Goal: Information Seeking & Learning: Learn about a topic

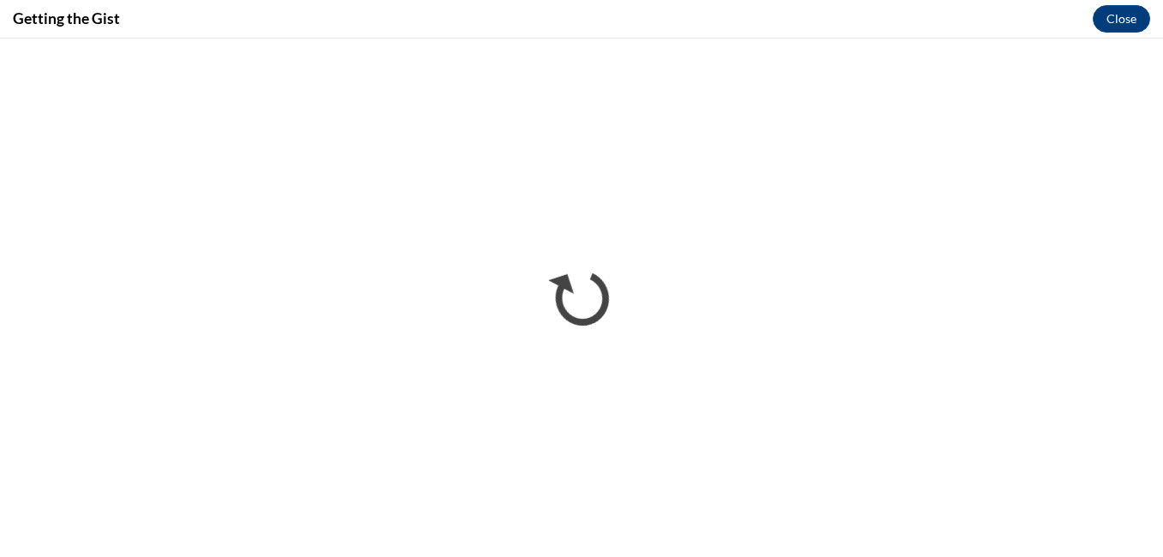
click at [1085, 15] on div "Getting the Gist Close" at bounding box center [581, 19] width 1163 height 39
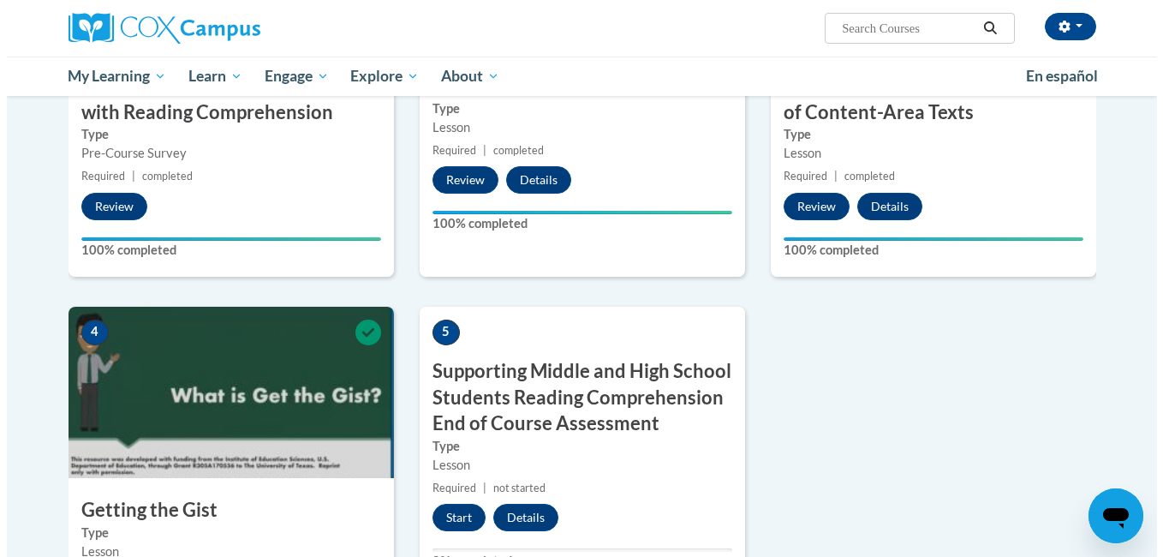
scroll to position [763, 0]
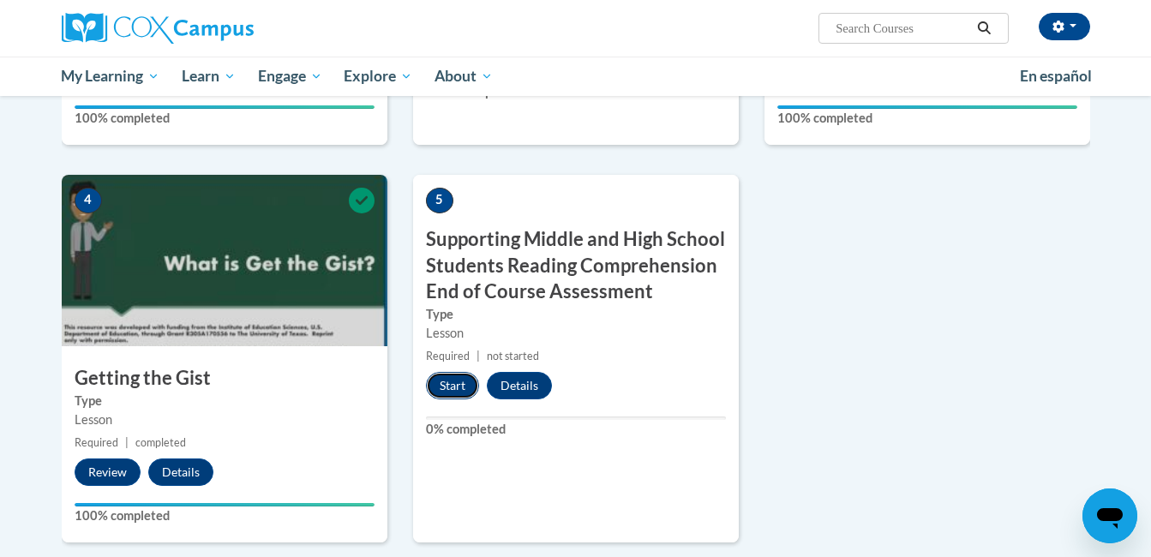
click at [473, 383] on button "Start" at bounding box center [452, 385] width 53 height 27
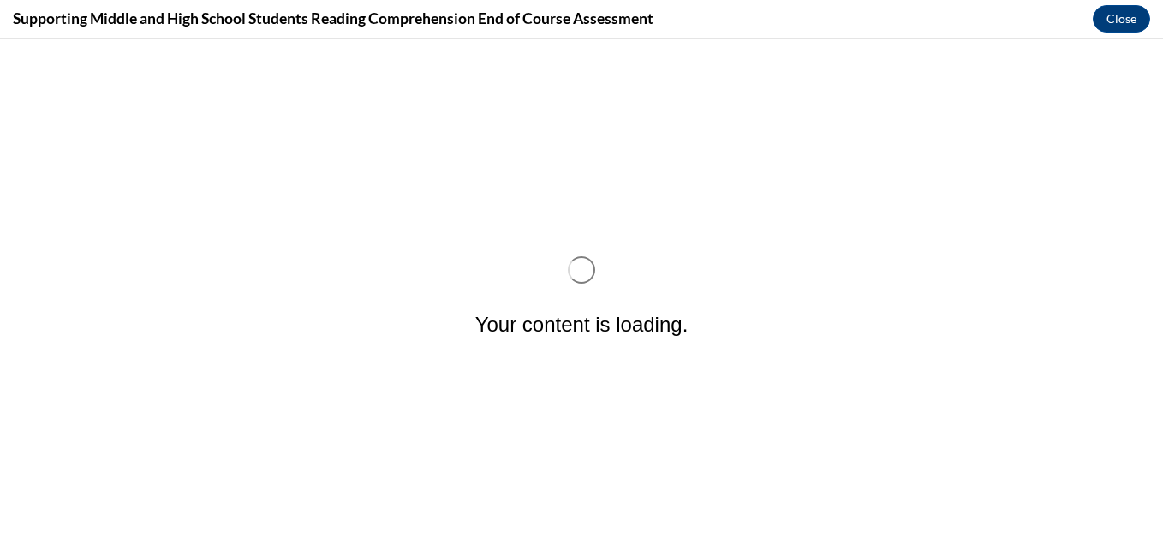
scroll to position [0, 0]
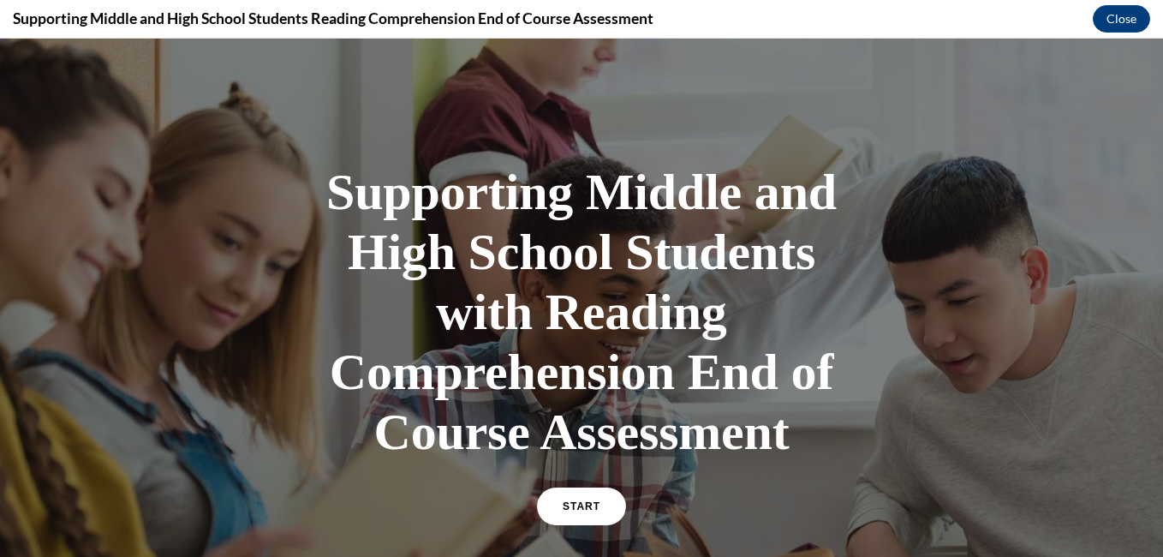
click at [473, 383] on div "Supporting Middle and High School Students with Reading Comprehension End of Co…" at bounding box center [581, 298] width 1163 height 518
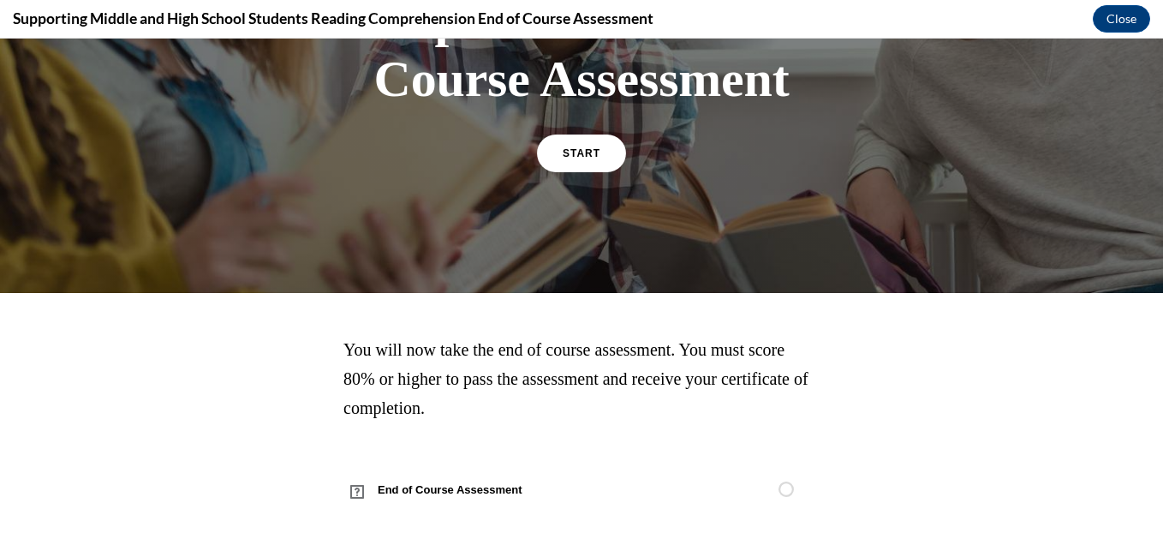
scroll to position [413, 0]
click at [581, 137] on link "START" at bounding box center [581, 153] width 93 height 39
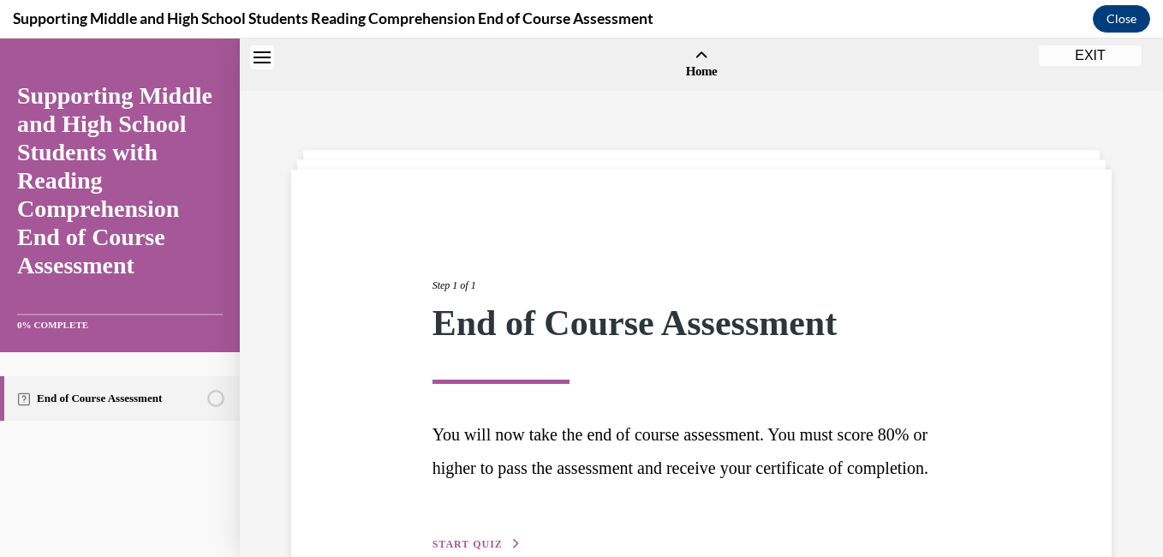
scroll to position [53, 0]
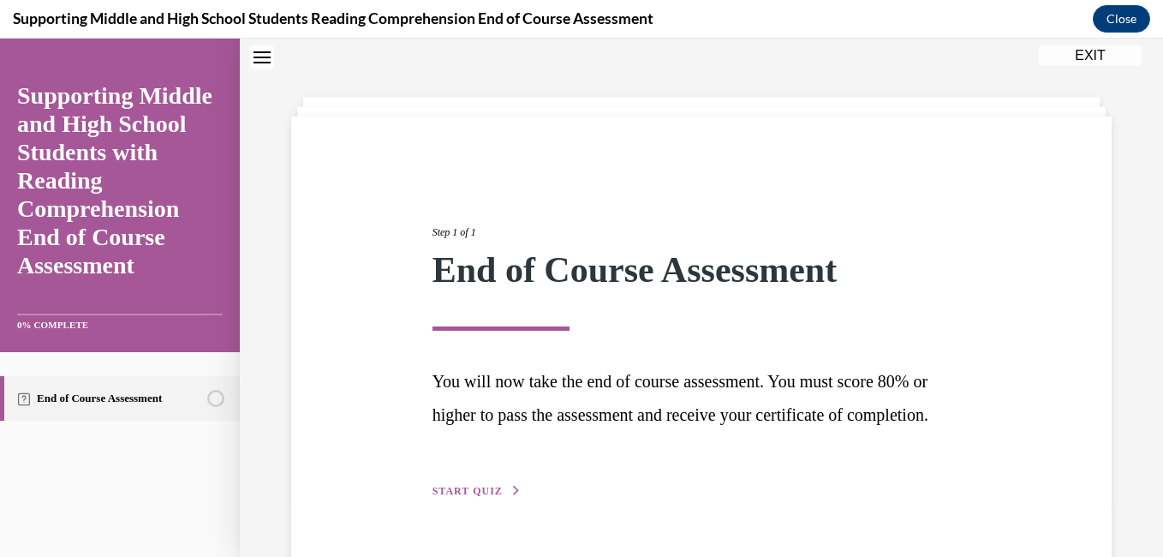
click at [459, 497] on span "START QUIZ" at bounding box center [468, 491] width 70 height 12
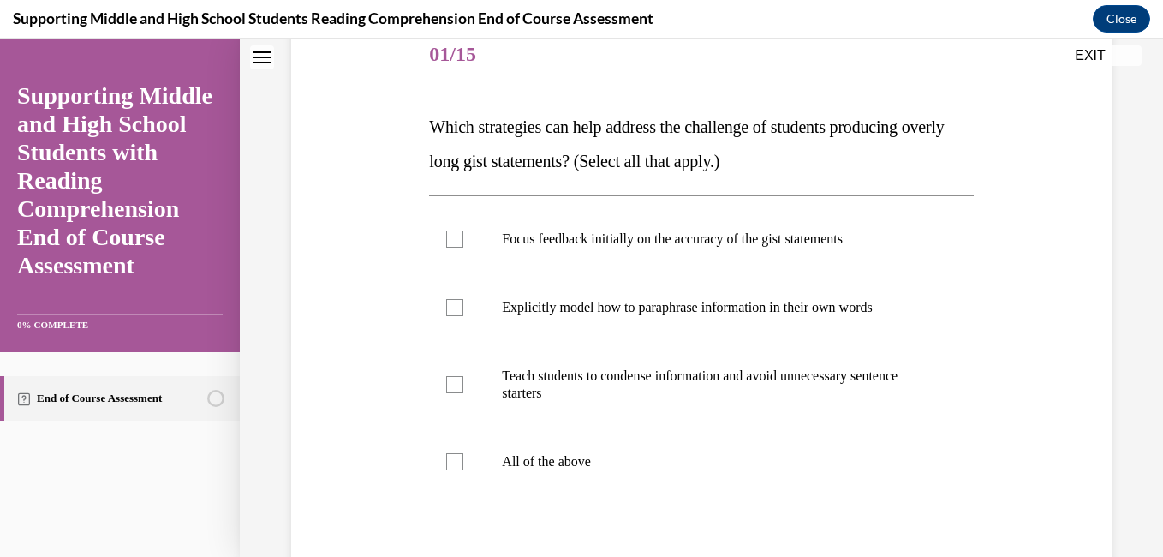
scroll to position [216, 0]
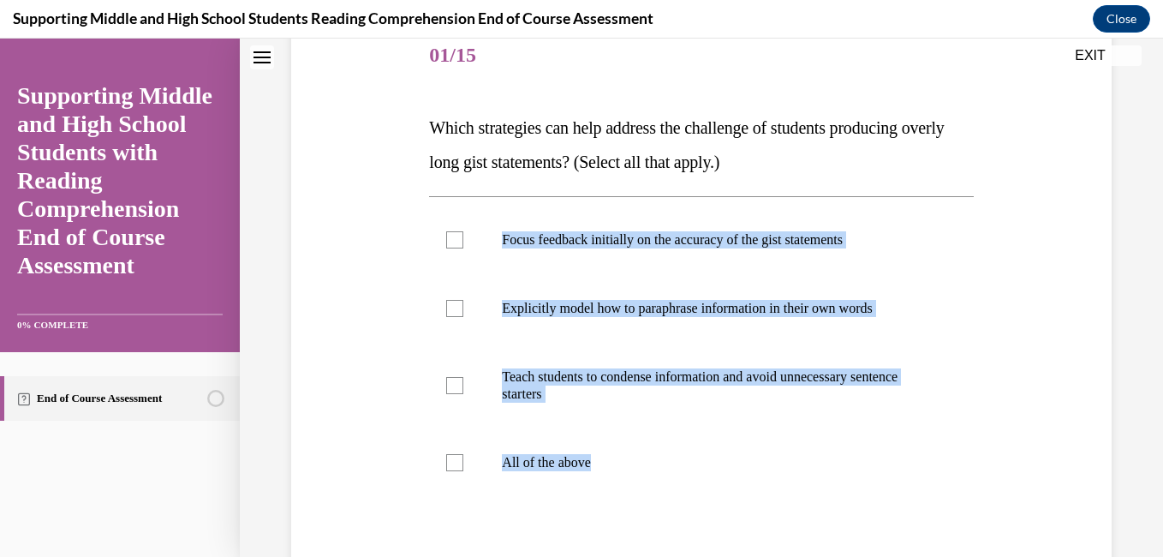
drag, startPoint x: 620, startPoint y: 464, endPoint x: 386, endPoint y: 171, distance: 374.9
click at [386, 171] on div "Question 01/15 Which strategies can help address the challenge of students prod…" at bounding box center [701, 340] width 829 height 738
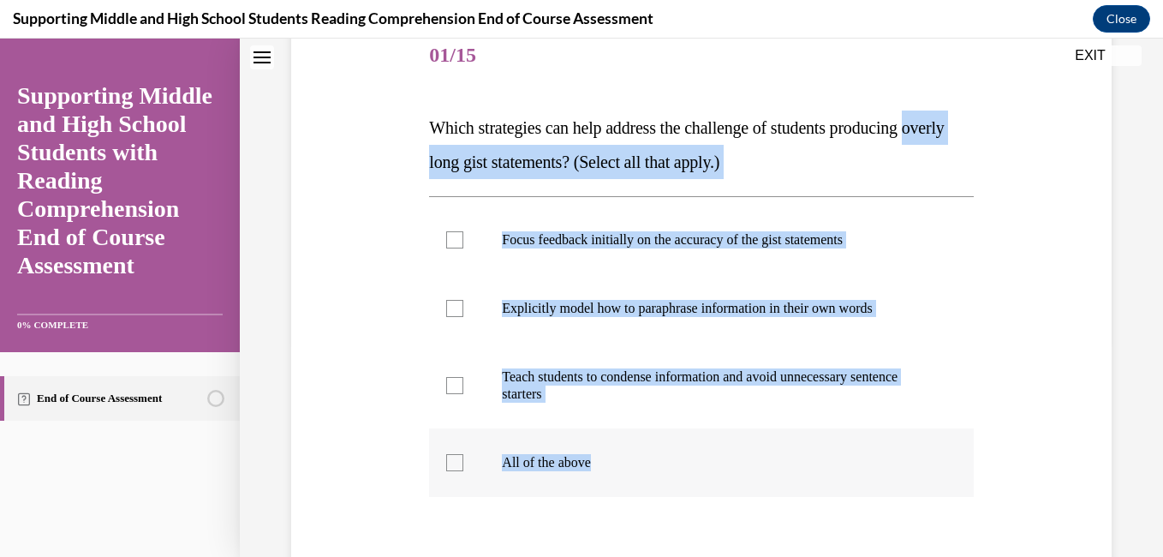
click at [647, 493] on label "All of the above" at bounding box center [701, 462] width 544 height 69
click at [463, 471] on input "All of the above" at bounding box center [454, 462] width 17 height 17
checkbox input "true"
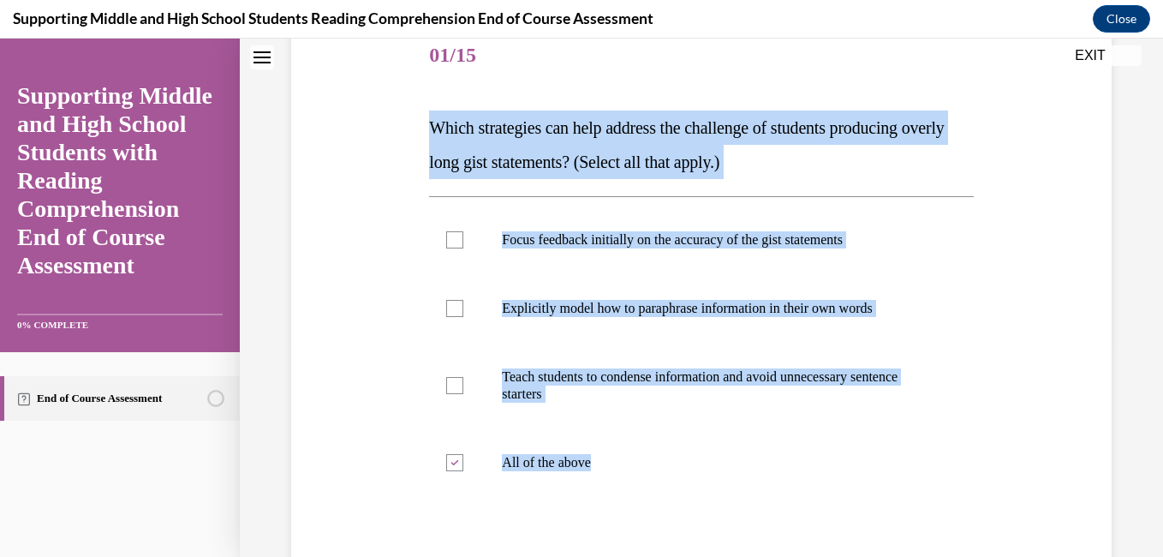
drag, startPoint x: 620, startPoint y: 464, endPoint x: 404, endPoint y: 125, distance: 402.6
click at [404, 125] on div "Question 01/15 Which strategies can help address the challenge of students prod…" at bounding box center [701, 340] width 829 height 738
copy div "Which strategies can help address the challenge of students producing overly lo…"
click at [334, 381] on div "Question 01/15 Which strategies can help address the challenge of students prod…" at bounding box center [701, 340] width 829 height 738
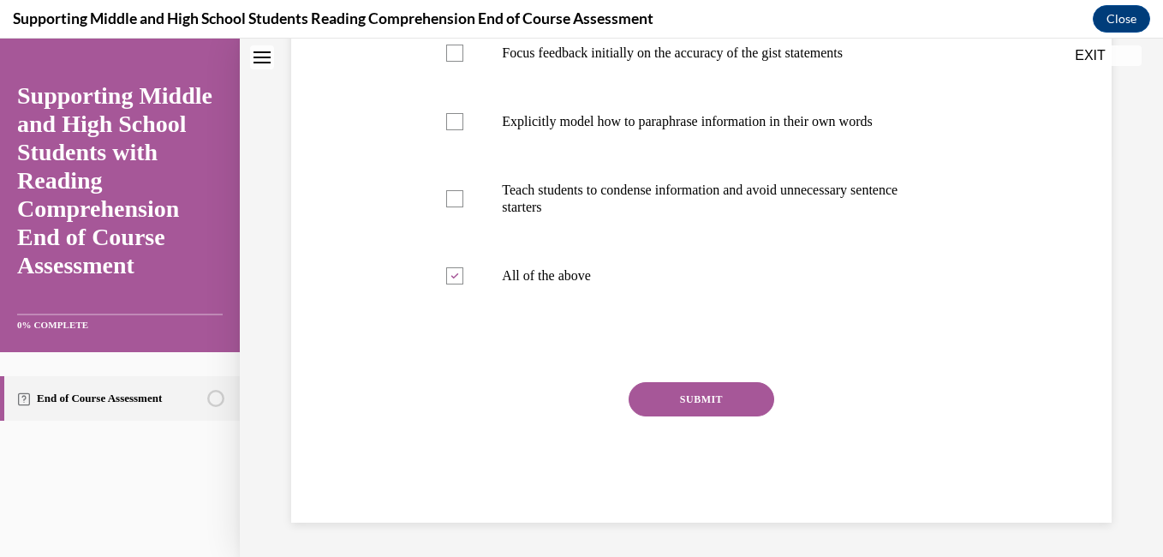
click at [712, 401] on button "SUBMIT" at bounding box center [702, 399] width 146 height 34
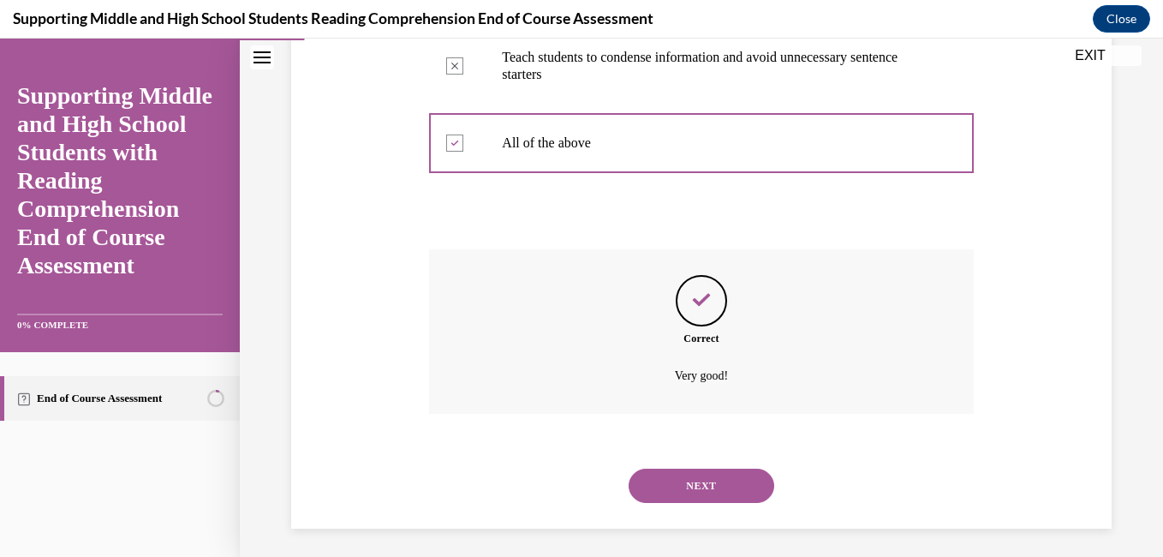
scroll to position [541, 0]
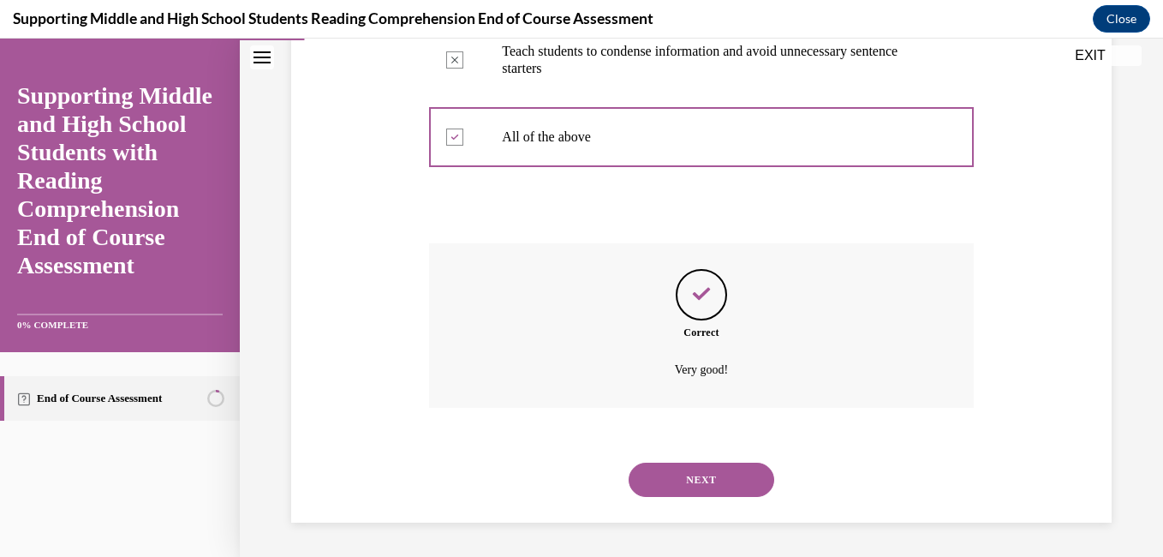
click at [687, 480] on button "NEXT" at bounding box center [702, 480] width 146 height 34
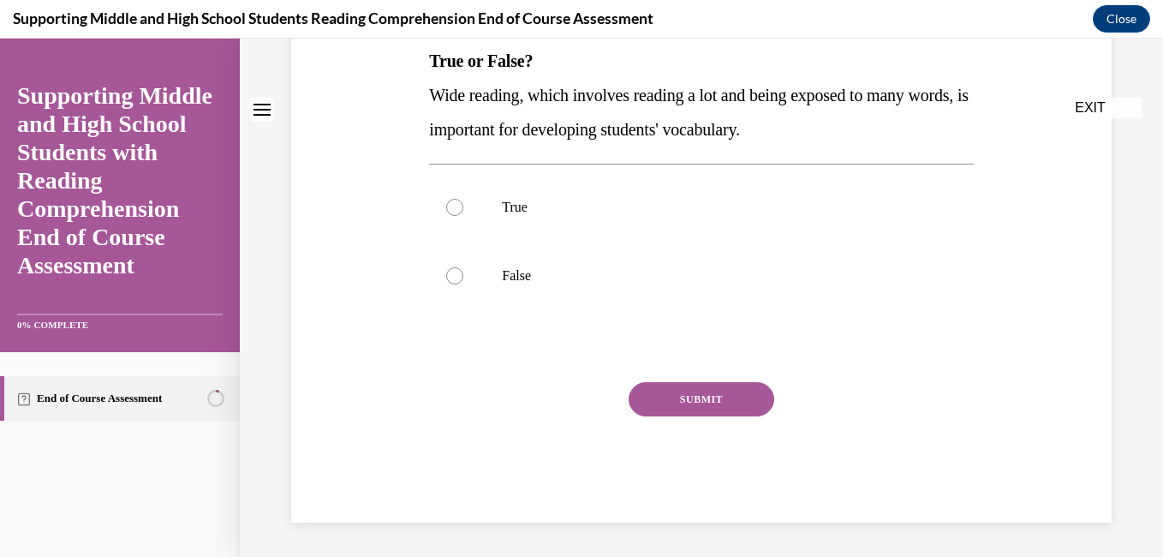
scroll to position [0, 0]
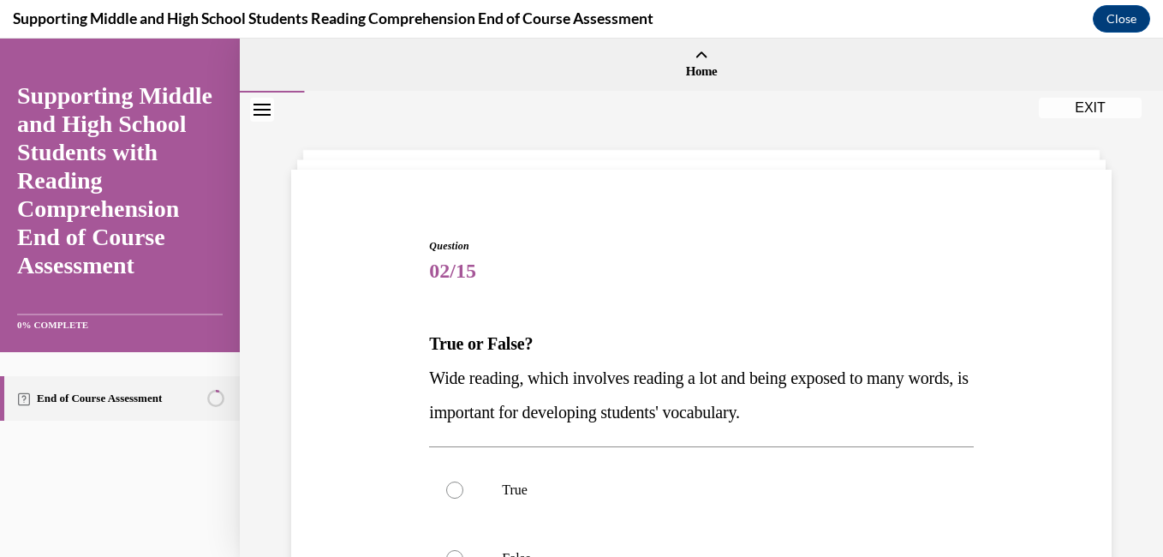
click at [687, 480] on label "True" at bounding box center [701, 490] width 544 height 69
click at [463, 481] on input "True" at bounding box center [454, 489] width 17 height 17
radio input "true"
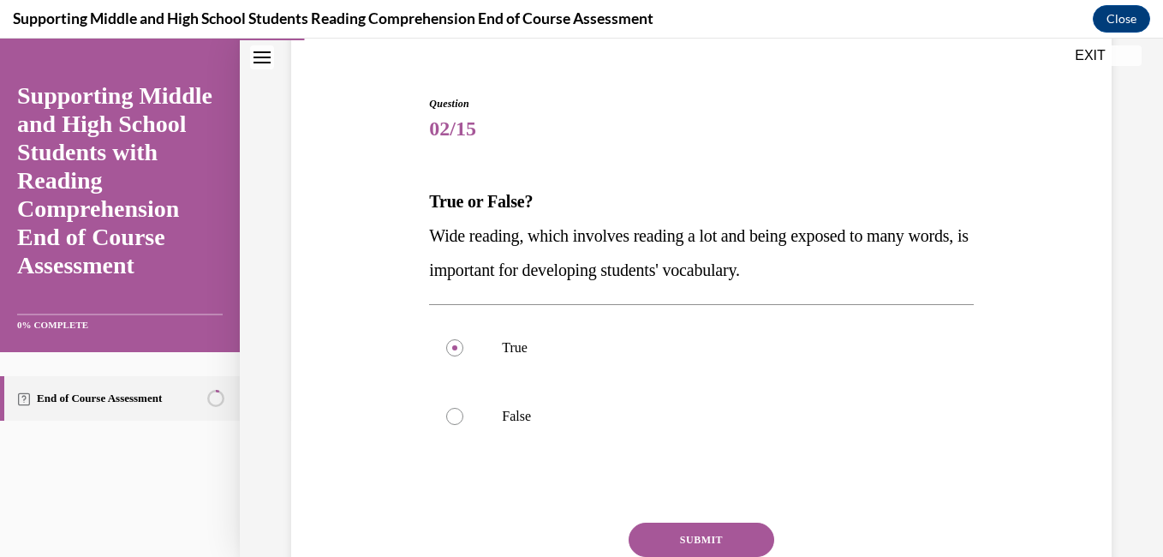
scroll to position [151, 0]
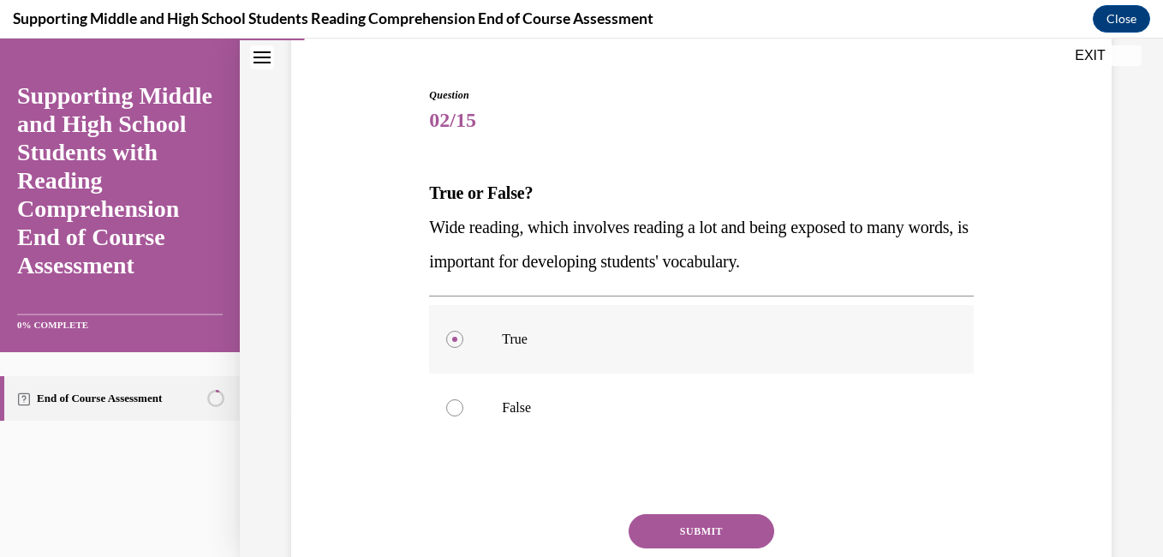
drag, startPoint x: 548, startPoint y: 315, endPoint x: 506, endPoint y: 340, distance: 48.8
click at [506, 340] on p "True" at bounding box center [716, 339] width 428 height 17
click at [463, 340] on input "True" at bounding box center [454, 339] width 17 height 17
click at [685, 533] on button "SUBMIT" at bounding box center [702, 531] width 146 height 34
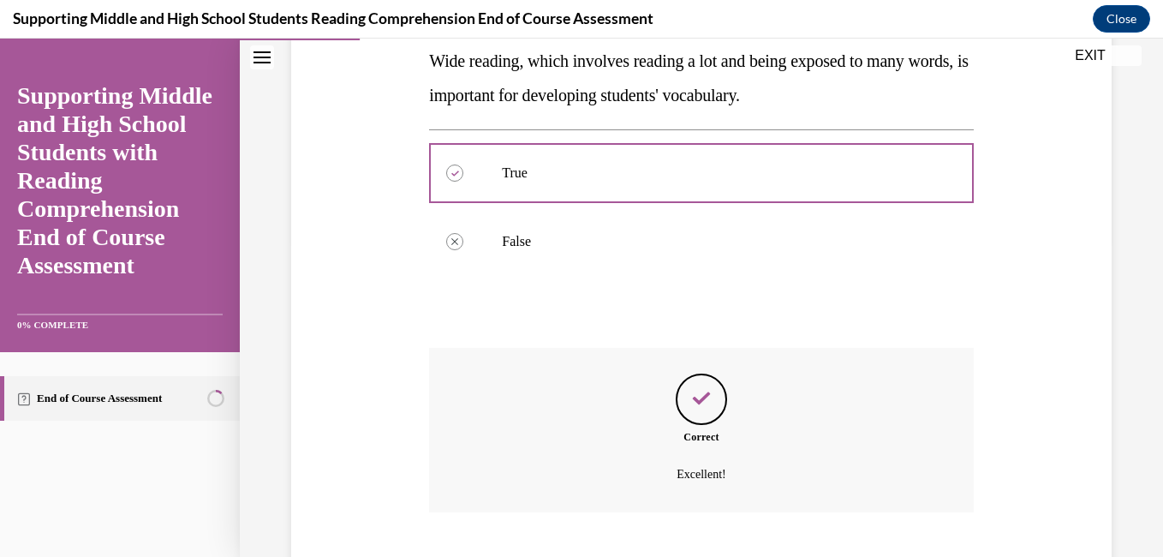
scroll to position [421, 0]
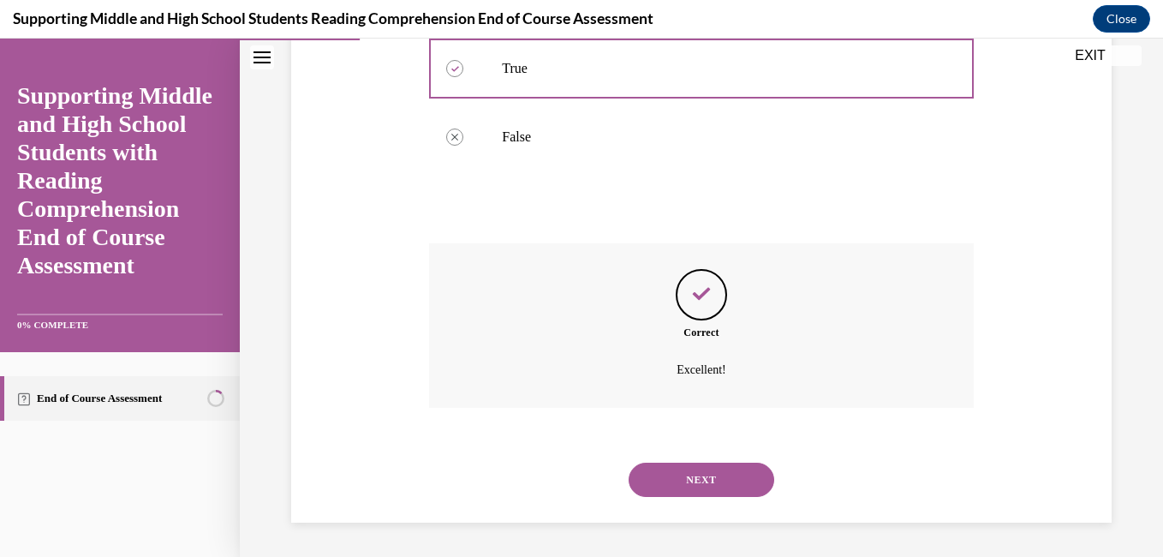
click at [698, 493] on button "NEXT" at bounding box center [702, 480] width 146 height 34
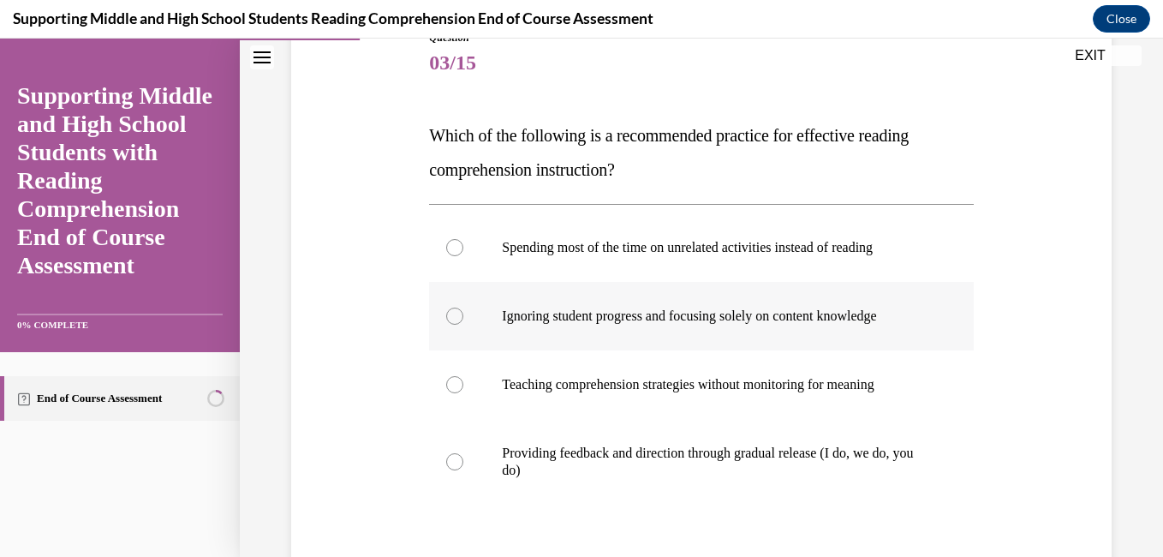
scroll to position [209, 0]
drag, startPoint x: 597, startPoint y: 465, endPoint x: 419, endPoint y: 117, distance: 391.6
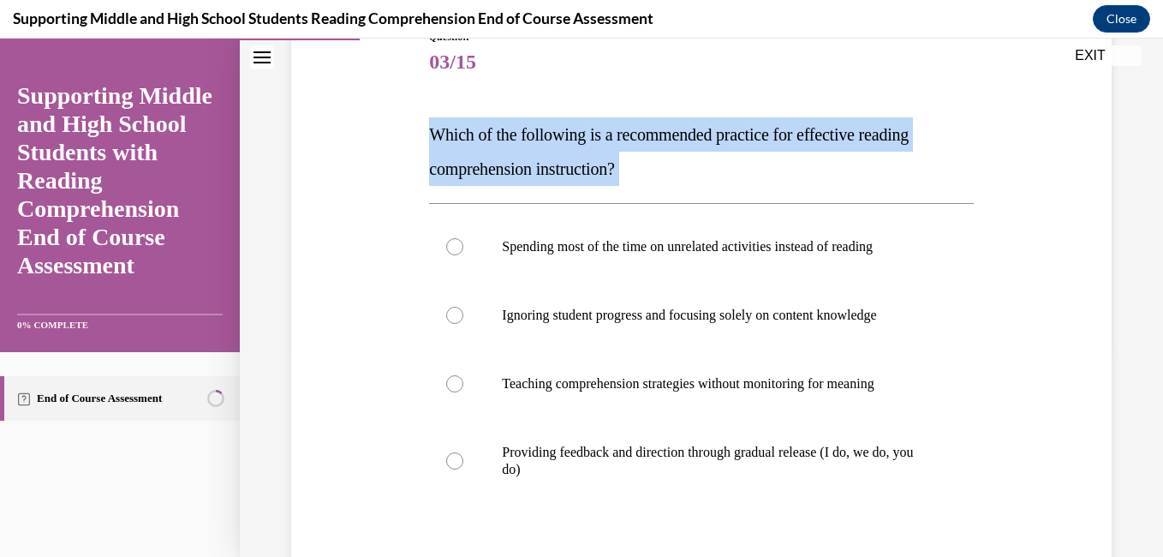
drag, startPoint x: 419, startPoint y: 117, endPoint x: 425, endPoint y: 135, distance: 19.0
click at [425, 135] on div "Question 03/15 Which of the following is a recommended practice for effective r…" at bounding box center [701, 347] width 829 height 738
click at [429, 135] on span "Which of the following is a recommended practice for effective reading comprehe…" at bounding box center [669, 151] width 480 height 53
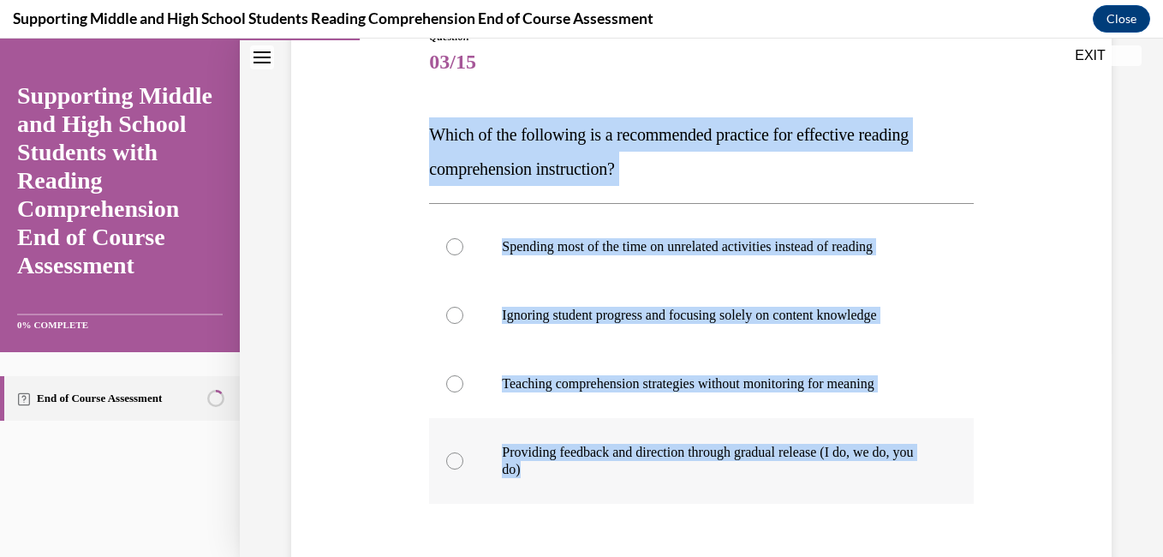
drag, startPoint x: 427, startPoint y: 131, endPoint x: 593, endPoint y: 495, distance: 399.9
click at [593, 495] on div "Question 03/15 Which of the following is a recommended practice for effective r…" at bounding box center [701, 372] width 544 height 687
copy div "Which of the following is a recommended practice for effective reading comprehe…"
click at [457, 469] on label "Providing feedback and direction through gradual release (I do, we do, you do)" at bounding box center [701, 461] width 544 height 86
click at [457, 469] on input "Providing feedback and direction through gradual release (I do, we do, you do)" at bounding box center [454, 460] width 17 height 17
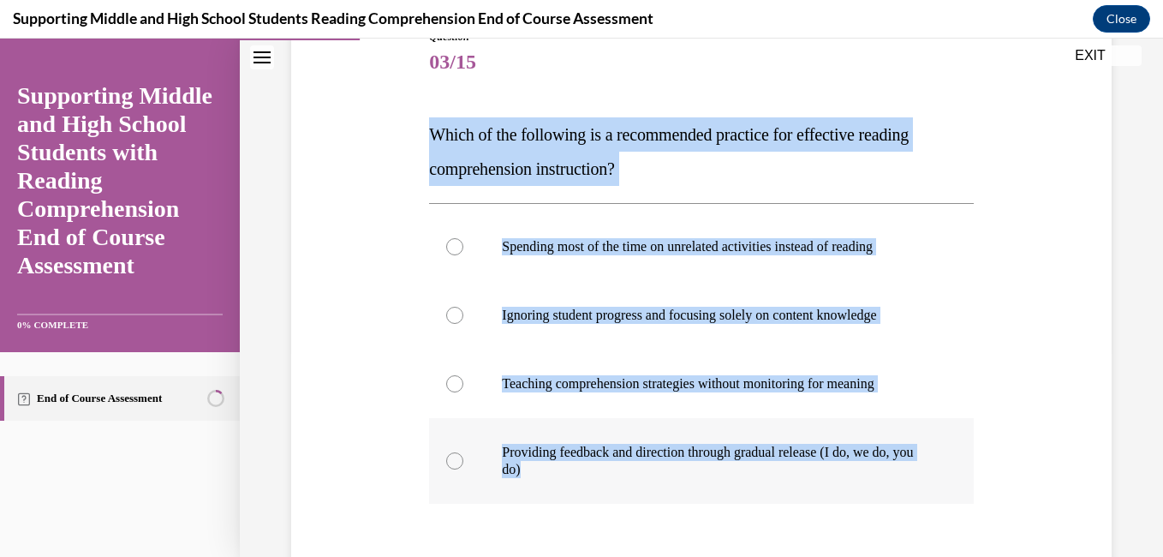
radio input "true"
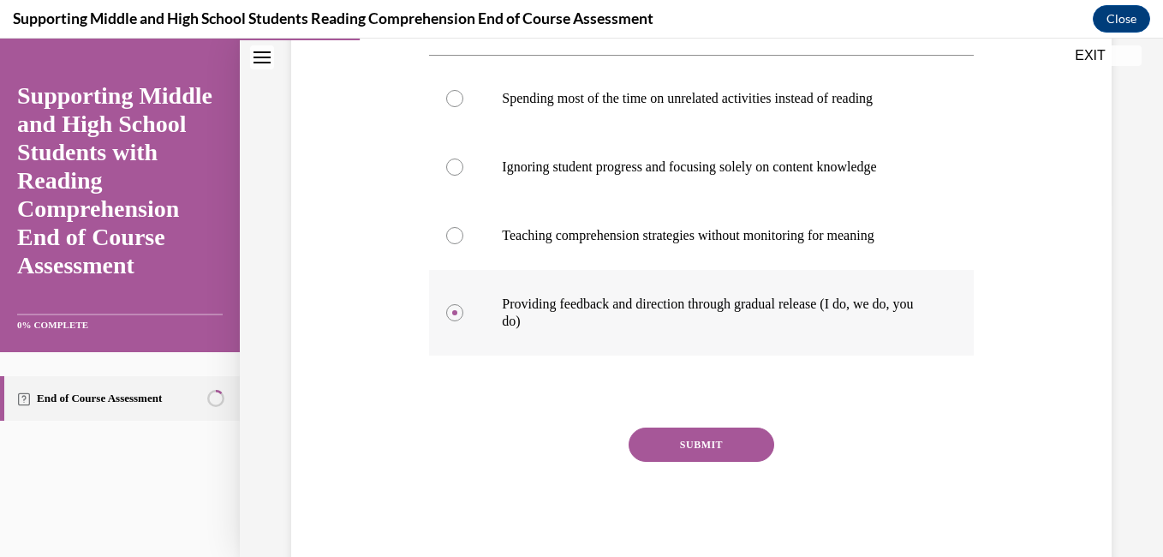
scroll to position [357, 0]
click at [724, 441] on button "SUBMIT" at bounding box center [702, 444] width 146 height 34
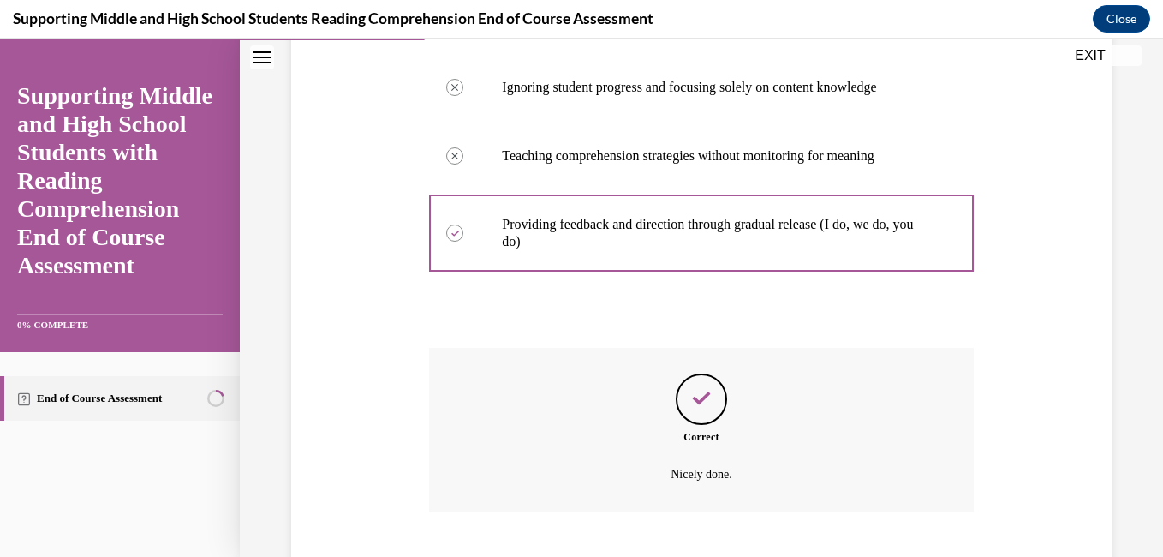
scroll to position [541, 0]
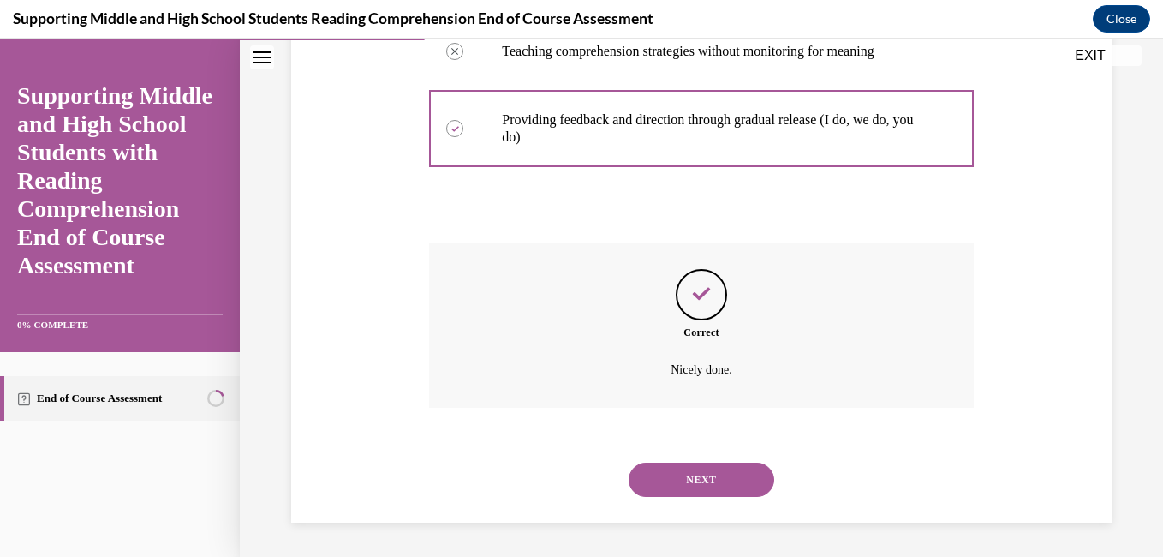
click at [715, 476] on button "NEXT" at bounding box center [702, 480] width 146 height 34
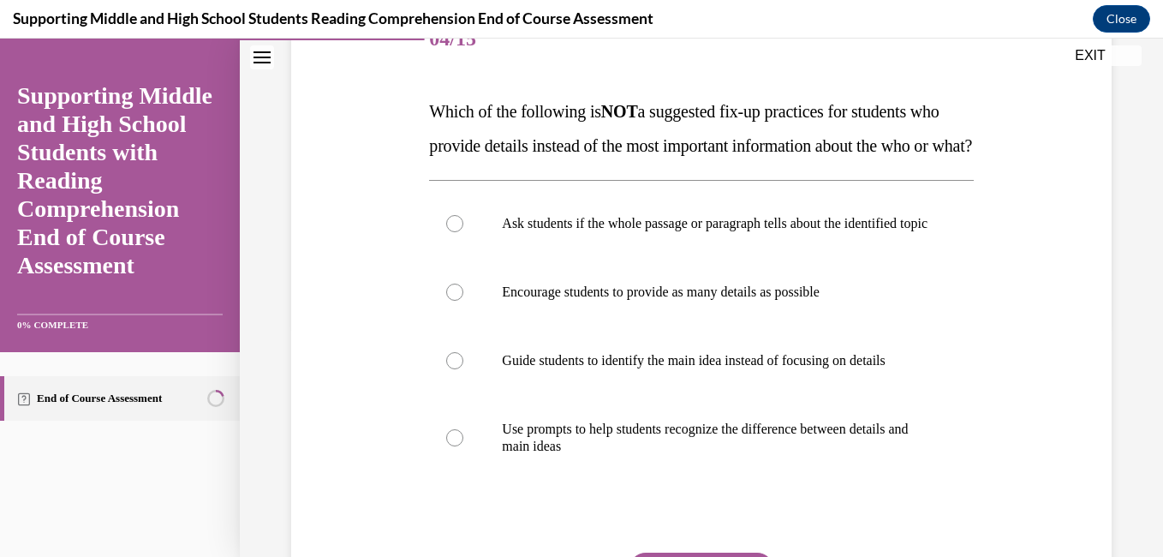
scroll to position [233, 0]
click at [458, 300] on div at bounding box center [454, 291] width 17 height 17
click at [458, 300] on input "Encourage students to provide as many details as possible" at bounding box center [454, 291] width 17 height 17
radio input "true"
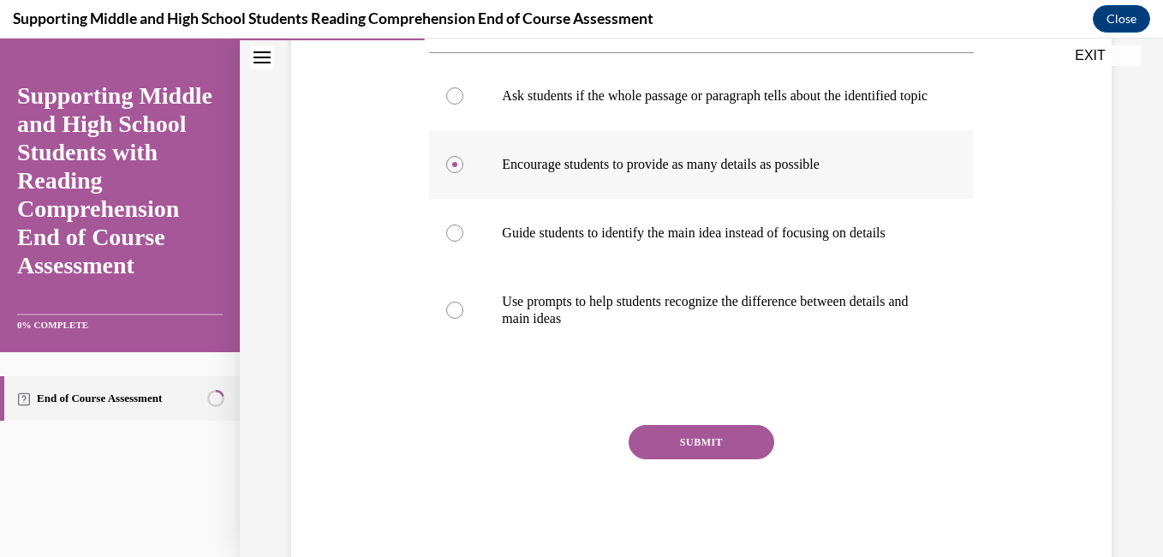
scroll to position [361, 0]
click at [736, 458] on button "SUBMIT" at bounding box center [702, 441] width 146 height 34
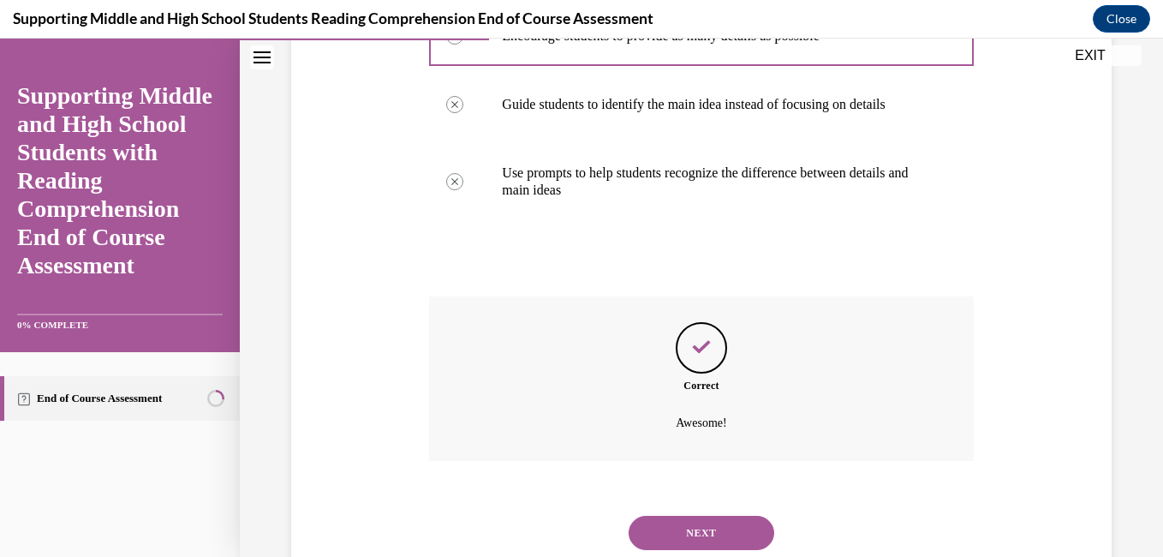
scroll to position [593, 0]
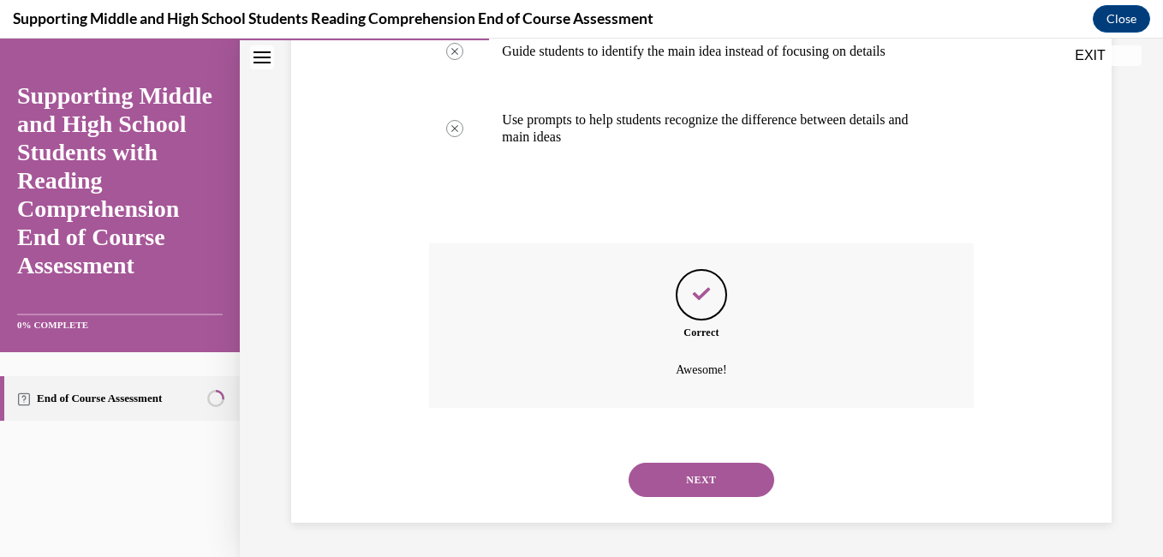
click at [736, 483] on button "NEXT" at bounding box center [702, 480] width 146 height 34
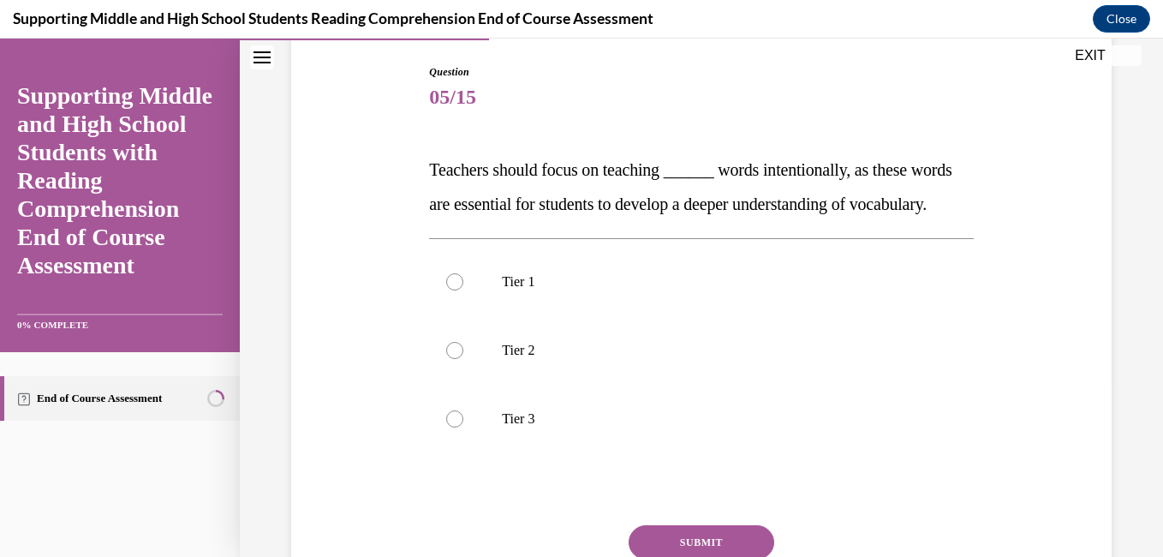
scroll to position [174, 0]
click at [458, 359] on div at bounding box center [454, 350] width 17 height 17
click at [458, 359] on input "Tier 2" at bounding box center [454, 350] width 17 height 17
radio input "true"
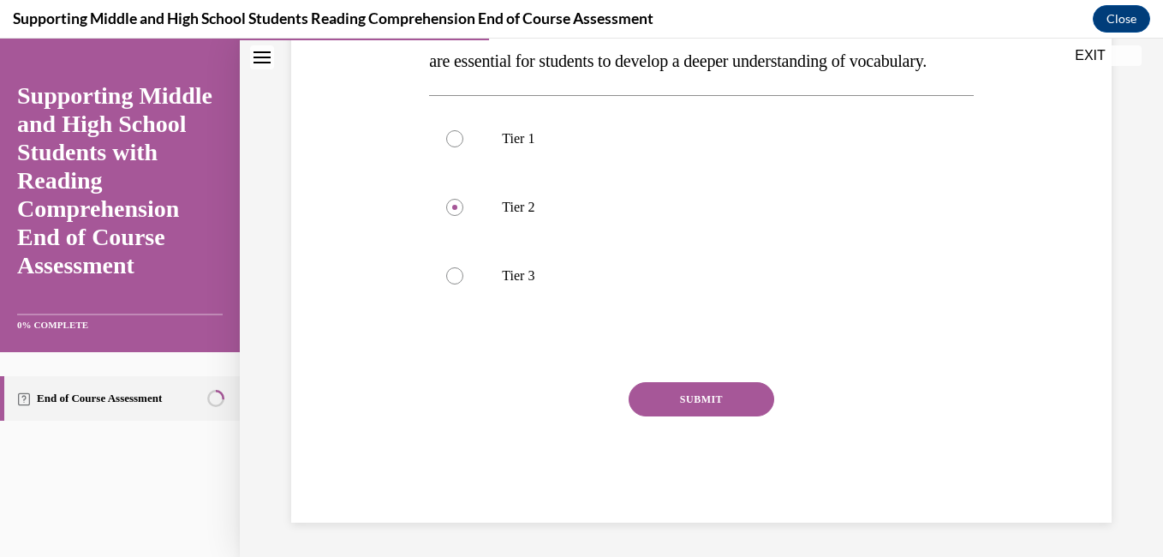
click at [647, 395] on button "SUBMIT" at bounding box center [702, 399] width 146 height 34
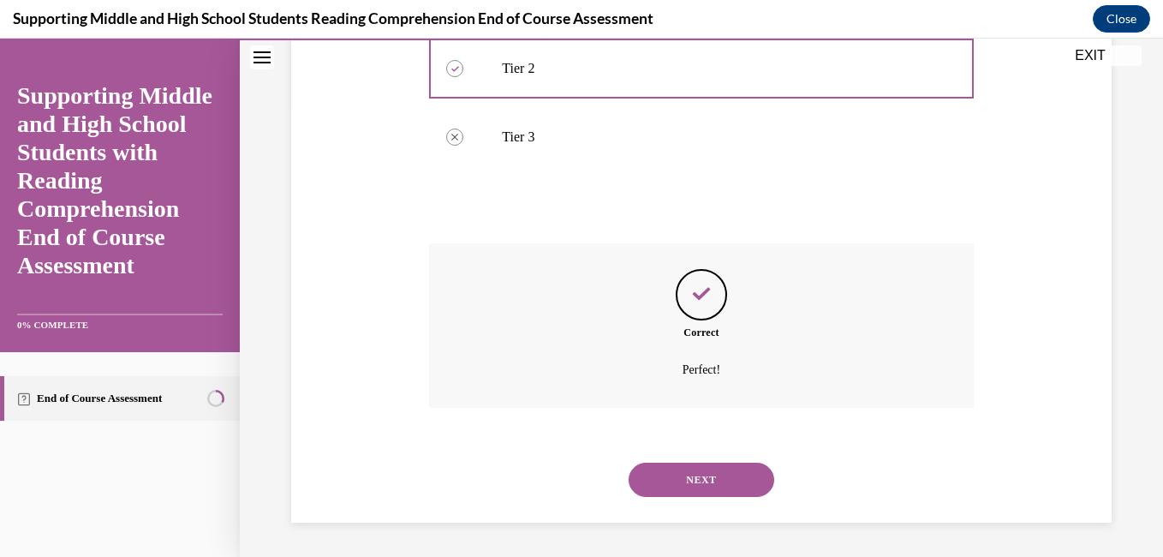
scroll to position [490, 0]
click at [657, 496] on button "NEXT" at bounding box center [702, 480] width 146 height 34
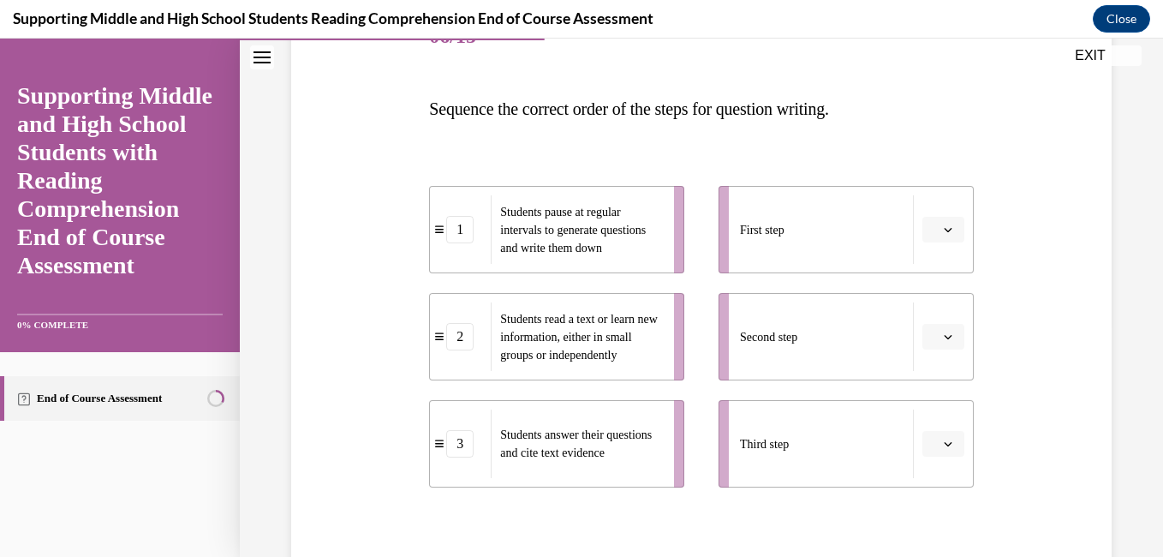
scroll to position [236, 0]
click at [937, 321] on li "Second step" at bounding box center [846, 335] width 255 height 87
click at [944, 332] on icon "button" at bounding box center [948, 336] width 9 height 9
click at [932, 439] on div "2" at bounding box center [930, 443] width 43 height 34
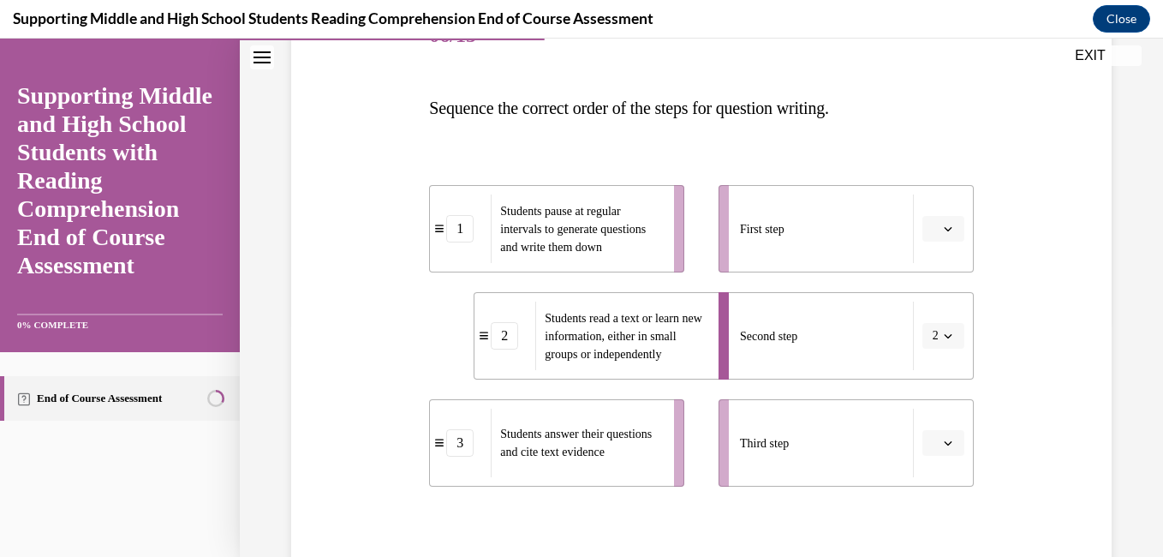
click at [933, 332] on span "2" at bounding box center [936, 335] width 6 height 17
click at [928, 401] on div "1" at bounding box center [927, 409] width 43 height 34
click at [942, 230] on span "button" at bounding box center [948, 229] width 12 height 12
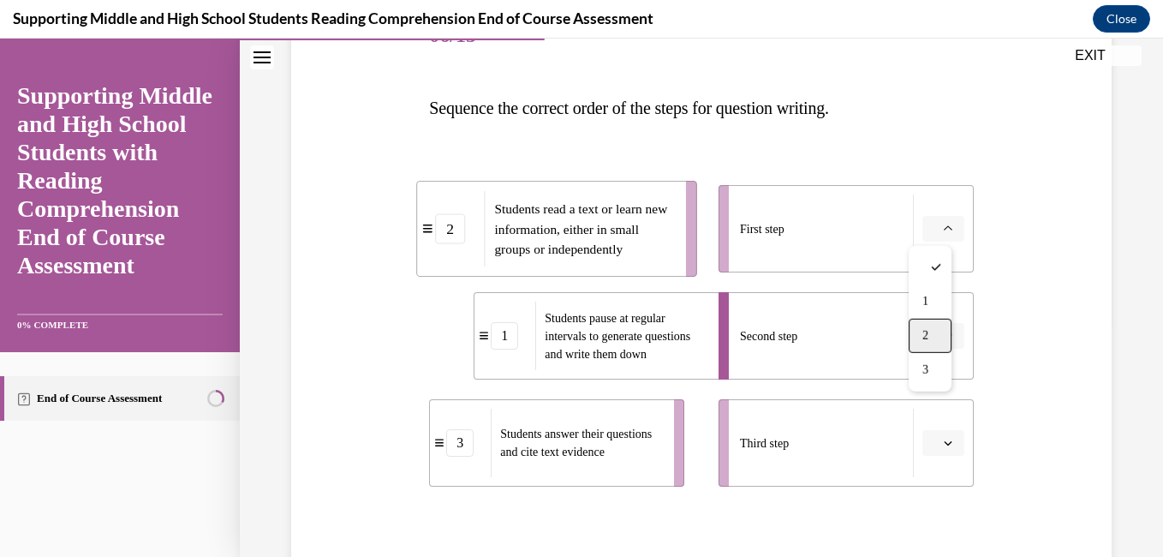
click at [926, 344] on div "2" at bounding box center [930, 336] width 43 height 34
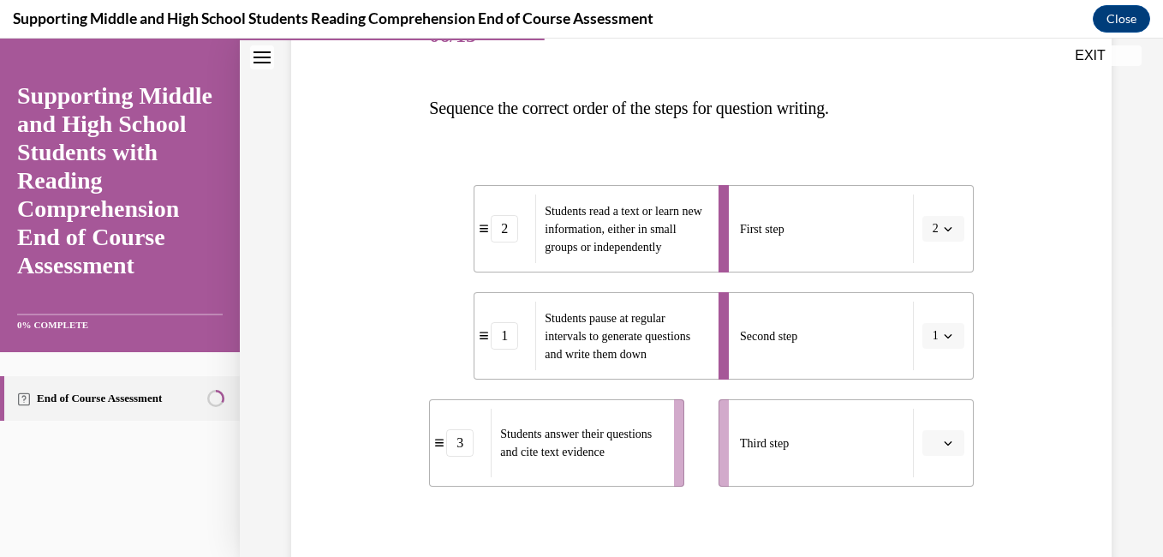
click at [943, 445] on span "button" at bounding box center [948, 443] width 12 height 12
click at [930, 396] on div "3" at bounding box center [930, 404] width 43 height 34
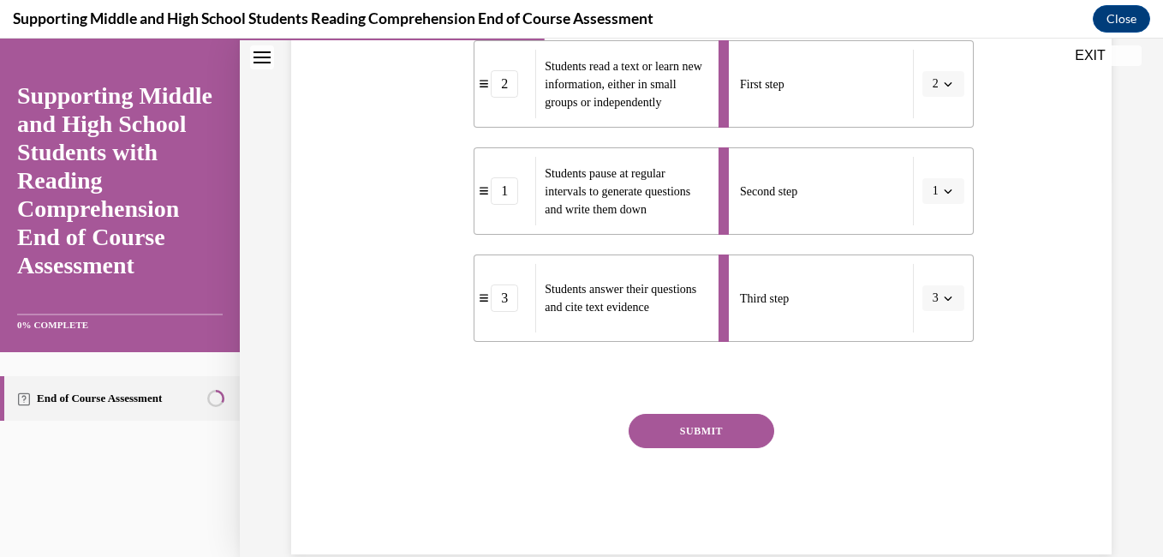
click at [734, 437] on button "SUBMIT" at bounding box center [702, 431] width 146 height 34
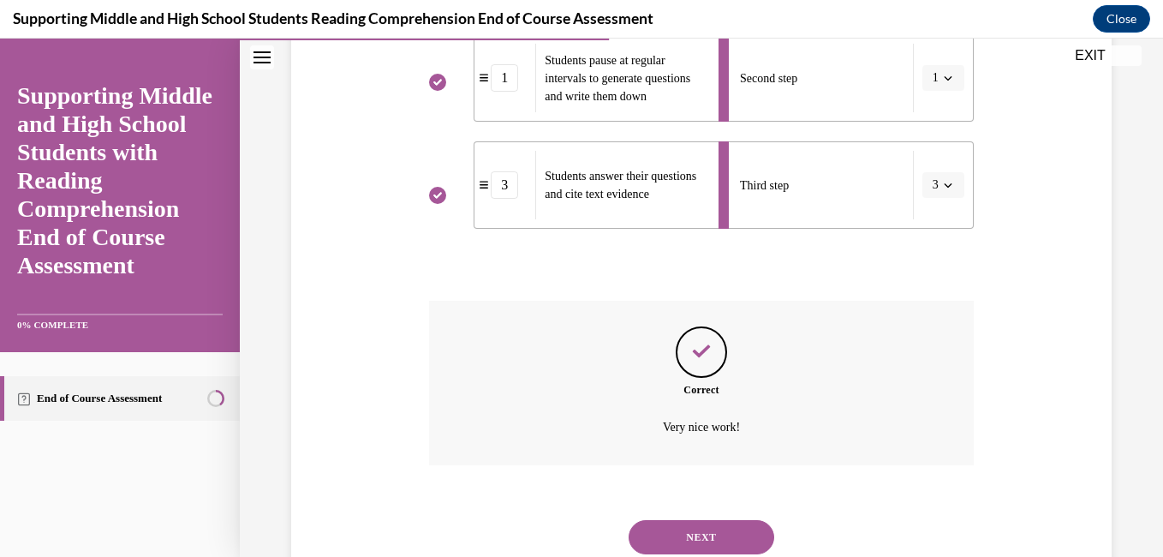
scroll to position [551, 0]
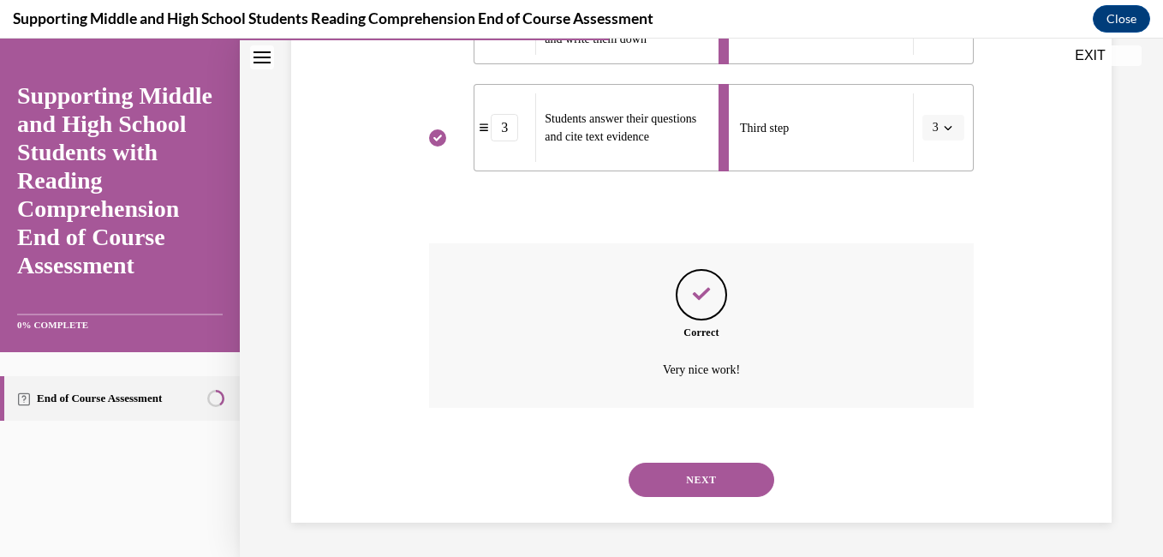
click at [728, 475] on button "NEXT" at bounding box center [702, 480] width 146 height 34
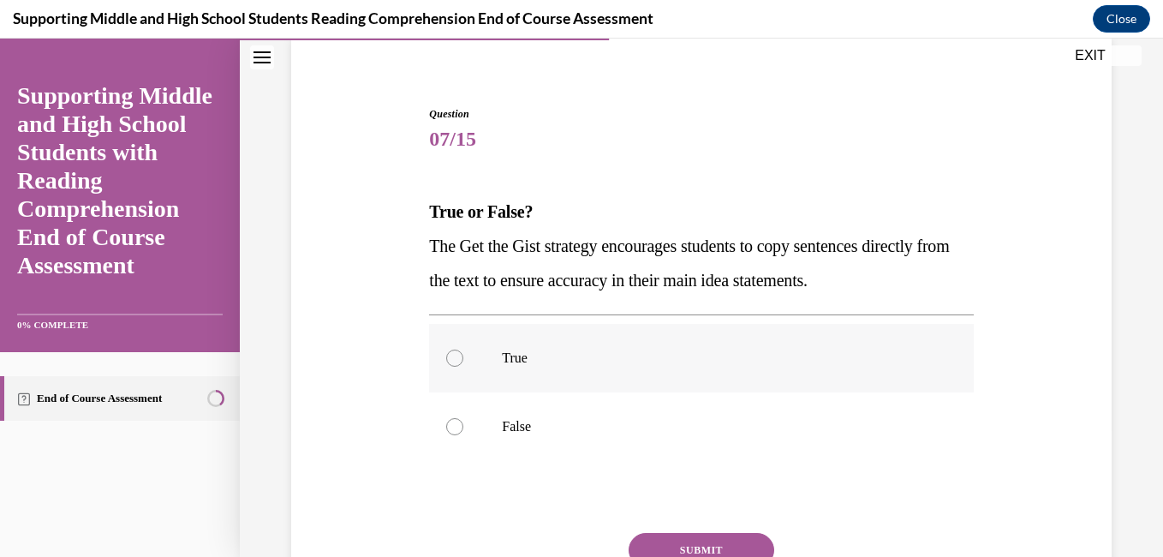
scroll to position [130, 0]
click at [510, 420] on p "False" at bounding box center [716, 428] width 428 height 17
click at [463, 420] on input "False" at bounding box center [454, 428] width 17 height 17
radio input "true"
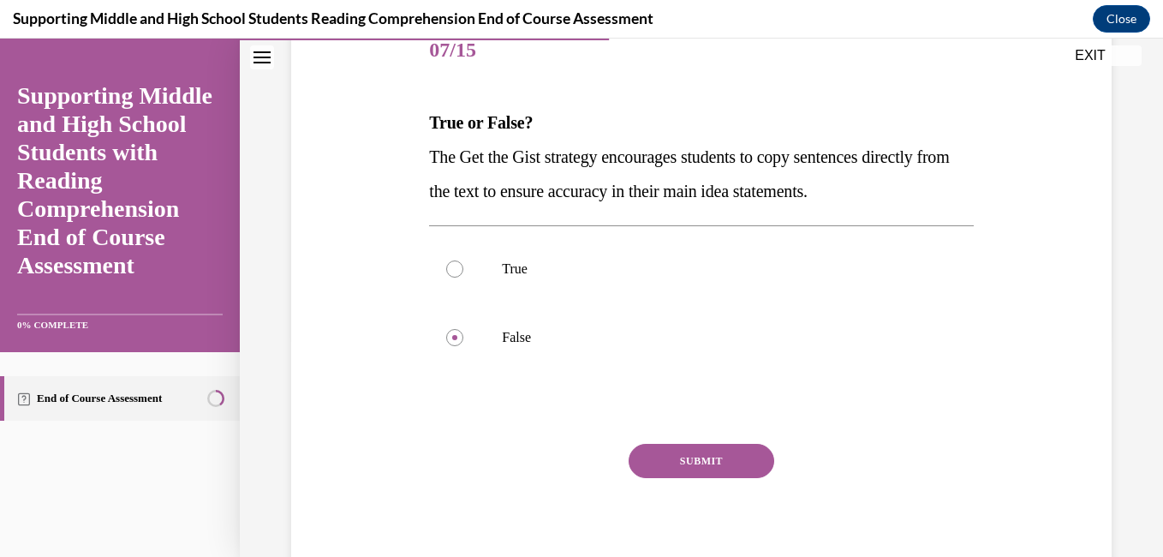
click at [695, 458] on button "SUBMIT" at bounding box center [702, 461] width 146 height 34
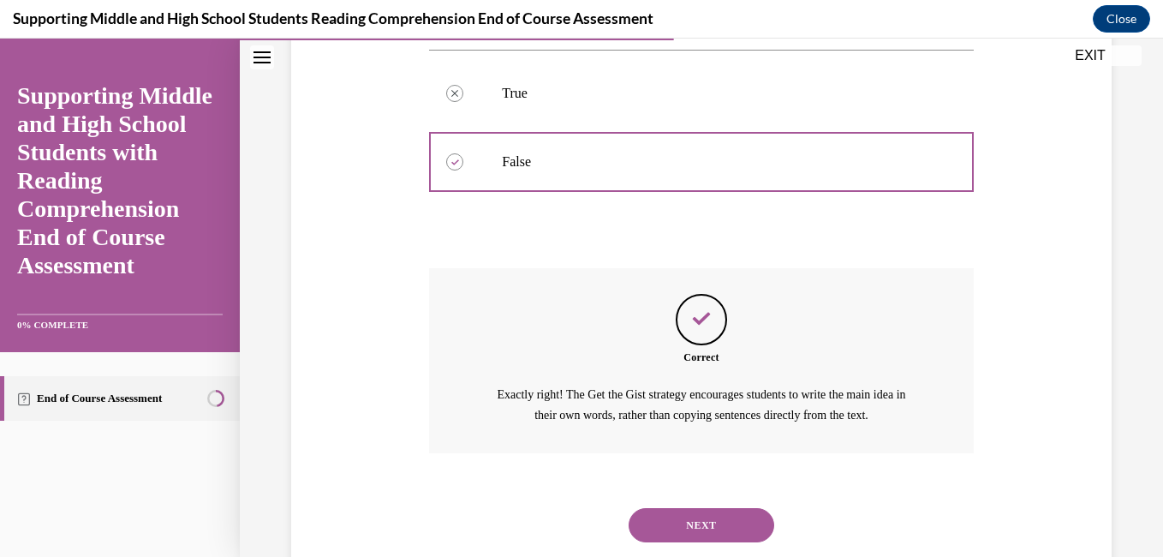
scroll to position [442, 0]
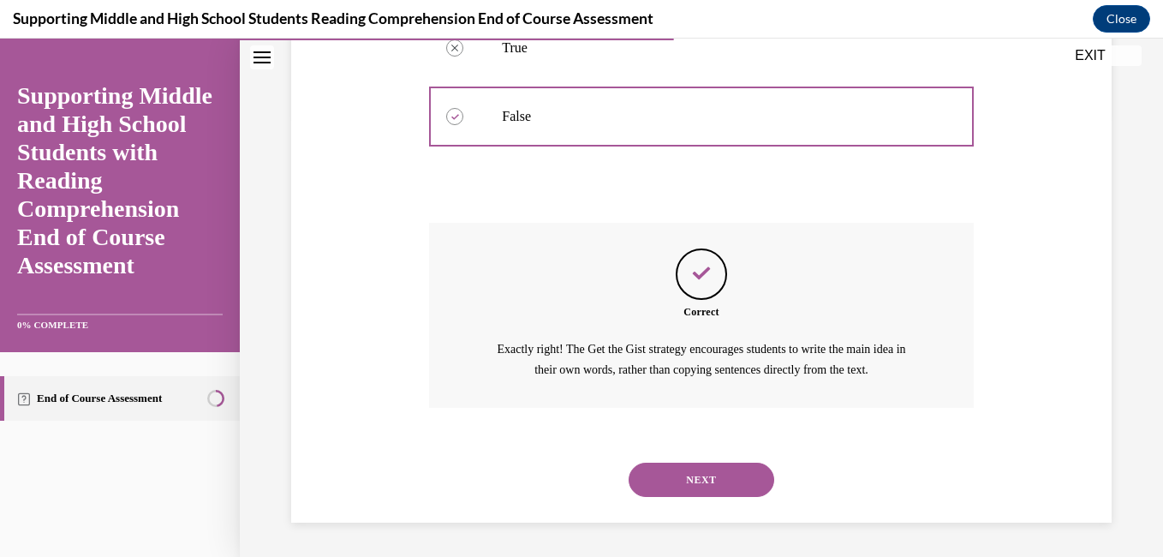
click at [693, 466] on button "NEXT" at bounding box center [702, 480] width 146 height 34
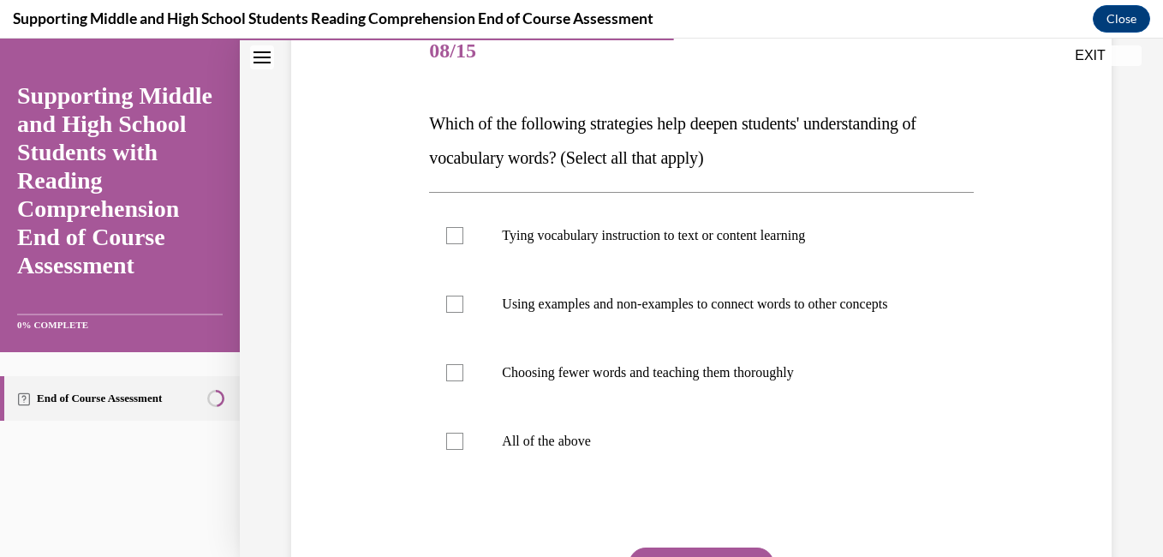
scroll to position [221, 0]
click at [693, 466] on label "All of the above" at bounding box center [701, 440] width 544 height 69
click at [463, 449] on input "All of the above" at bounding box center [454, 440] width 17 height 17
click at [616, 449] on p "All of the above" at bounding box center [716, 440] width 428 height 17
click at [463, 449] on input "All of the above" at bounding box center [454, 440] width 17 height 17
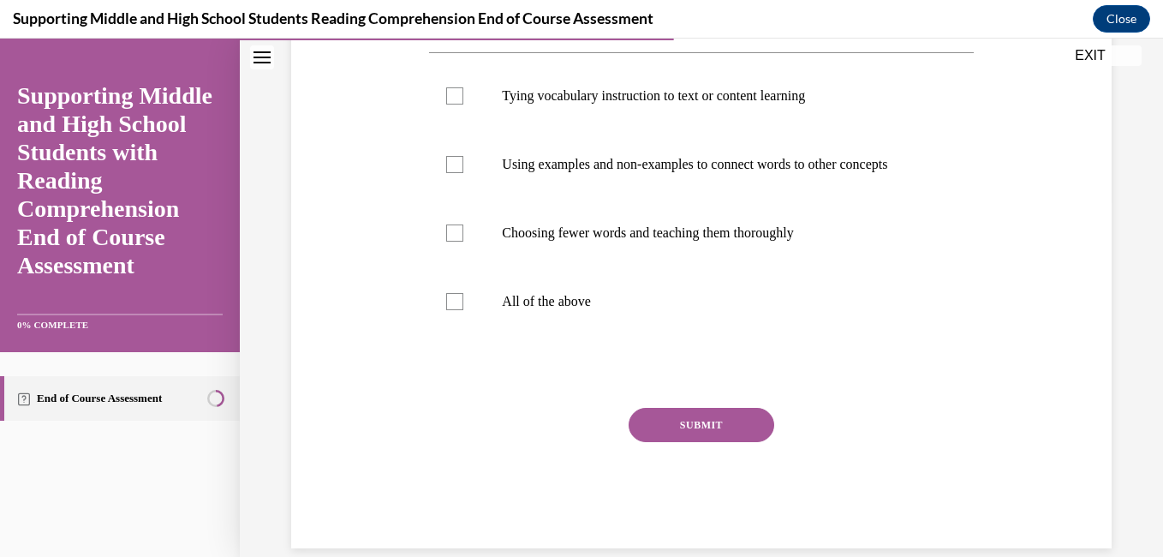
scroll to position [368, 0]
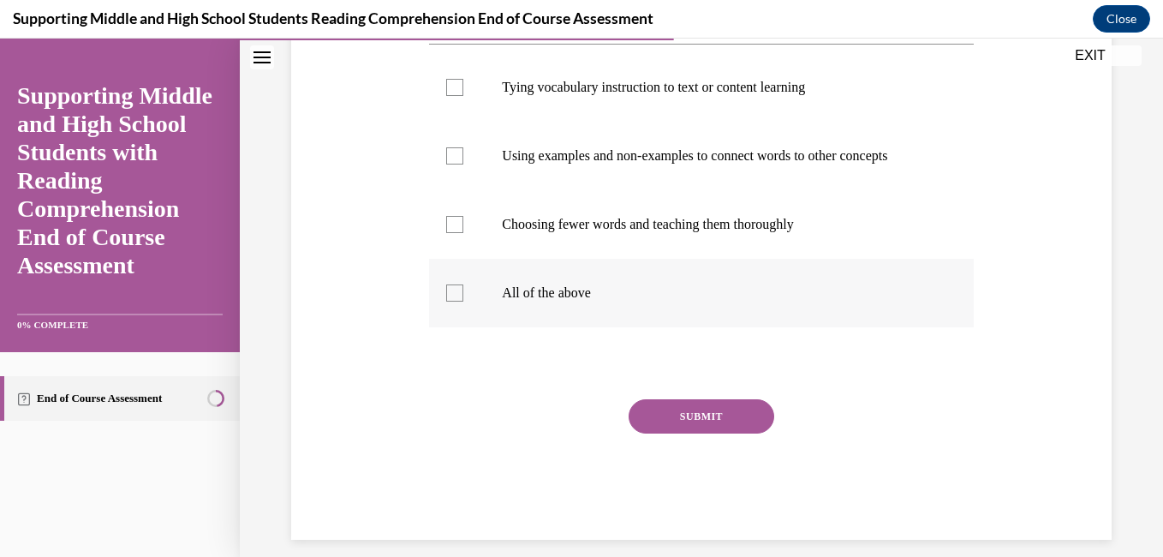
click at [604, 302] on p "All of the above" at bounding box center [716, 292] width 428 height 17
click at [463, 302] on input "All of the above" at bounding box center [454, 292] width 17 height 17
checkbox input "true"
click at [679, 428] on button "SUBMIT" at bounding box center [702, 416] width 146 height 34
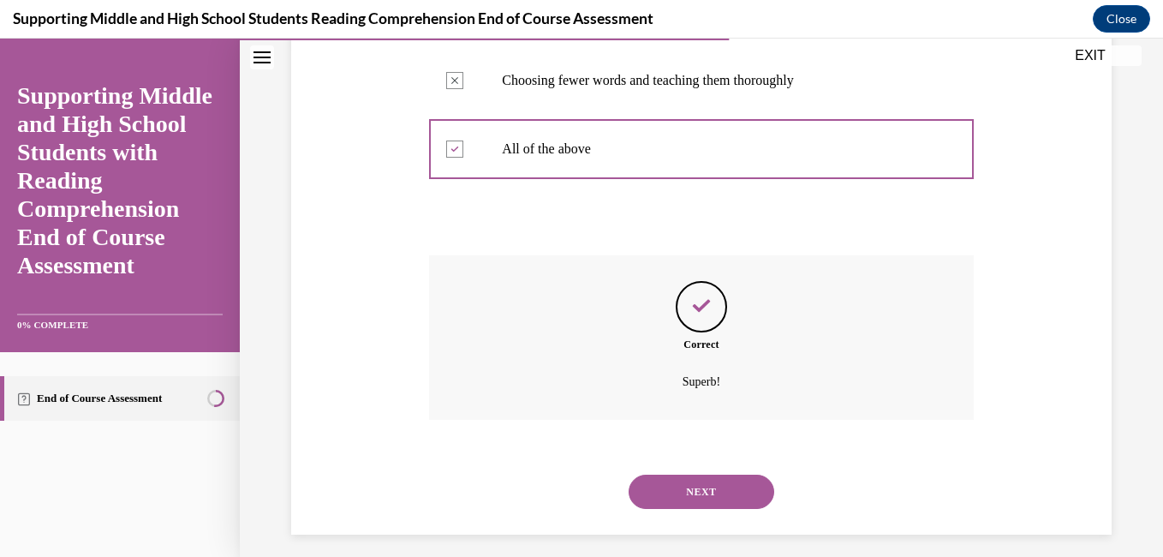
scroll to position [541, 0]
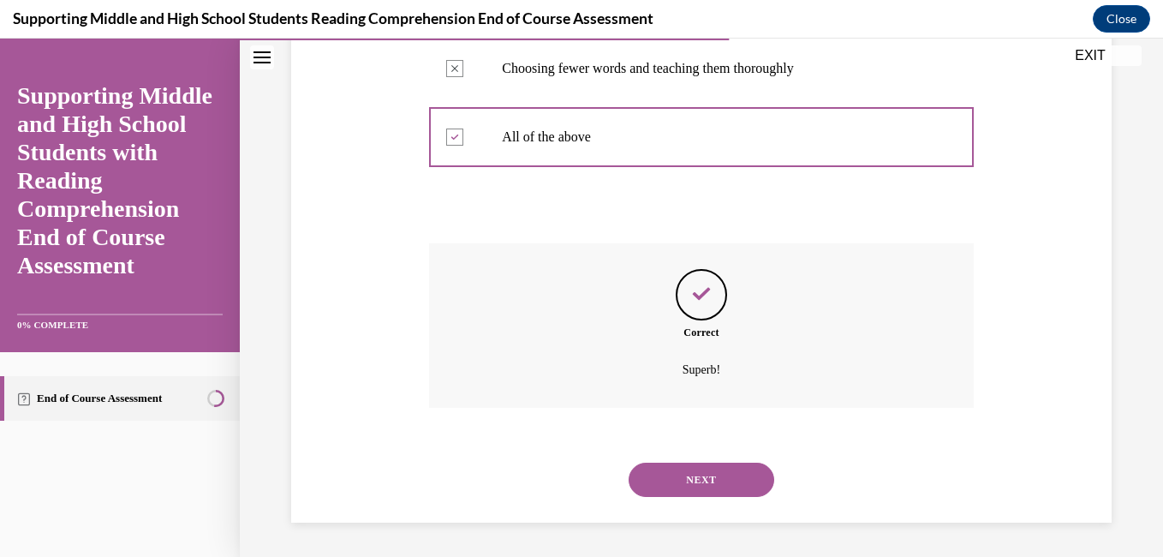
click at [699, 490] on button "NEXT" at bounding box center [702, 480] width 146 height 34
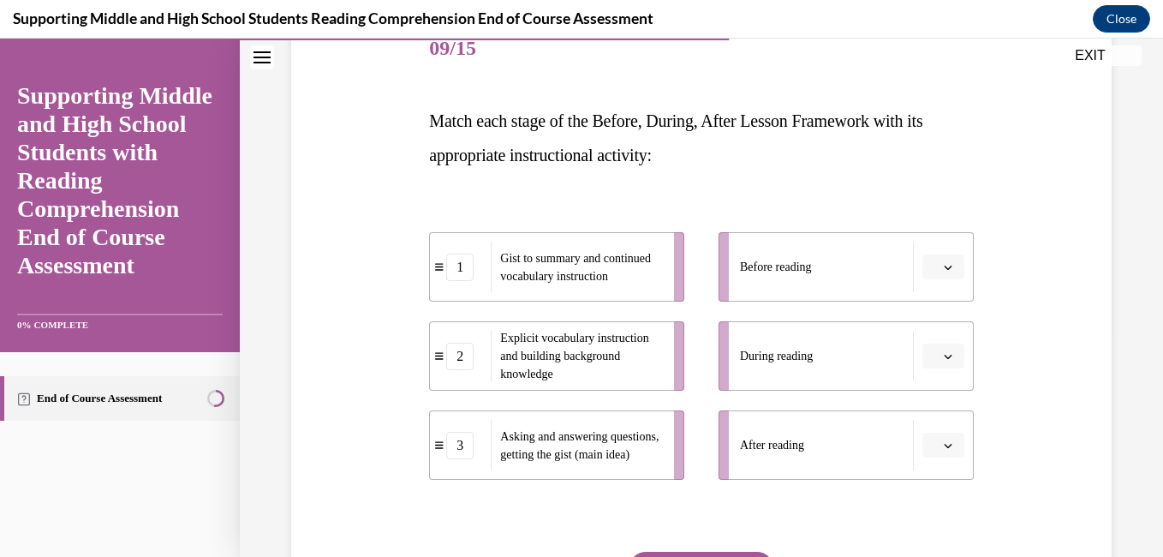
scroll to position [224, 0]
click at [944, 266] on icon "button" at bounding box center [948, 266] width 9 height 9
click at [944, 264] on icon "button" at bounding box center [948, 265] width 9 height 9
click at [930, 438] on button "button" at bounding box center [944, 445] width 42 height 26
click at [929, 342] on span "1" at bounding box center [926, 338] width 6 height 14
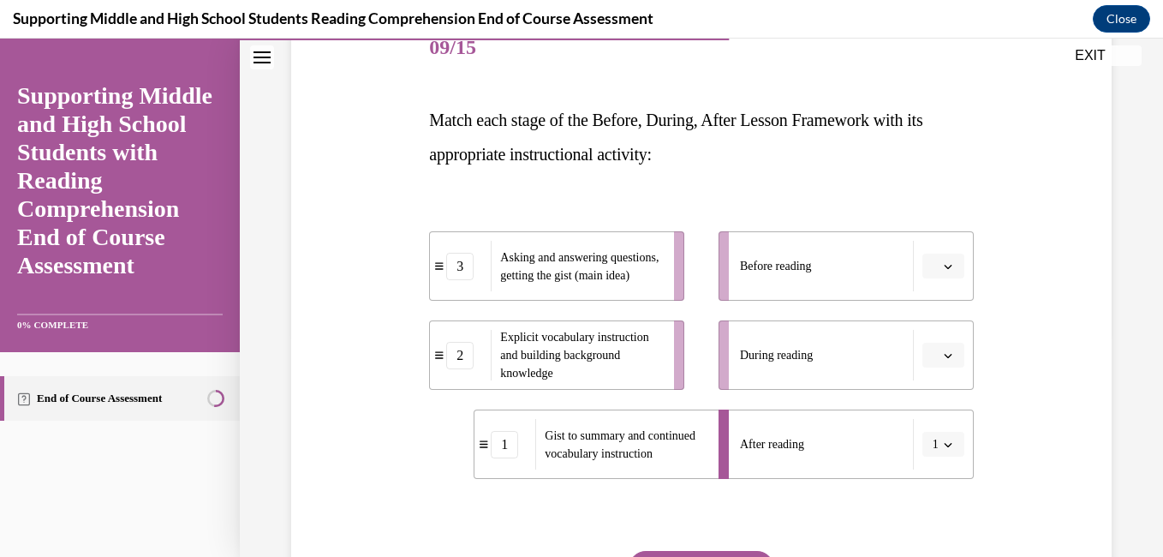
click at [944, 270] on icon "button" at bounding box center [948, 266] width 9 height 9
click at [927, 368] on span "2" at bounding box center [926, 373] width 6 height 14
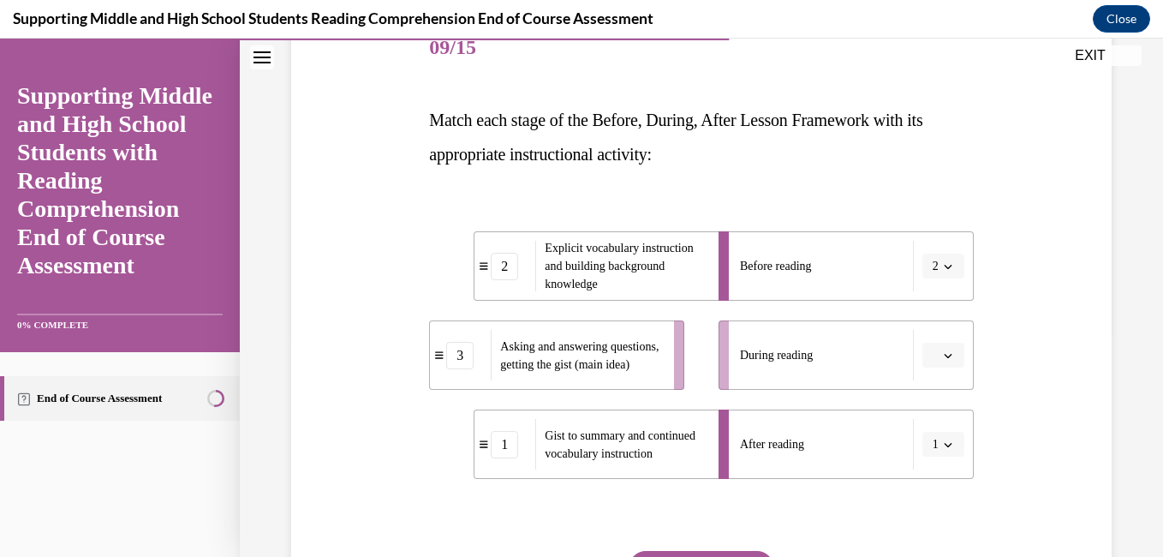
click at [942, 357] on span "button" at bounding box center [948, 356] width 12 height 12
click at [924, 498] on span "3" at bounding box center [926, 496] width 6 height 14
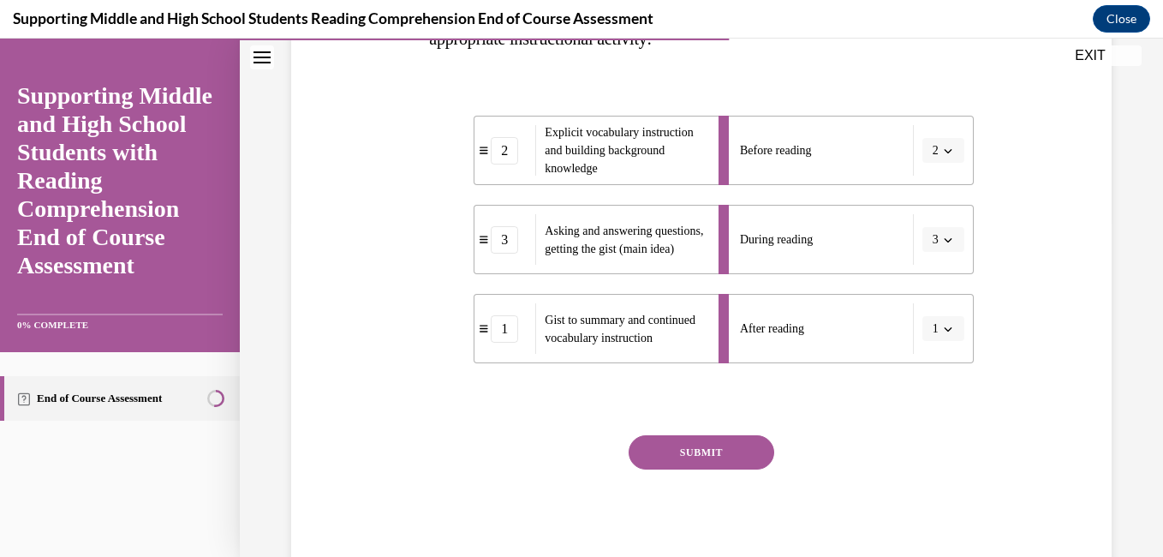
scroll to position [338, 0]
click at [769, 463] on div "SUBMIT" at bounding box center [701, 479] width 544 height 86
click at [751, 455] on button "SUBMIT" at bounding box center [702, 453] width 146 height 34
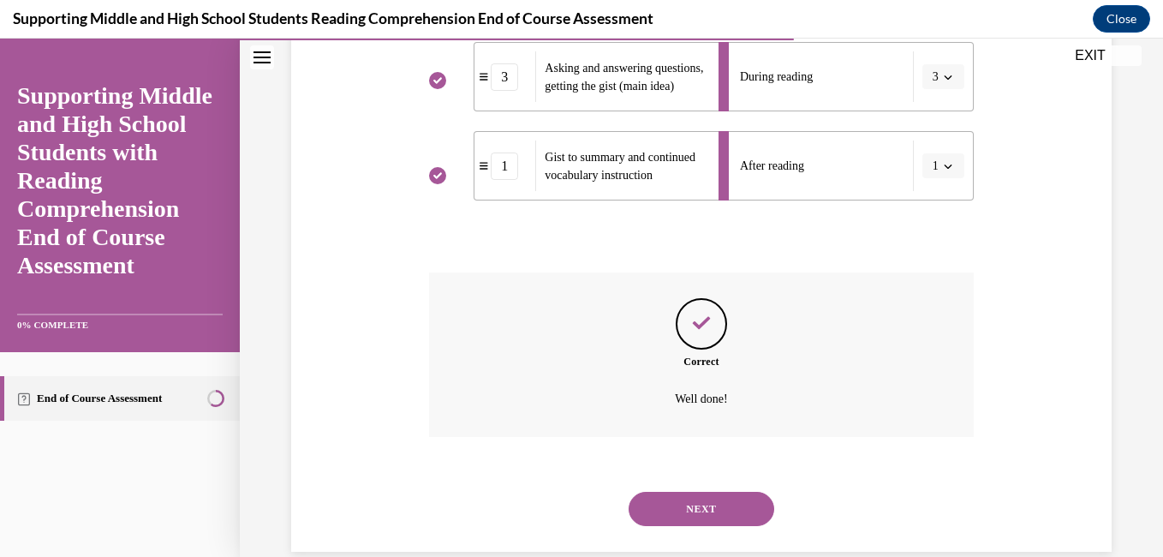
scroll to position [531, 0]
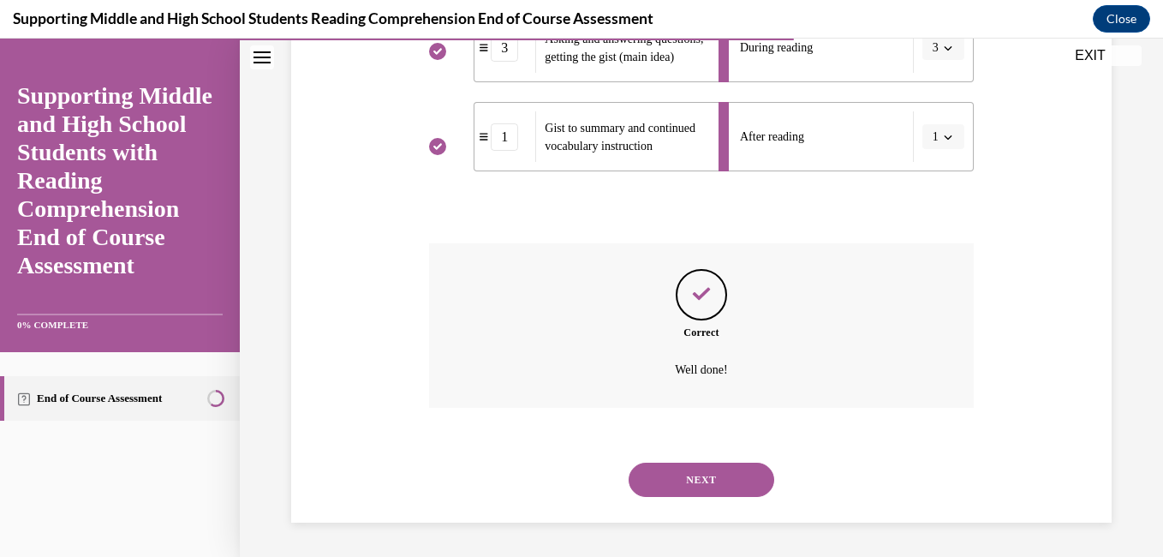
click at [717, 480] on button "NEXT" at bounding box center [702, 480] width 146 height 34
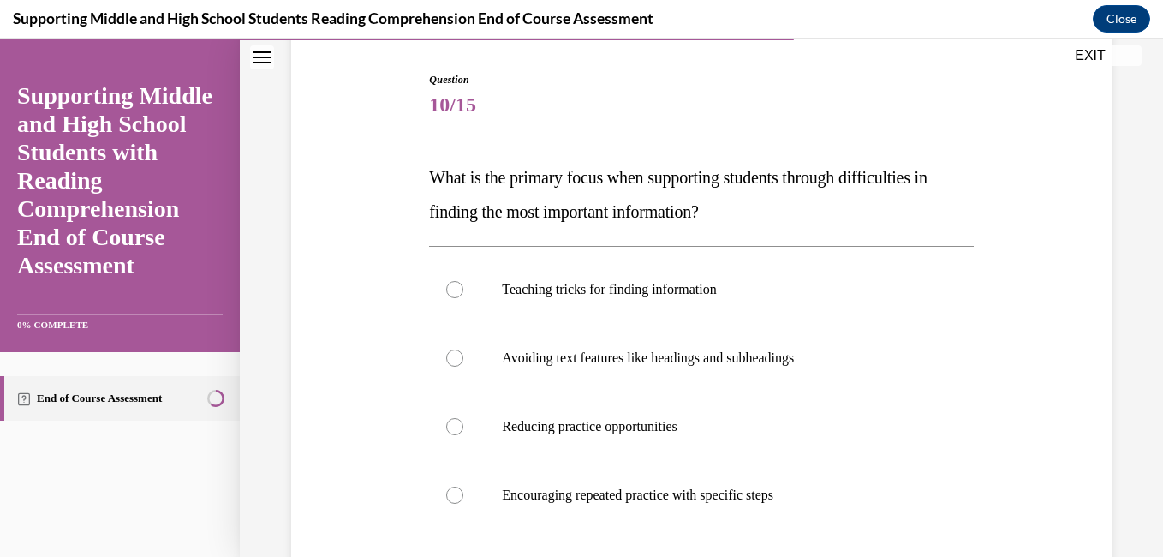
scroll to position [167, 0]
click at [779, 493] on p "Encouraging repeated practice with specific steps" at bounding box center [716, 494] width 428 height 17
click at [463, 493] on input "Encouraging repeated practice with specific steps" at bounding box center [454, 494] width 17 height 17
radio input "true"
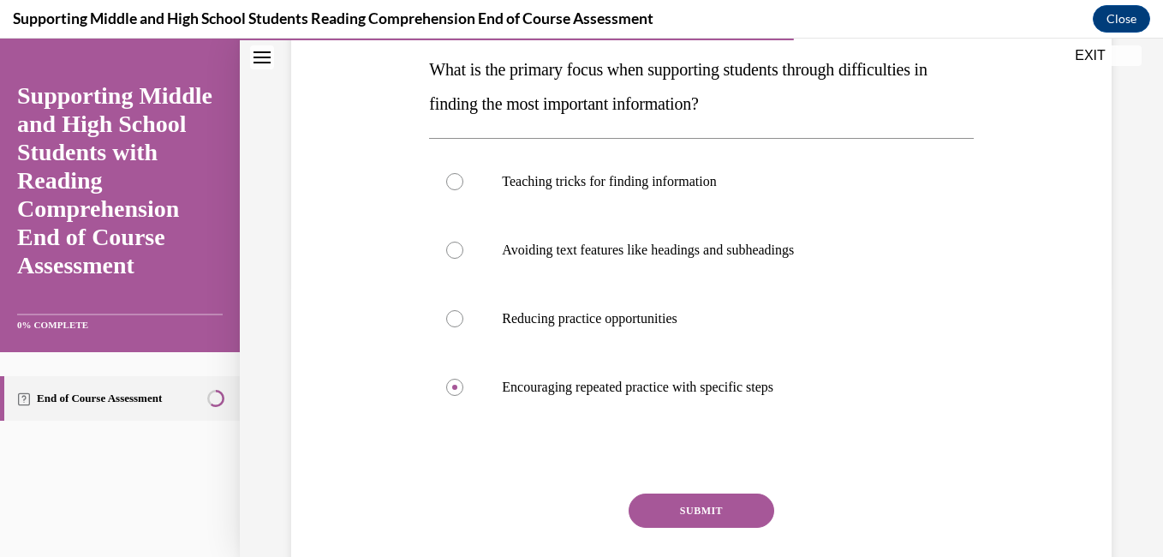
click at [720, 521] on button "SUBMIT" at bounding box center [702, 510] width 146 height 34
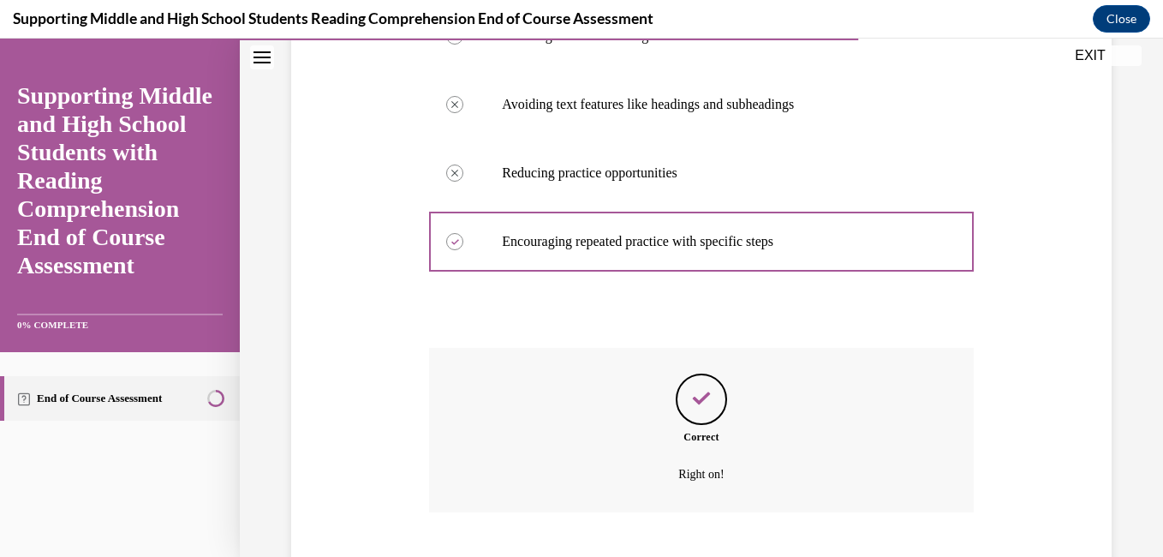
scroll to position [524, 0]
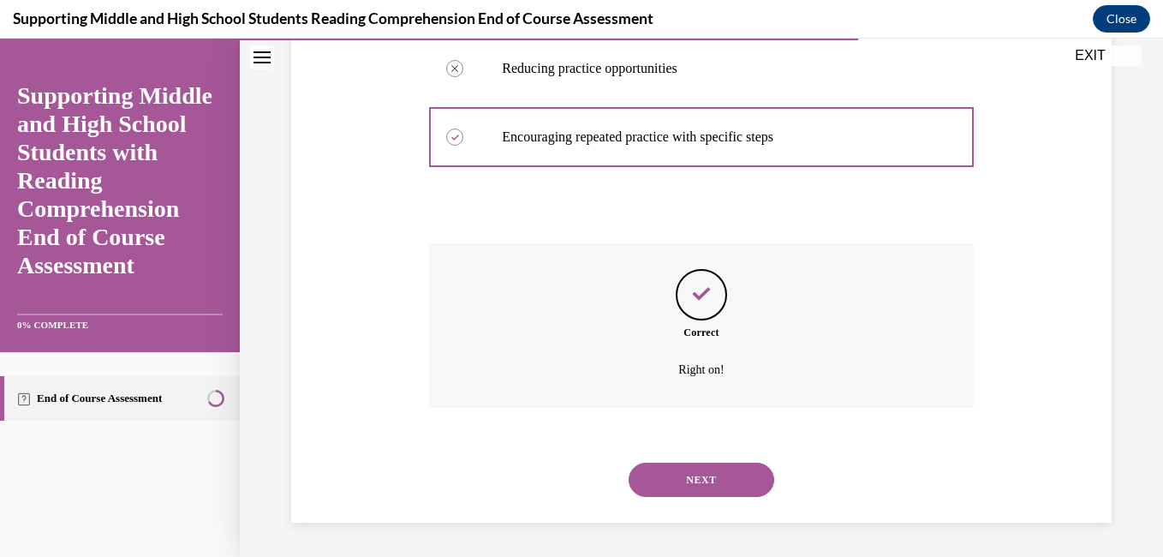
click at [705, 460] on div "NEXT" at bounding box center [701, 479] width 544 height 69
click at [708, 480] on button "NEXT" at bounding box center [702, 480] width 146 height 34
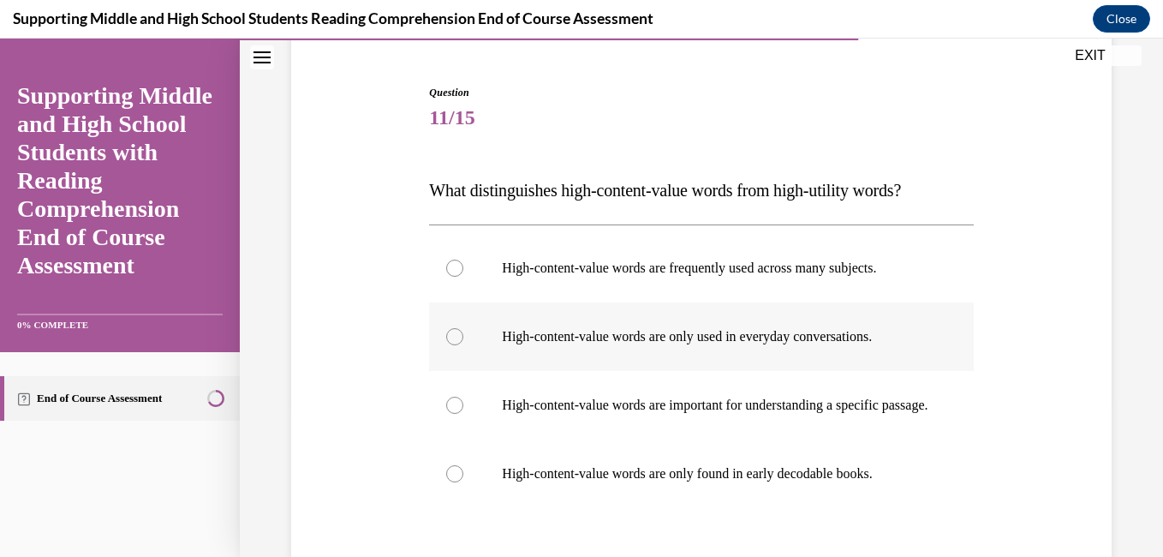
scroll to position [152, 0]
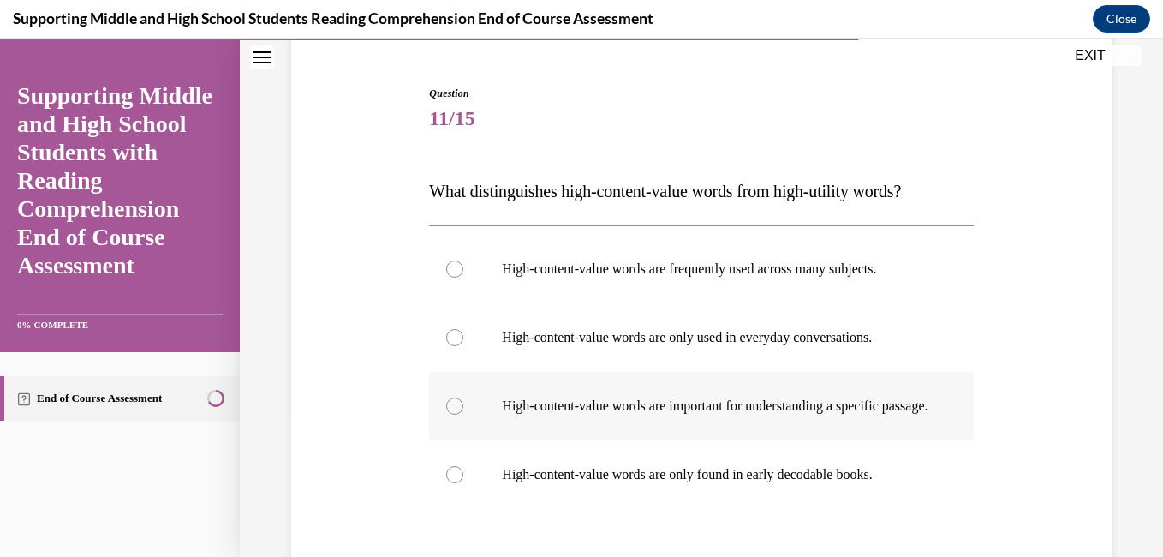
click at [703, 415] on p "High-content-value words are important for understanding a specific passage." at bounding box center [716, 406] width 428 height 17
click at [463, 415] on input "High-content-value words are important for understanding a specific passage." at bounding box center [454, 406] width 17 height 17
radio input "true"
click at [680, 253] on label "High-content-value words are frequently used across many subjects." at bounding box center [701, 269] width 544 height 69
click at [463, 260] on input "High-content-value words are frequently used across many subjects." at bounding box center [454, 268] width 17 height 17
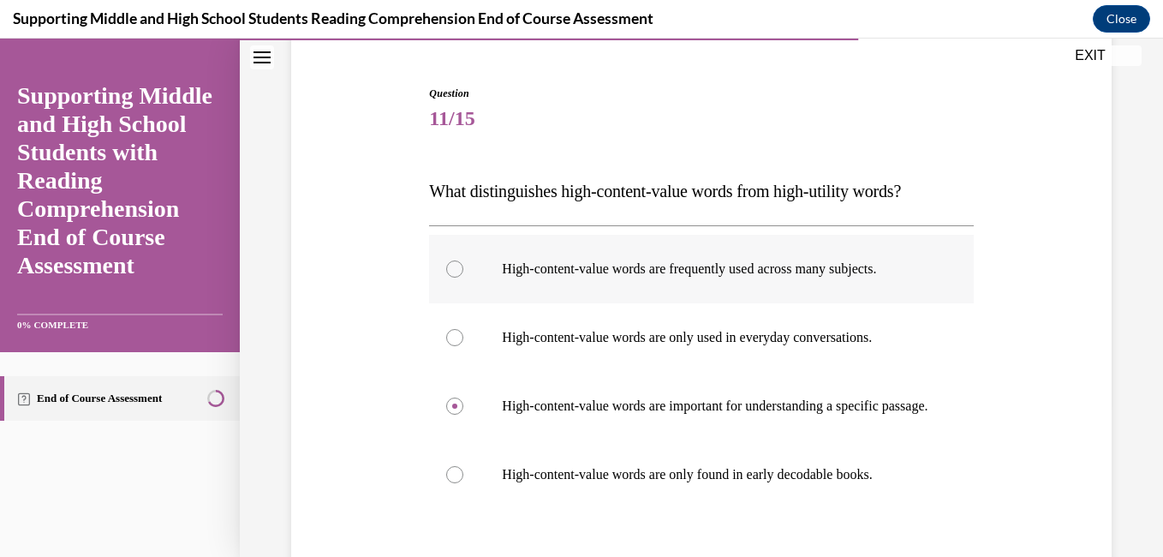
radio input "true"
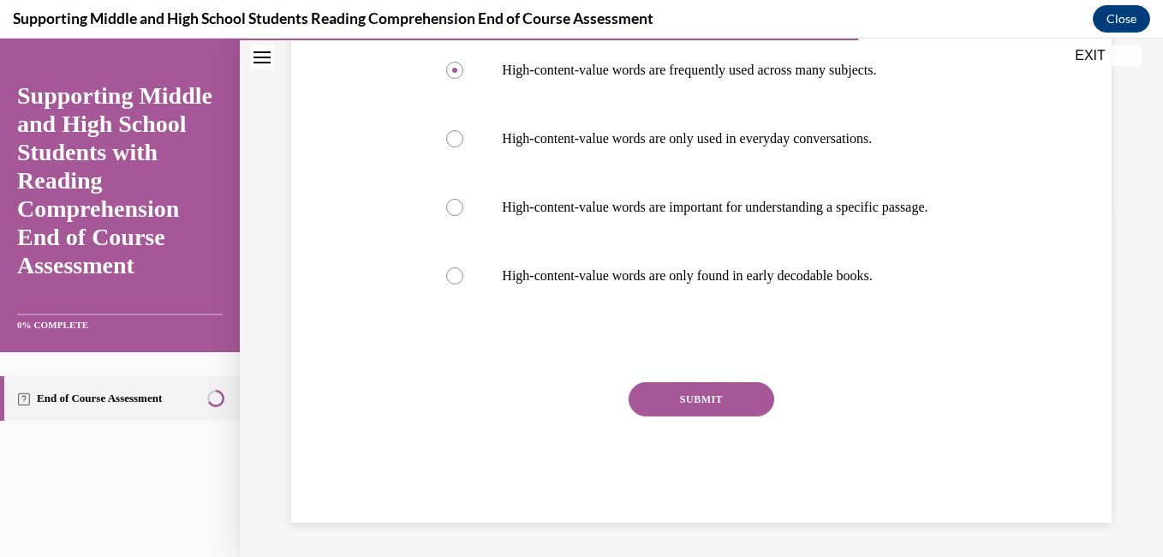
click at [691, 386] on button "SUBMIT" at bounding box center [702, 399] width 146 height 34
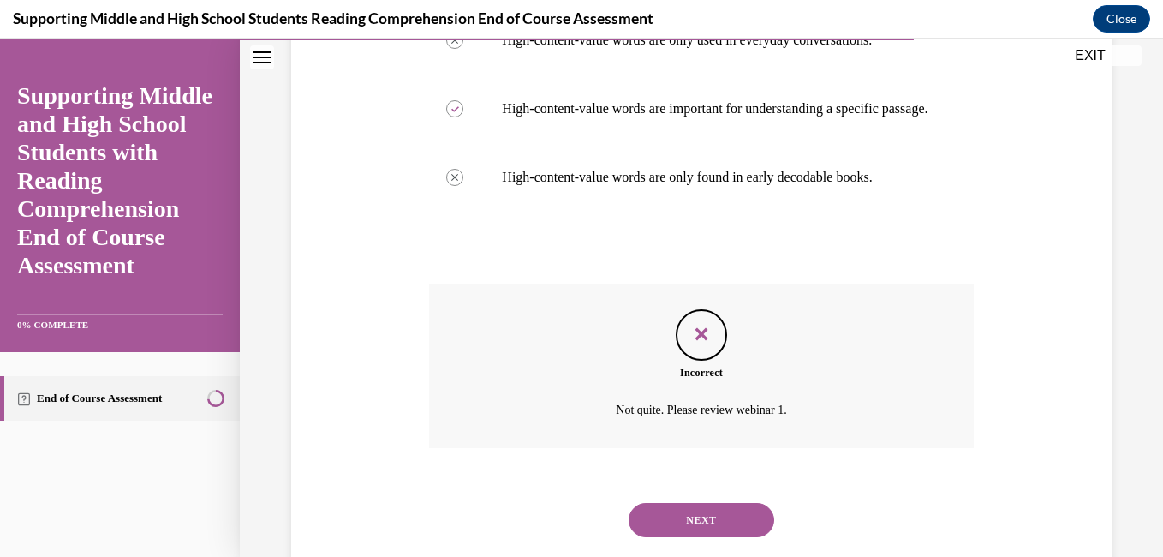
scroll to position [507, 0]
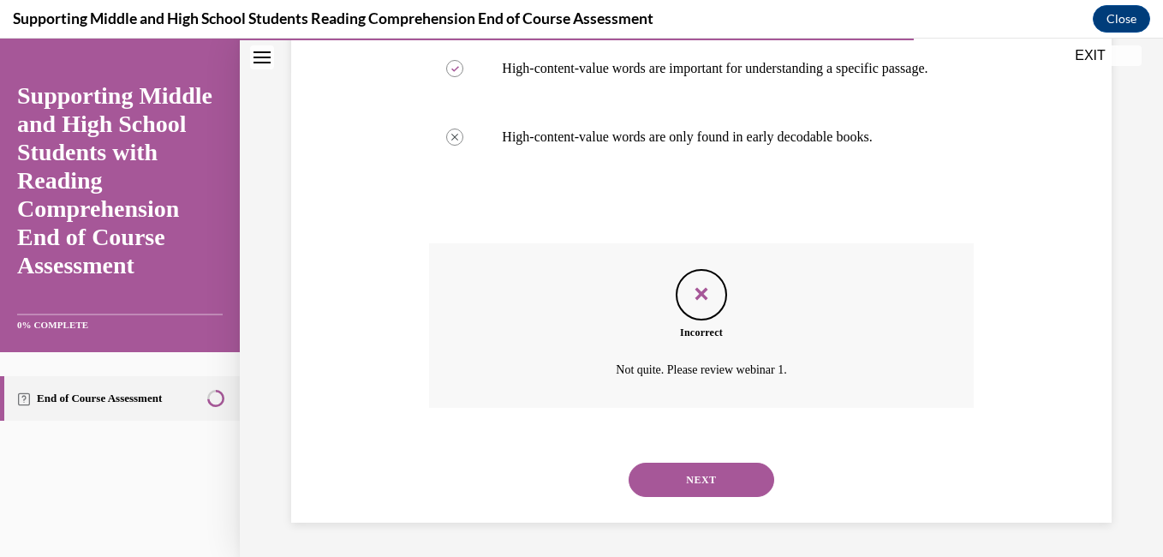
click at [689, 487] on button "NEXT" at bounding box center [702, 480] width 146 height 34
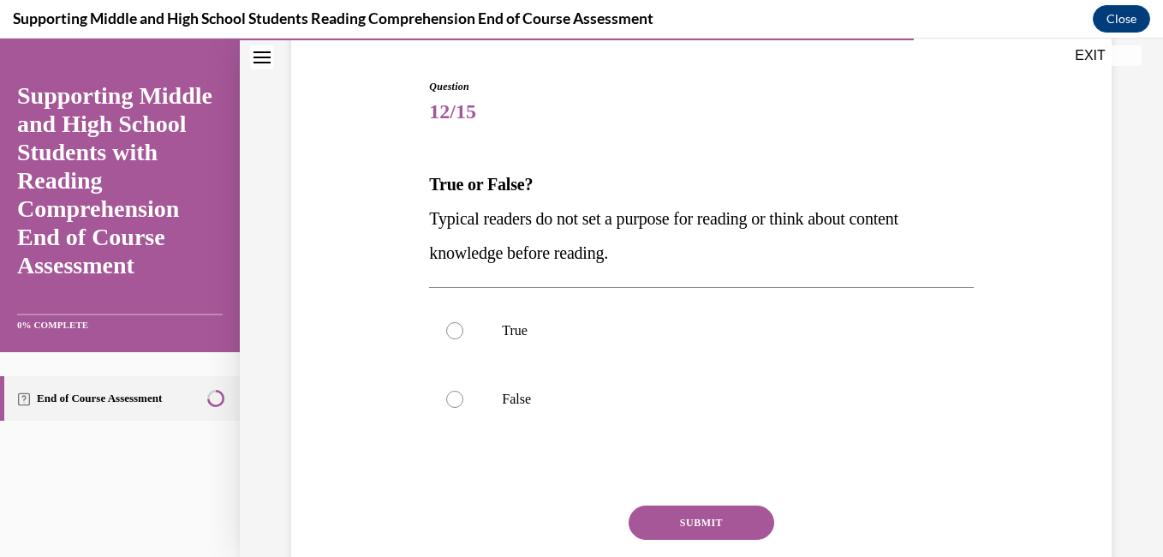
scroll to position [159, 0]
click at [610, 331] on p "True" at bounding box center [716, 330] width 428 height 17
click at [463, 331] on input "True" at bounding box center [454, 330] width 17 height 17
radio input "true"
click at [662, 517] on button "SUBMIT" at bounding box center [702, 522] width 146 height 34
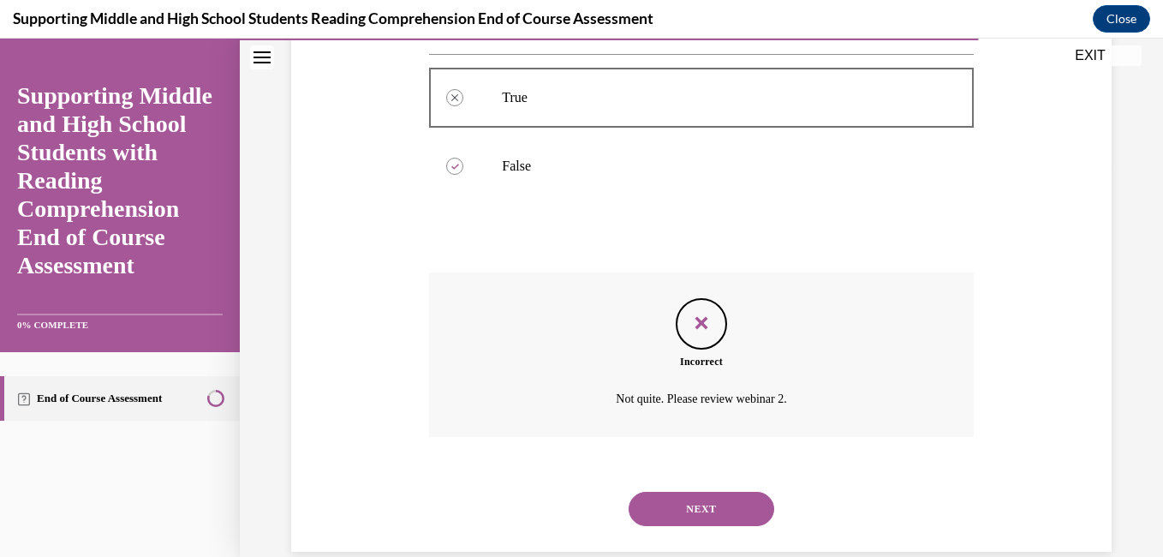
scroll to position [421, 0]
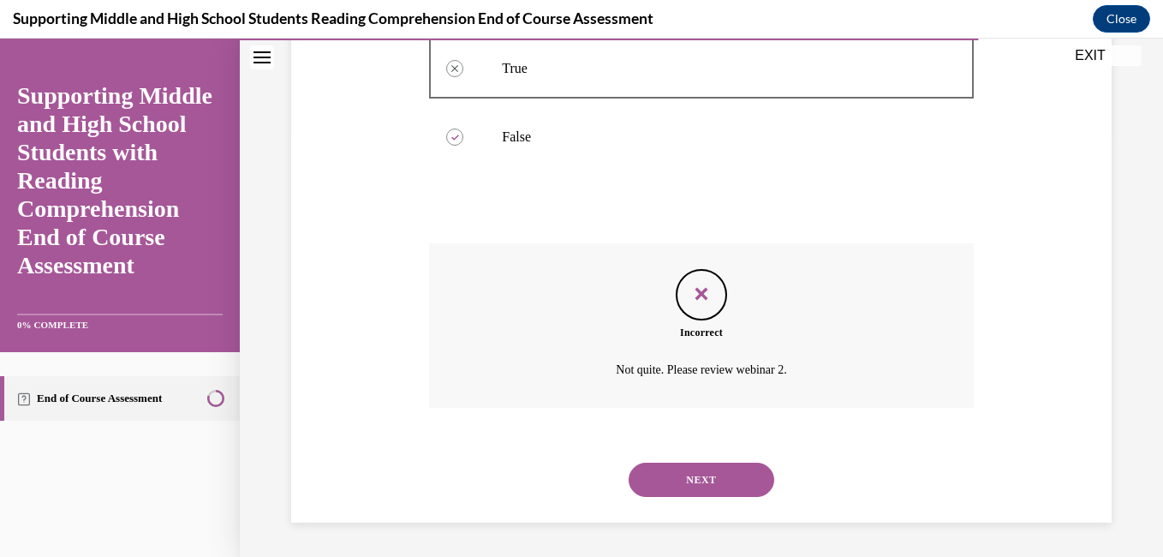
click at [670, 481] on button "NEXT" at bounding box center [702, 480] width 146 height 34
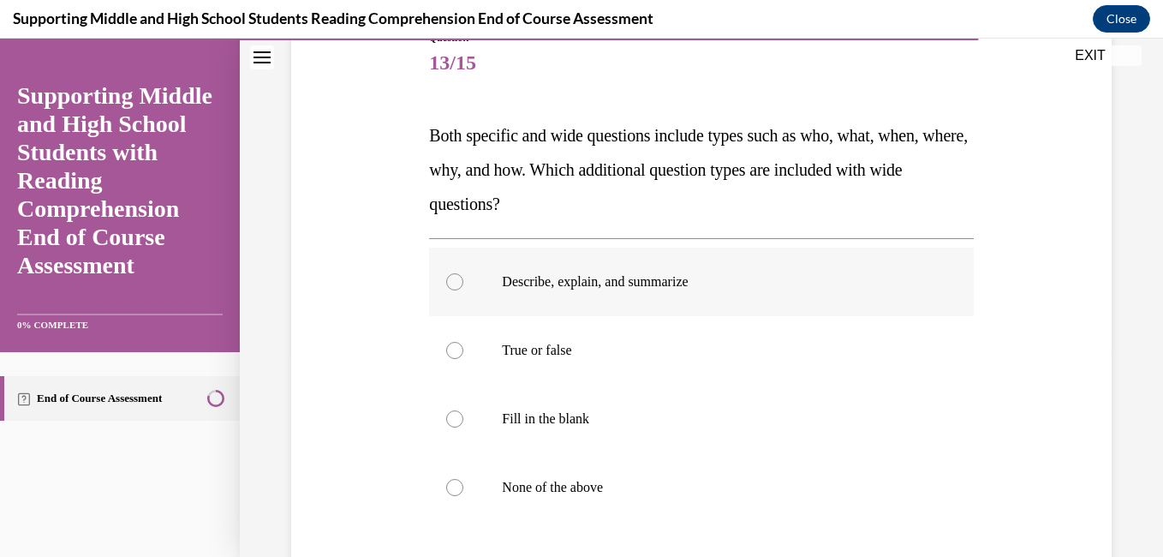
scroll to position [209, 0]
click at [645, 296] on label "Describe, explain, and summarize" at bounding box center [701, 281] width 544 height 69
click at [463, 290] on input "Describe, explain, and summarize" at bounding box center [454, 280] width 17 height 17
radio input "true"
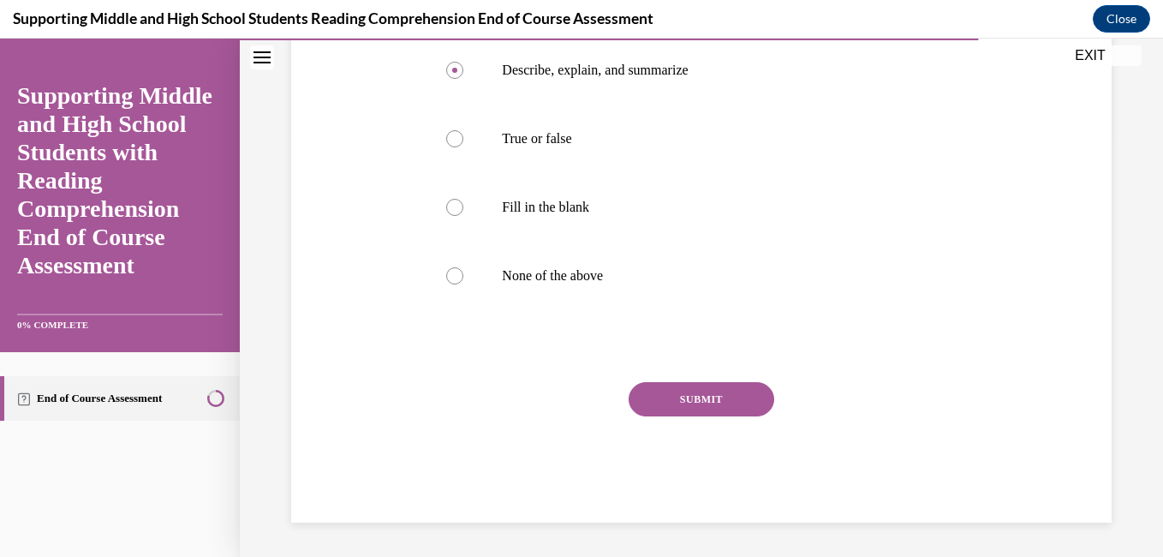
click at [661, 405] on button "SUBMIT" at bounding box center [702, 399] width 146 height 34
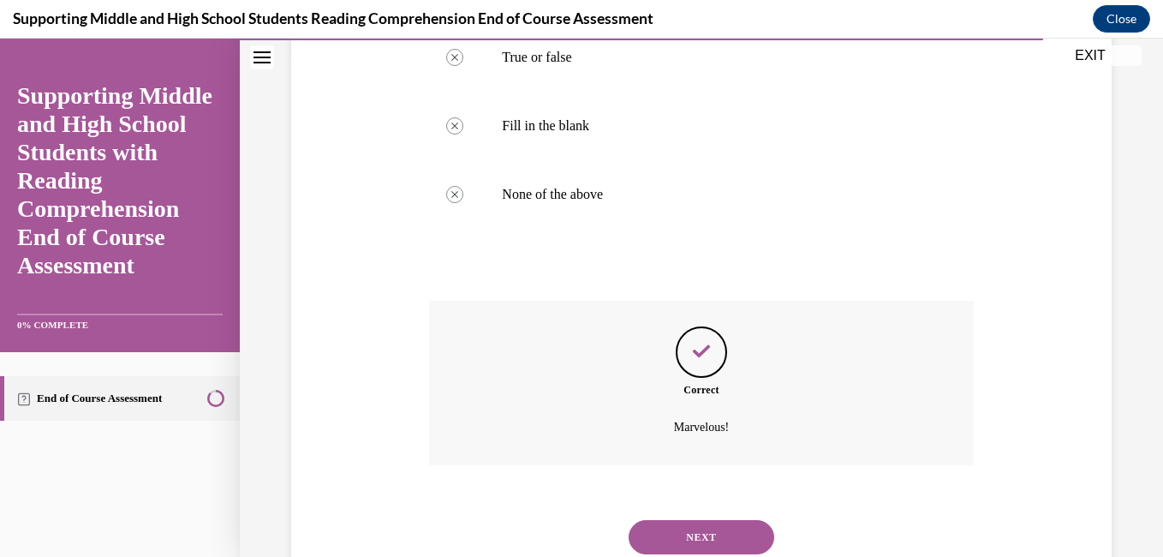
scroll to position [559, 0]
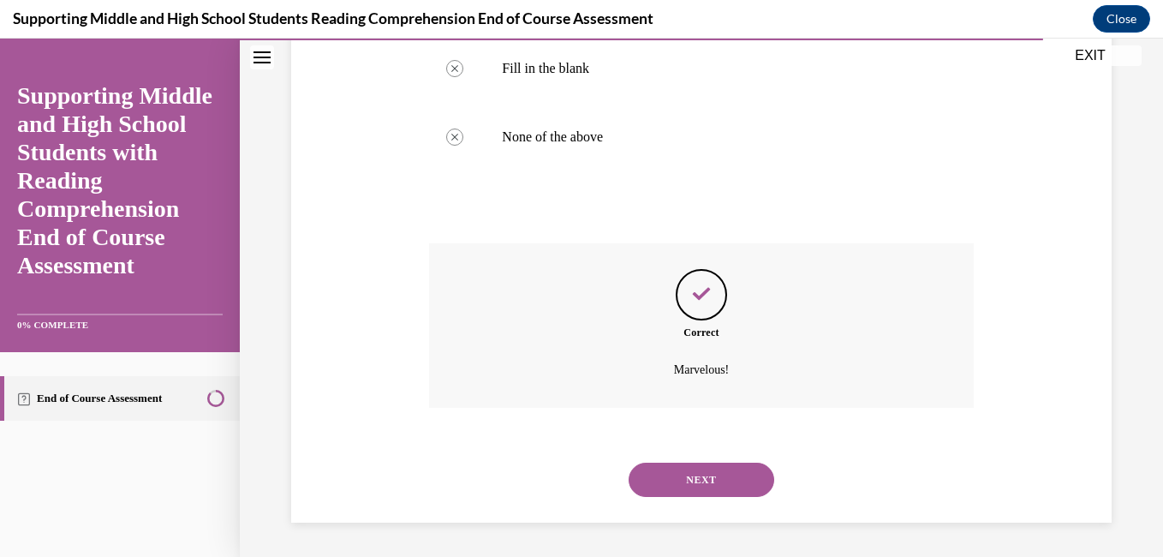
click at [663, 480] on button "NEXT" at bounding box center [702, 480] width 146 height 34
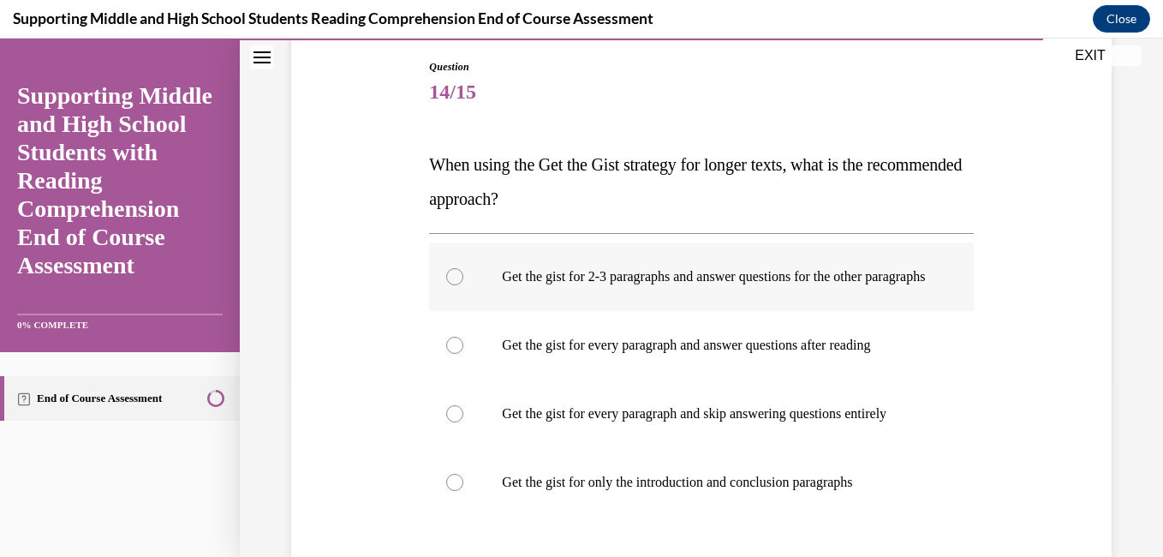
scroll to position [179, 0]
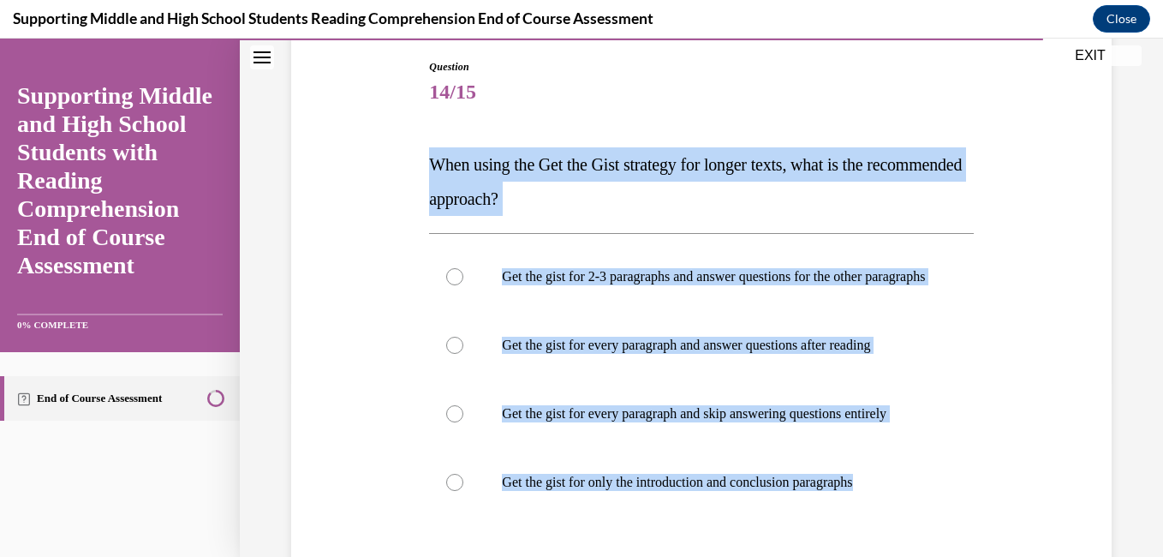
drag, startPoint x: 915, startPoint y: 499, endPoint x: 398, endPoint y: 163, distance: 616.2
click at [398, 163] on div "Question 14/15 When using the Get the Gist strategy for longer texts, what is t…" at bounding box center [701, 368] width 829 height 721
copy div "When using the Get the Gist strategy for longer texts, what is the recommended …"
click at [331, 272] on div "Question 14/15 When using the Get the Gist strategy for longer texts, what is t…" at bounding box center [701, 368] width 829 height 721
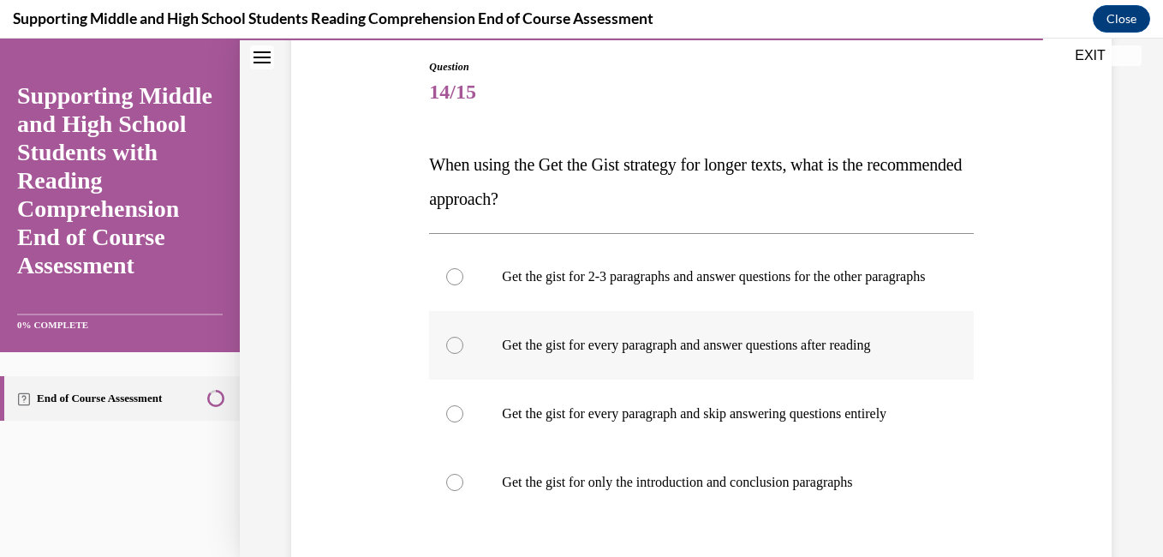
click at [453, 354] on div at bounding box center [454, 345] width 17 height 17
click at [453, 354] on input "Get the gist for every paragraph and answer questions after reading" at bounding box center [454, 345] width 17 height 17
radio input "true"
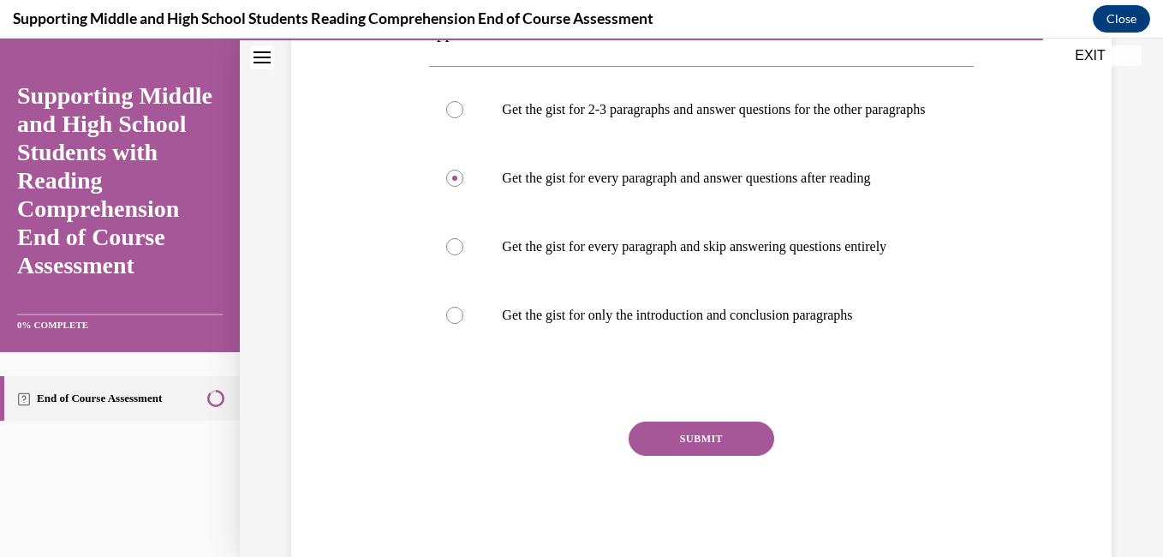
click at [711, 446] on button "SUBMIT" at bounding box center [702, 438] width 146 height 34
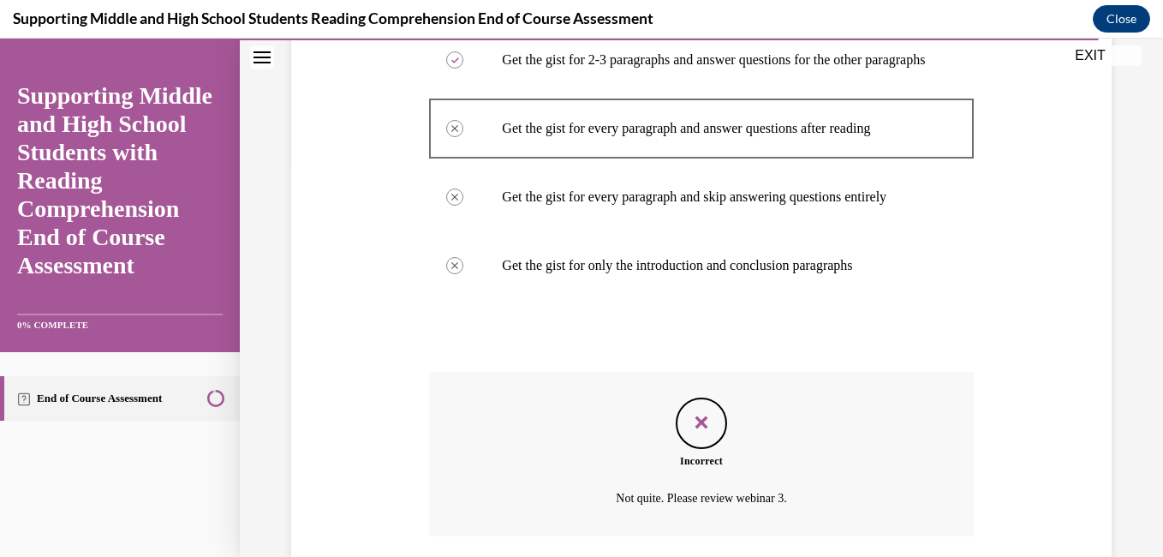
scroll to position [510, 0]
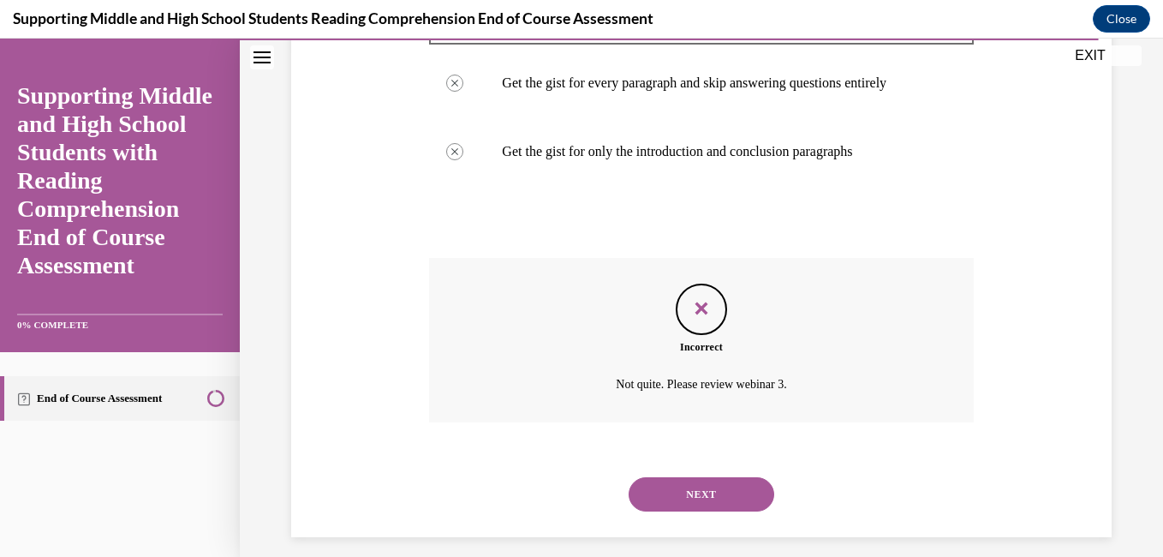
click at [706, 511] on button "NEXT" at bounding box center [702, 494] width 146 height 34
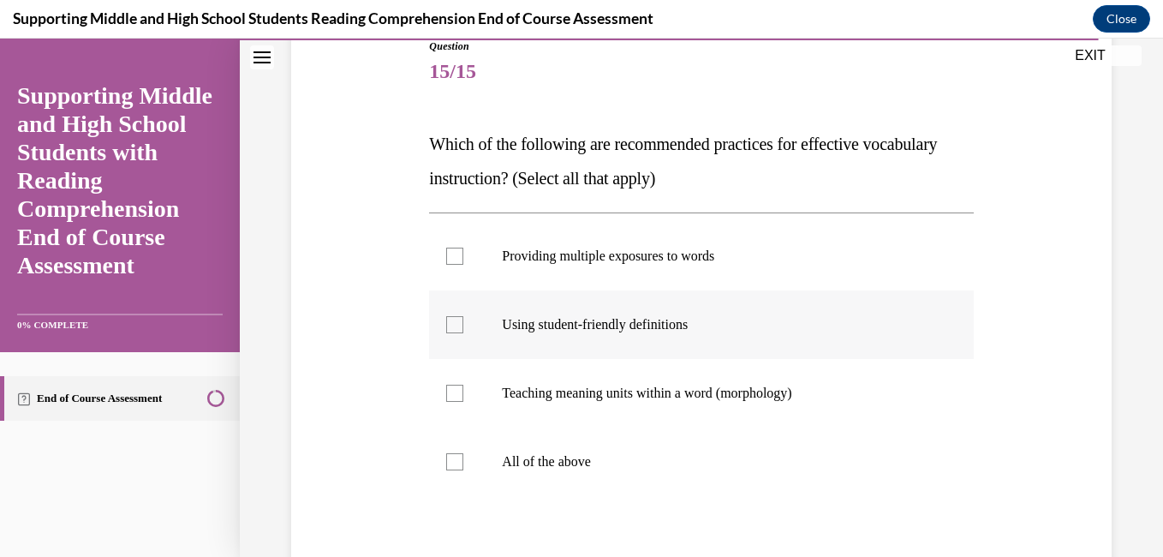
scroll to position [200, 0]
click at [465, 461] on label "All of the above" at bounding box center [701, 461] width 544 height 69
click at [463, 461] on input "All of the above" at bounding box center [454, 461] width 17 height 17
checkbox input "true"
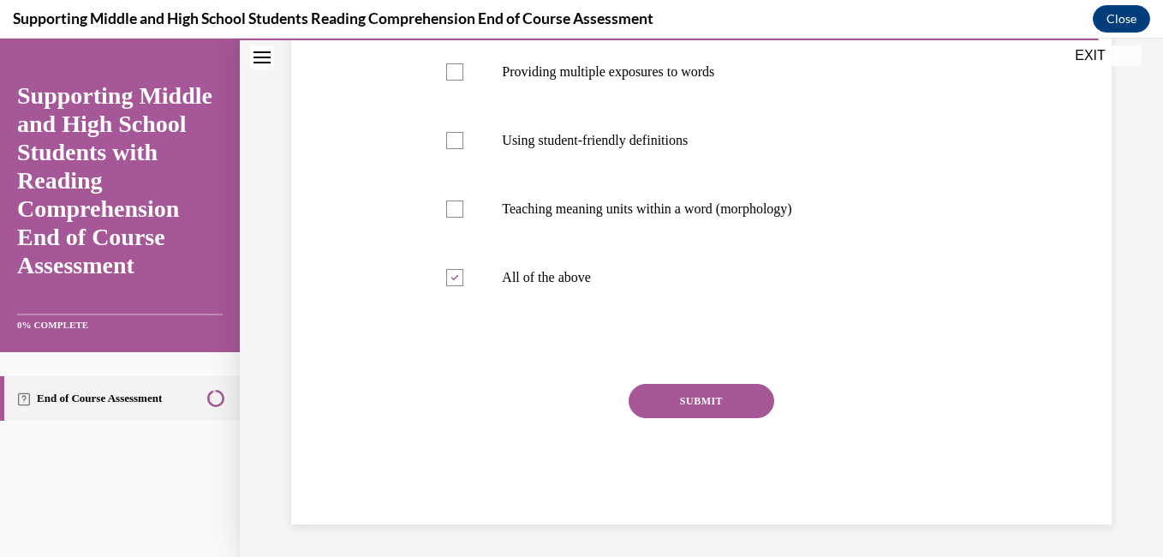
click at [717, 406] on button "SUBMIT" at bounding box center [702, 401] width 146 height 34
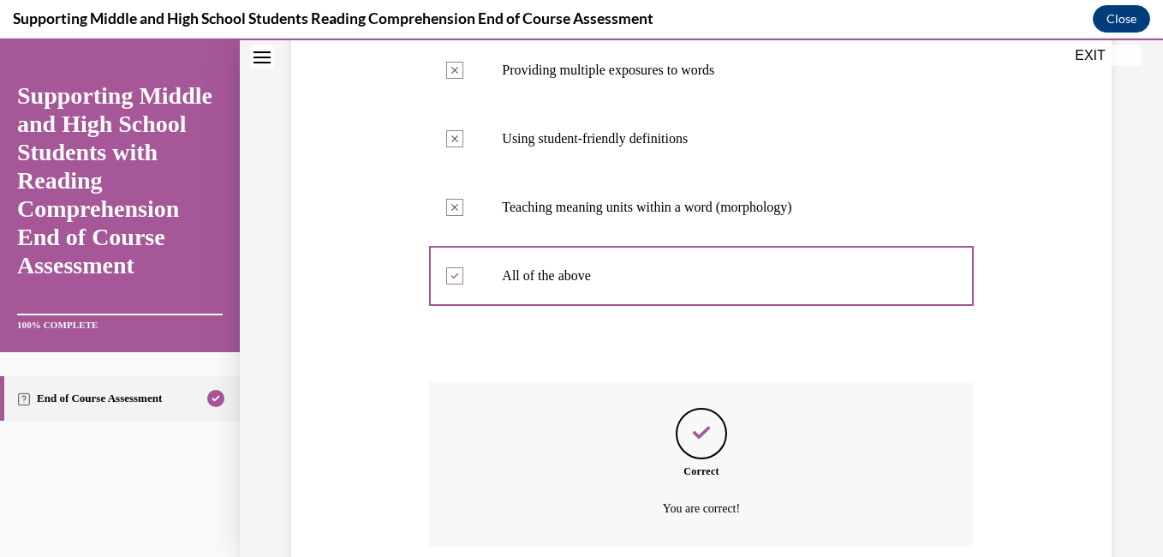
scroll to position [524, 0]
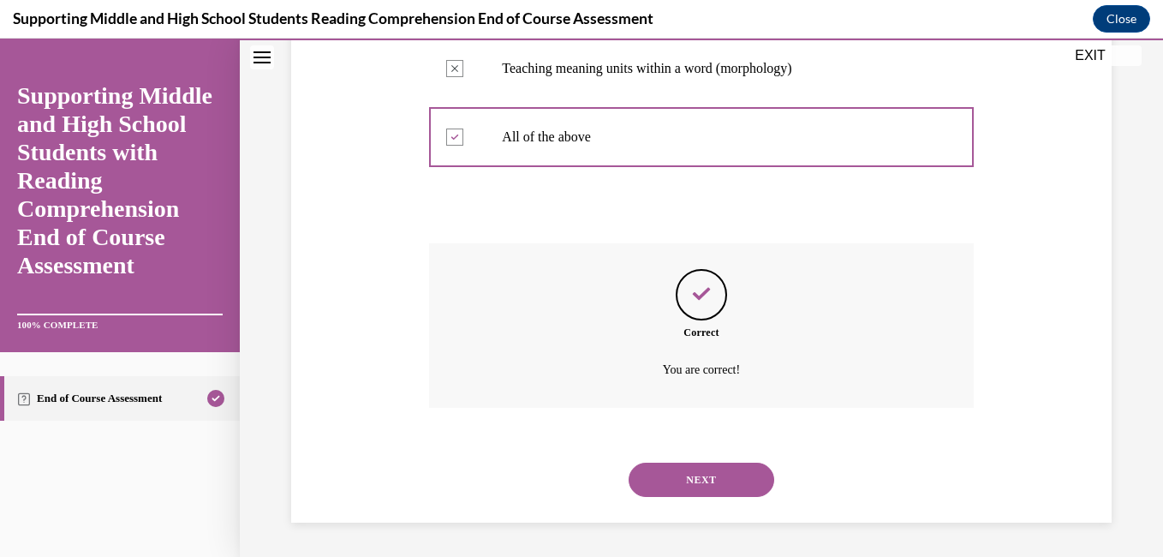
click at [691, 499] on div "NEXT" at bounding box center [701, 479] width 544 height 69
click at [693, 475] on button "NEXT" at bounding box center [702, 480] width 146 height 34
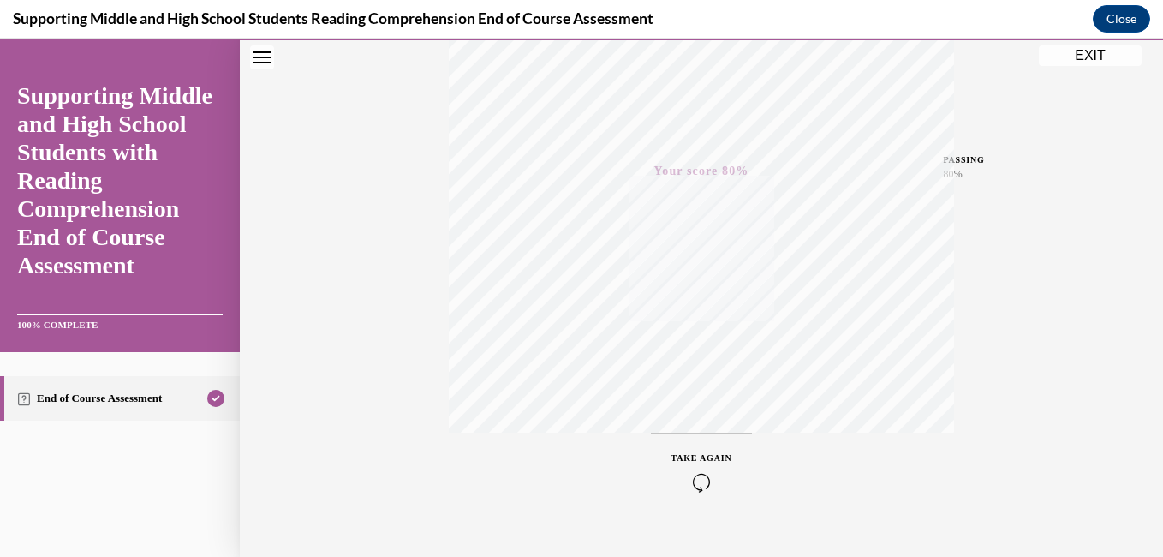
scroll to position [360, 0]
click at [1087, 58] on button "EXIT" at bounding box center [1090, 55] width 103 height 21
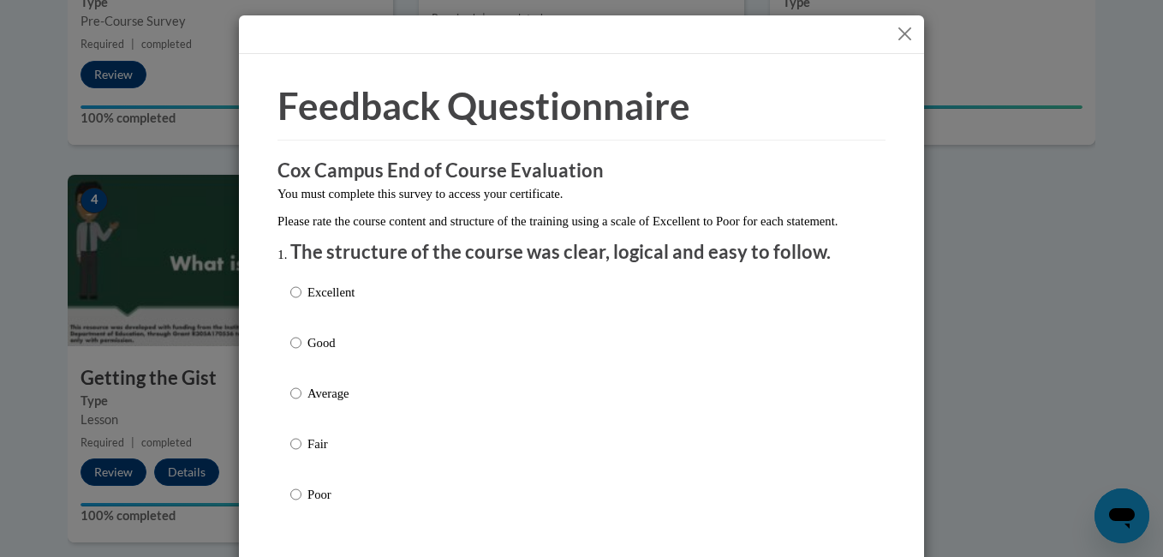
click at [308, 453] on p "Fair" at bounding box center [331, 443] width 47 height 19
click at [301, 453] on input "Fair" at bounding box center [295, 443] width 11 height 19
radio input "true"
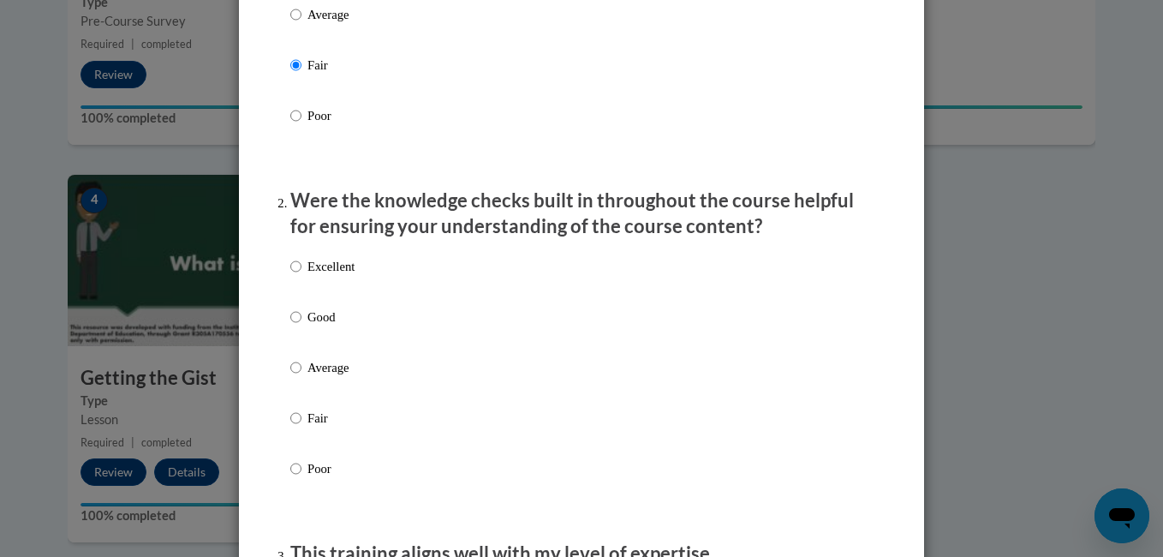
click at [311, 427] on p "Fair" at bounding box center [331, 418] width 47 height 19
click at [302, 427] on input "Fair" at bounding box center [295, 418] width 11 height 19
radio input "true"
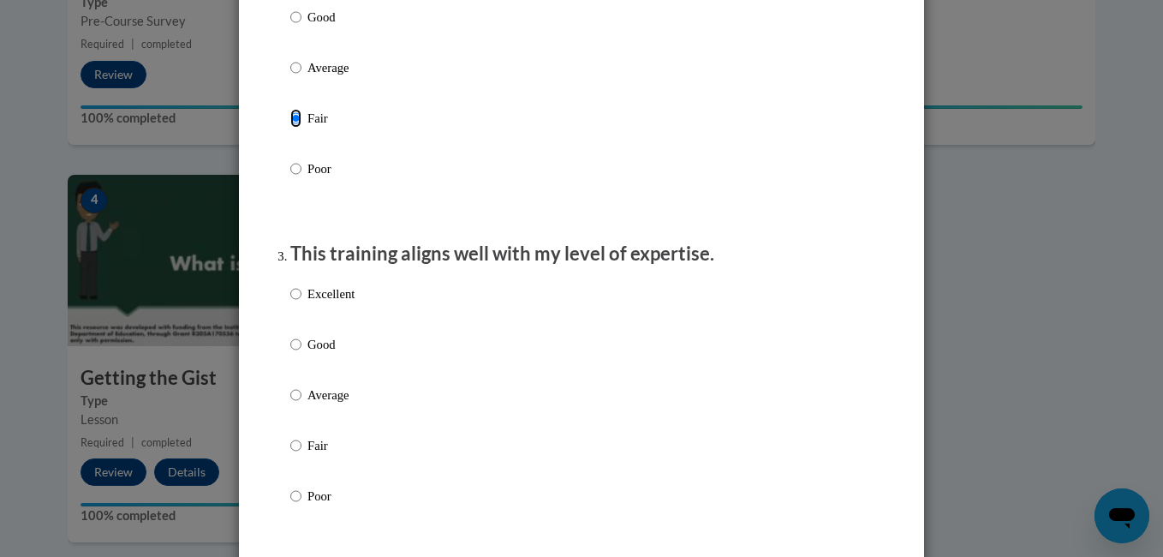
scroll to position [711, 0]
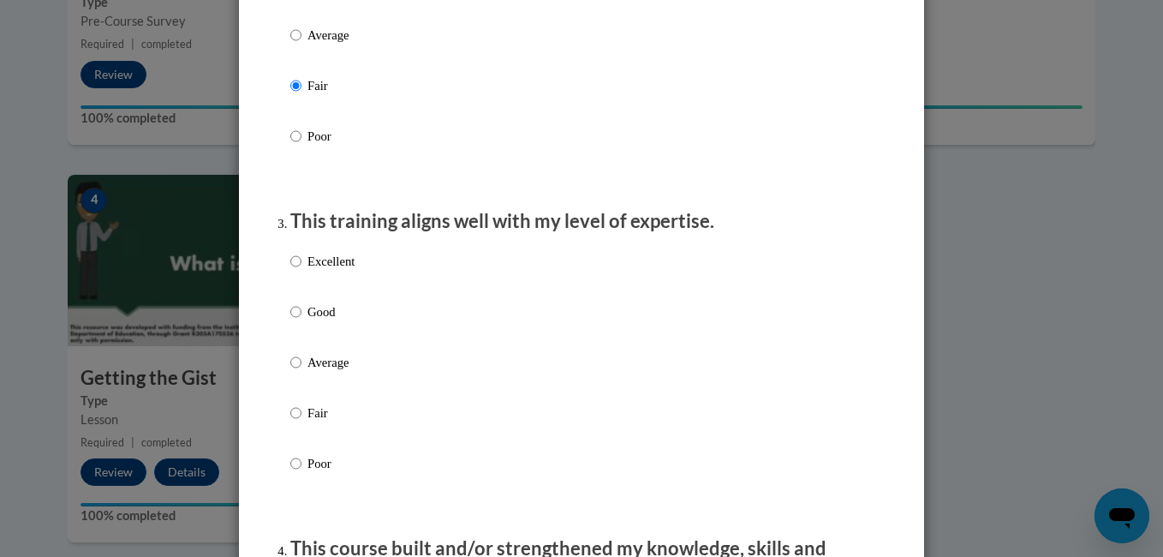
click at [311, 422] on p "Fair" at bounding box center [331, 413] width 47 height 19
click at [302, 422] on input "Fair" at bounding box center [295, 413] width 11 height 19
radio input "true"
click at [310, 473] on p "Poor" at bounding box center [331, 463] width 47 height 19
click at [302, 473] on input "Poor" at bounding box center [295, 463] width 11 height 19
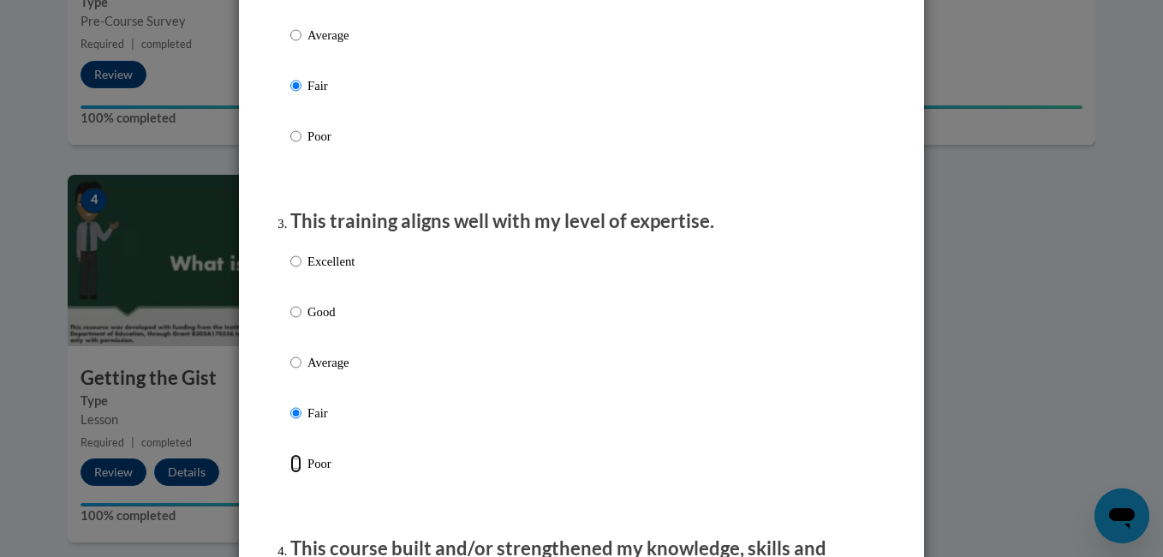
radio input "true"
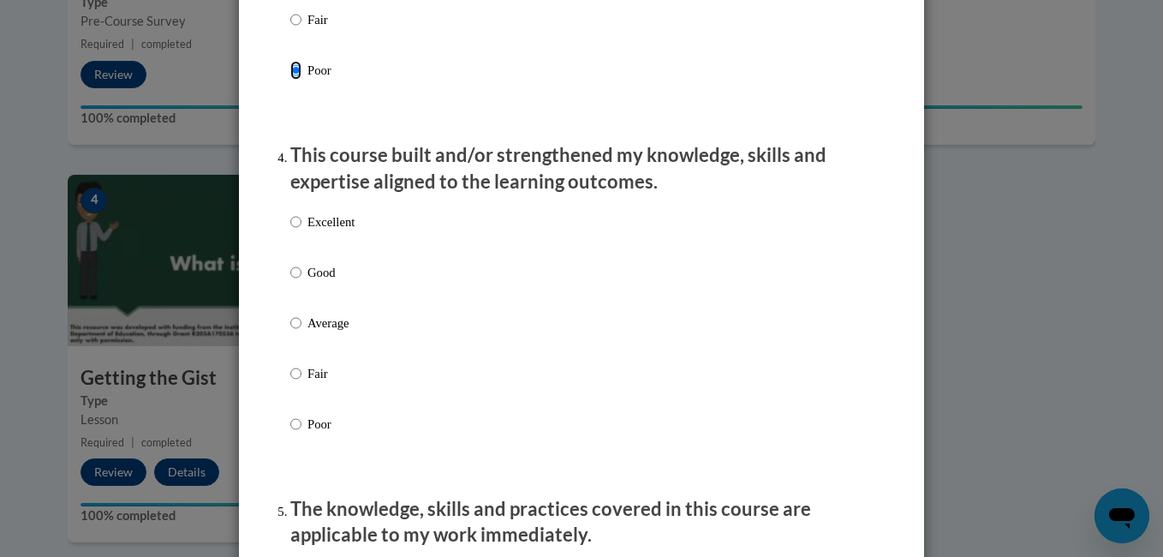
scroll to position [1104, 0]
click at [308, 383] on p "Fair" at bounding box center [331, 373] width 47 height 19
click at [302, 383] on input "Fair" at bounding box center [295, 373] width 11 height 19
radio input "true"
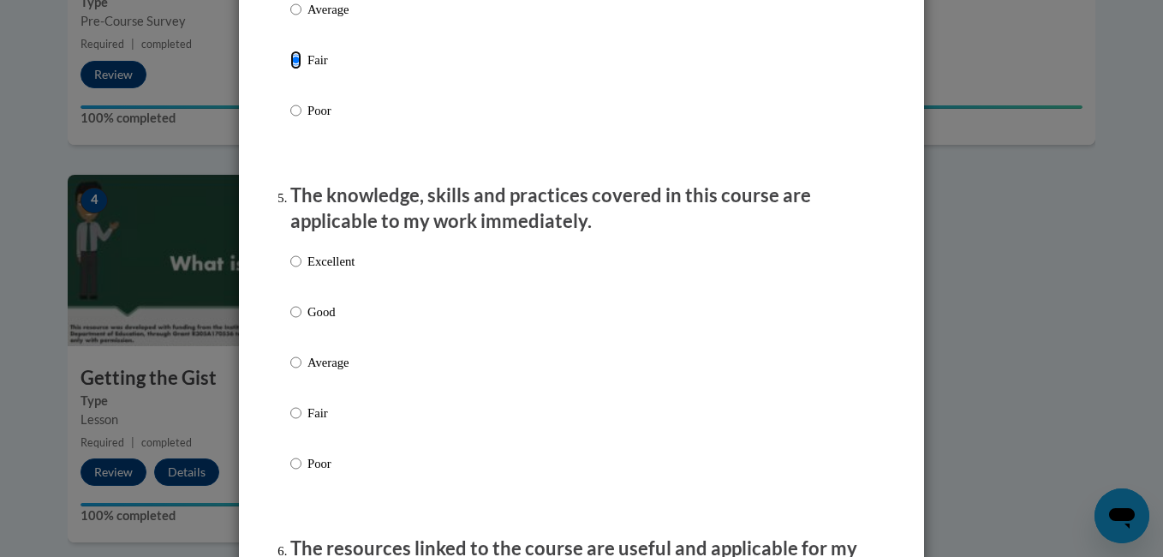
scroll to position [1415, 0]
click at [303, 452] on label "Fair" at bounding box center [322, 429] width 64 height 46
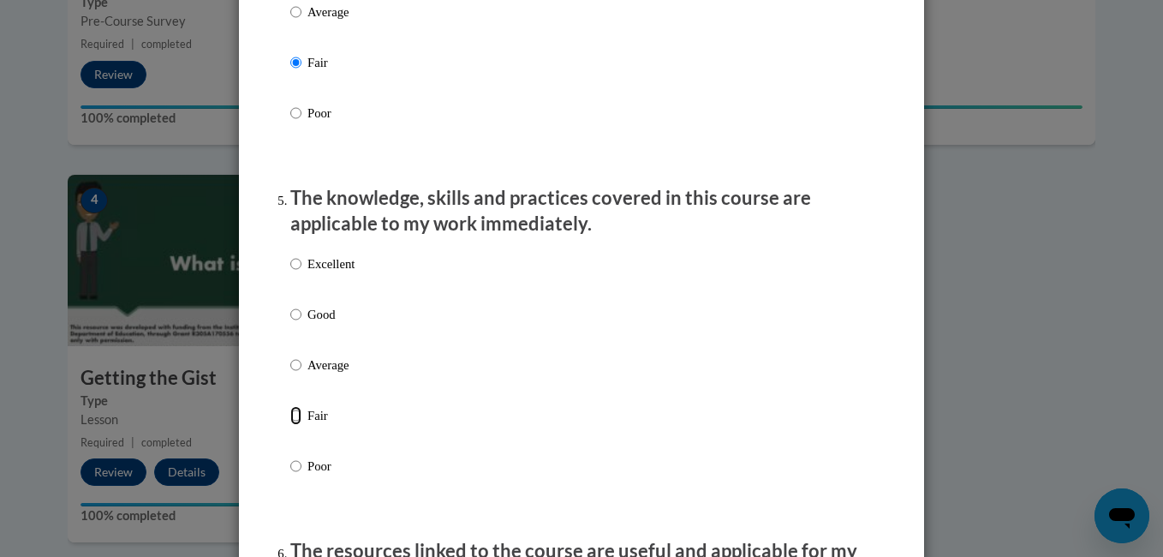
click at [302, 425] on input "Fair" at bounding box center [295, 415] width 11 height 19
radio input "true"
click at [308, 475] on p "Poor" at bounding box center [331, 466] width 47 height 19
click at [302, 475] on input "Poor" at bounding box center [295, 466] width 11 height 19
radio input "true"
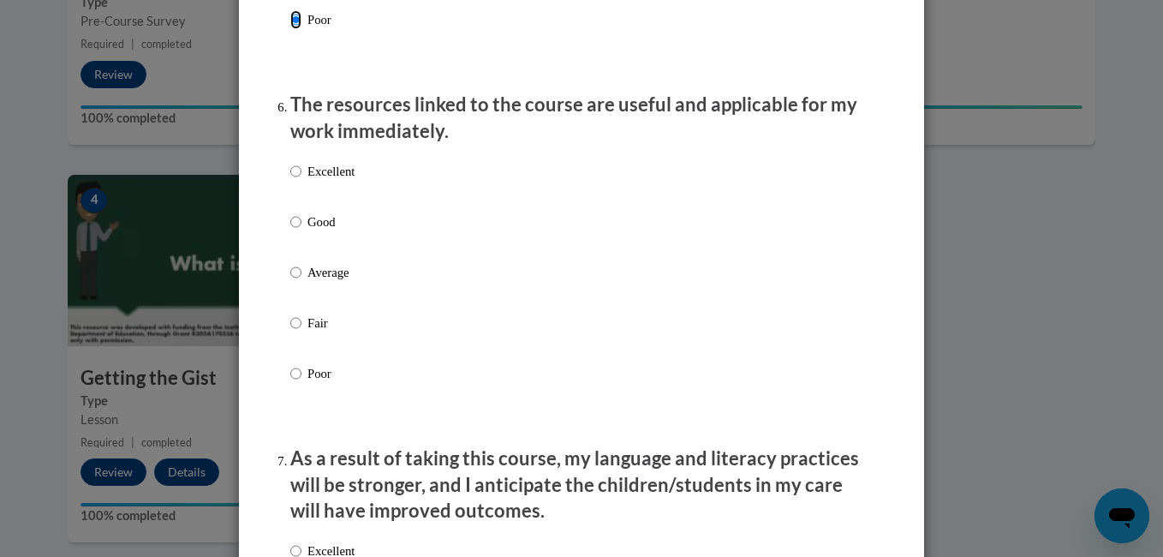
scroll to position [1859, 0]
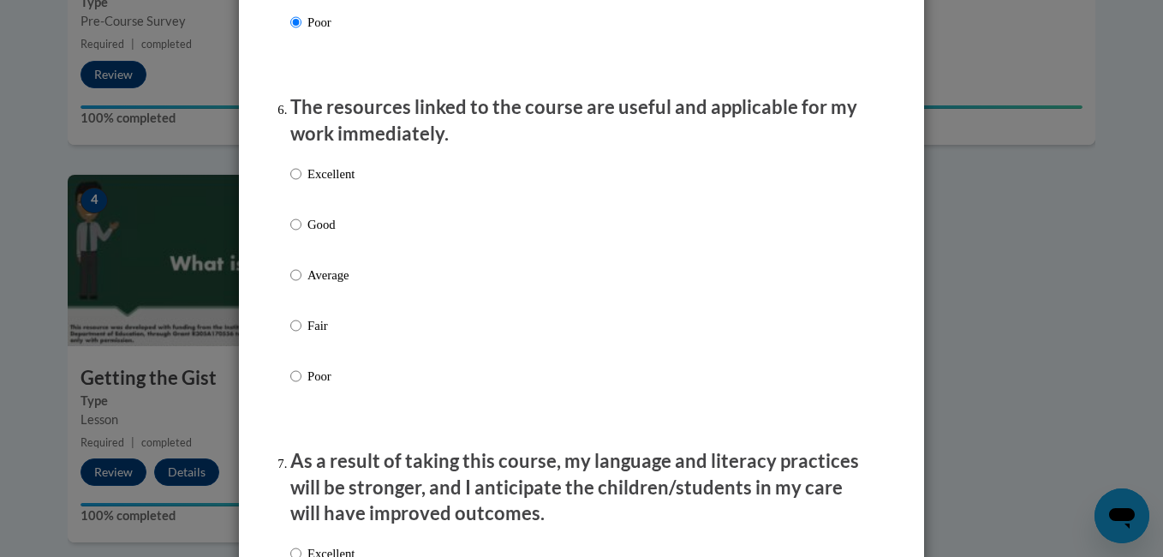
click at [308, 386] on p "Poor" at bounding box center [331, 376] width 47 height 19
click at [302, 386] on input "Poor" at bounding box center [295, 376] width 11 height 19
radio input "true"
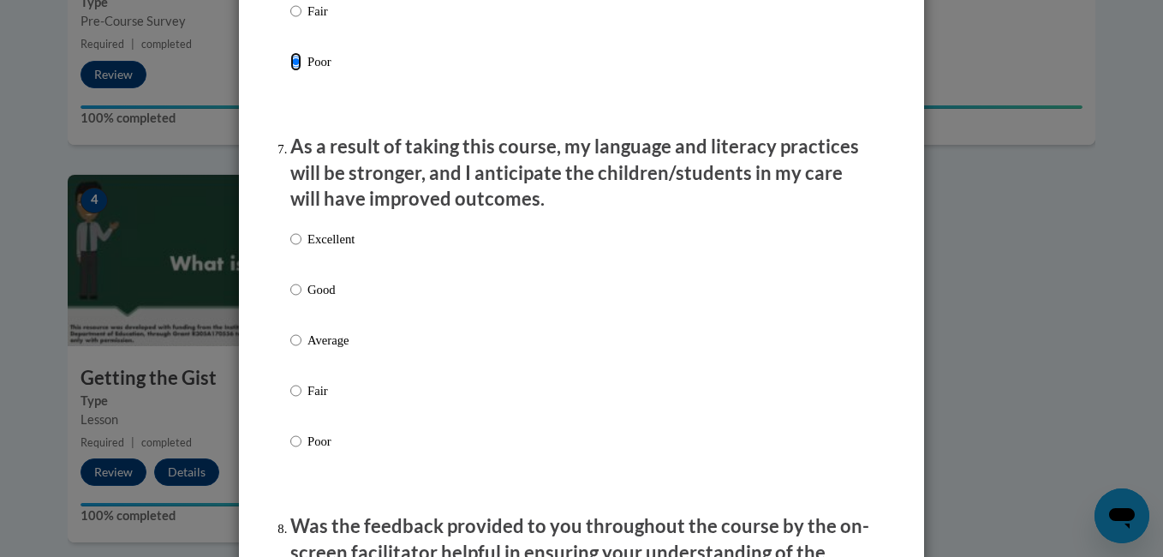
scroll to position [2172, 0]
click at [299, 454] on label "Poor" at bounding box center [322, 456] width 64 height 46
click at [299, 452] on input "Poor" at bounding box center [295, 442] width 11 height 19
radio input "true"
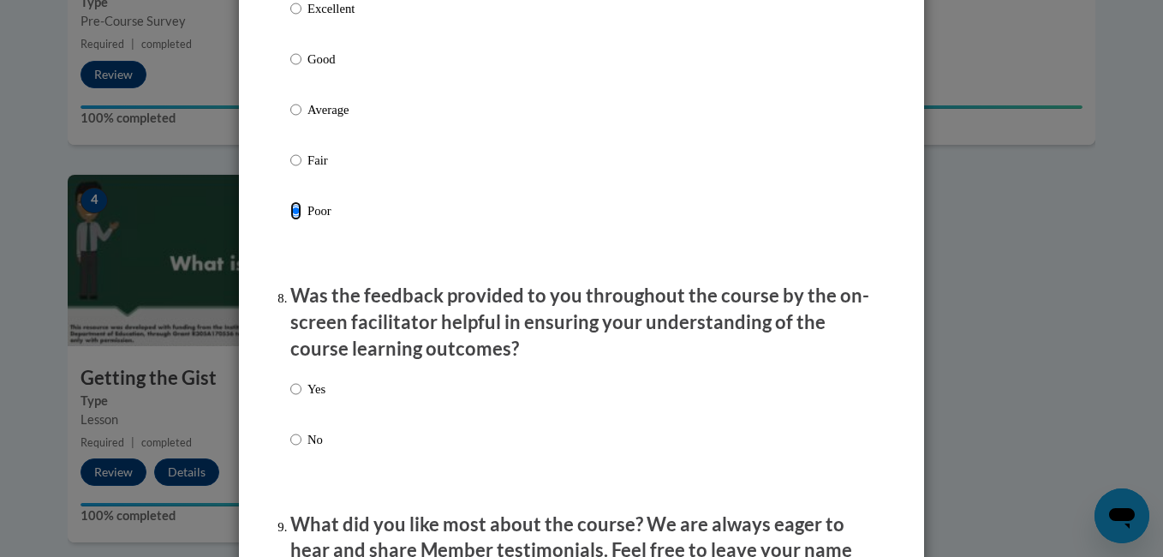
scroll to position [2503, 0]
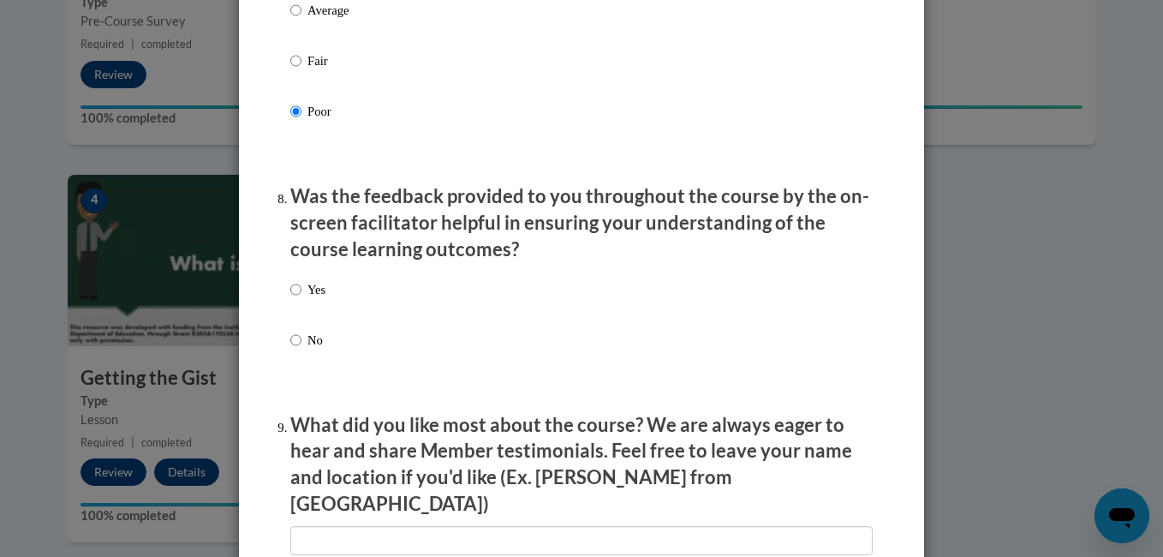
click at [297, 300] on label "Yes" at bounding box center [307, 303] width 35 height 46
click at [297, 299] on input "Yes" at bounding box center [295, 289] width 11 height 19
radio input "true"
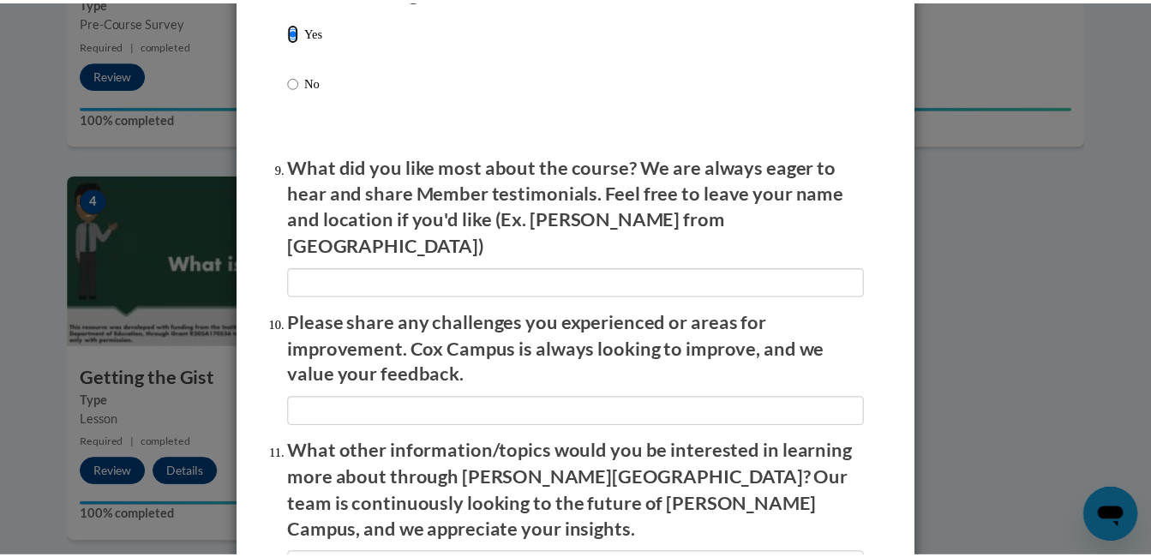
scroll to position [2761, 0]
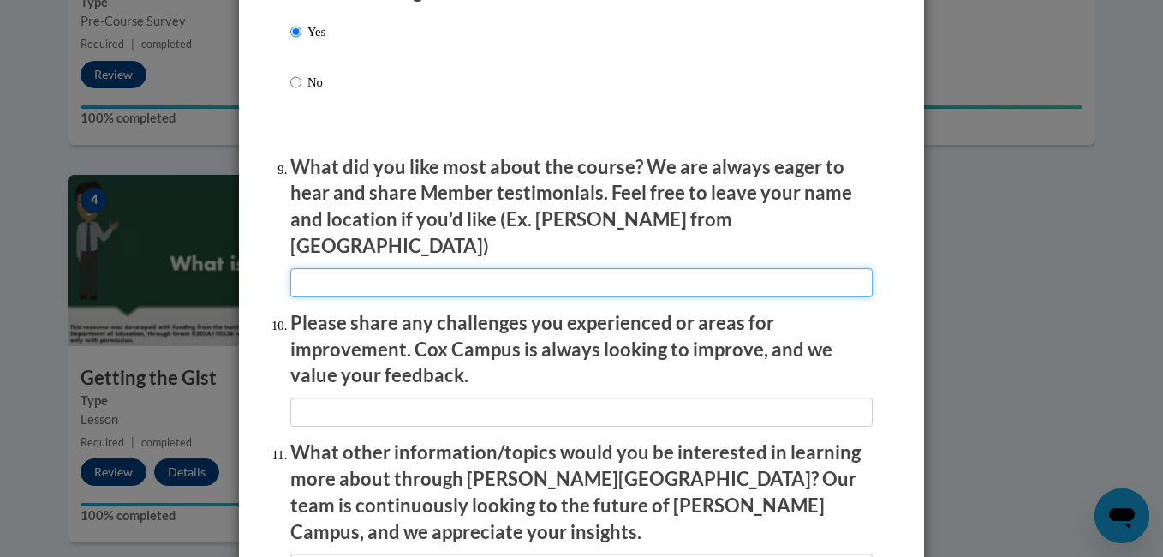
click at [372, 275] on input "textbox" at bounding box center [581, 282] width 583 height 29
type input "N/A"
drag, startPoint x: 351, startPoint y: 267, endPoint x: 210, endPoint y: 260, distance: 141.5
click at [210, 260] on div "Feedback Questionnaire Rate Course Comments Cox Campus End of Course Evaluation…" at bounding box center [581, 278] width 1163 height 557
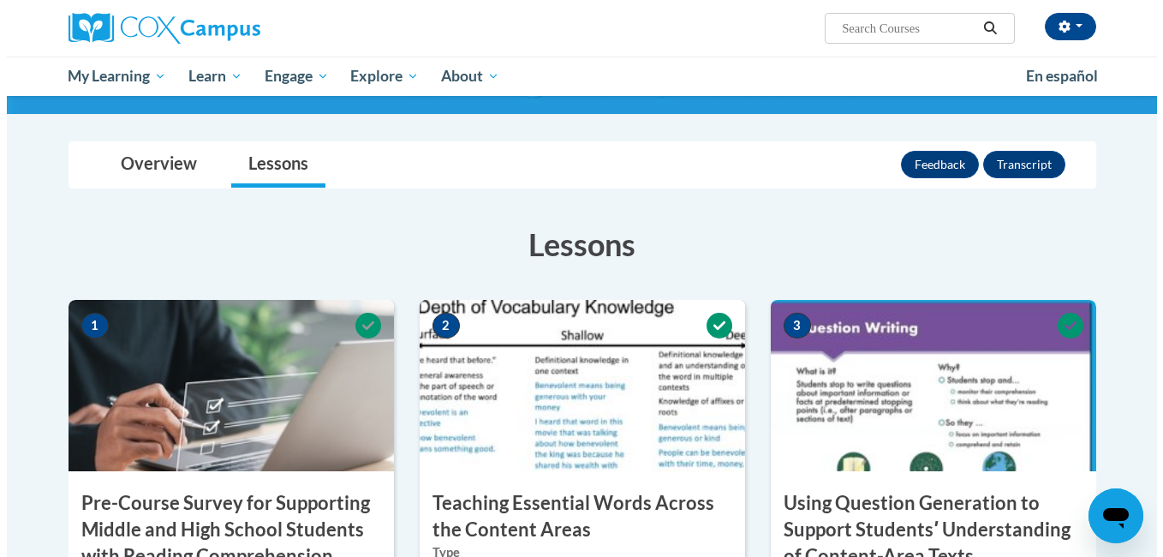
scroll to position [188, 0]
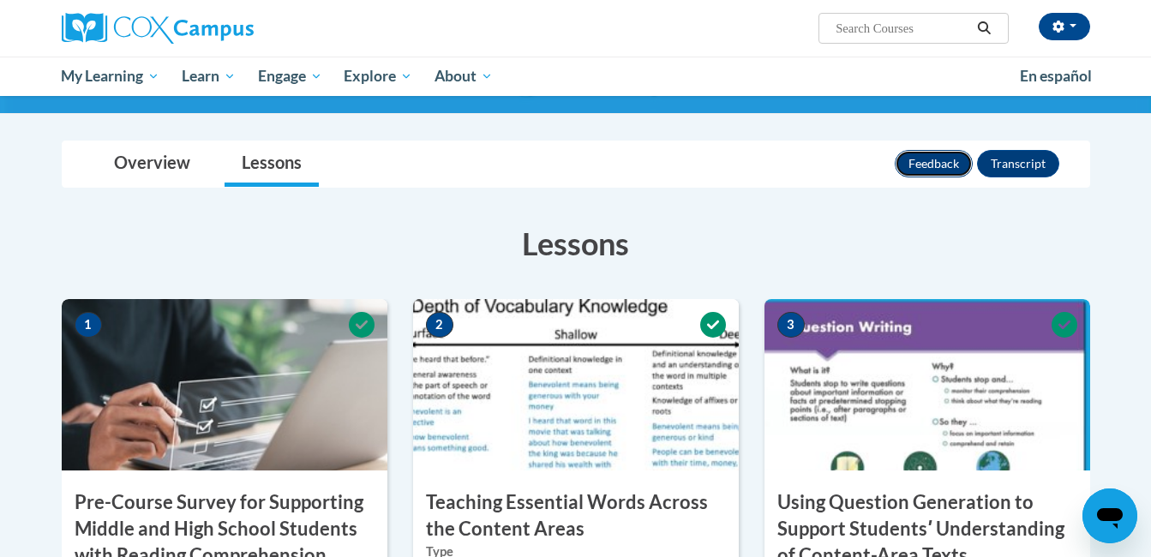
click at [937, 161] on button "Feedback" at bounding box center [933, 163] width 78 height 27
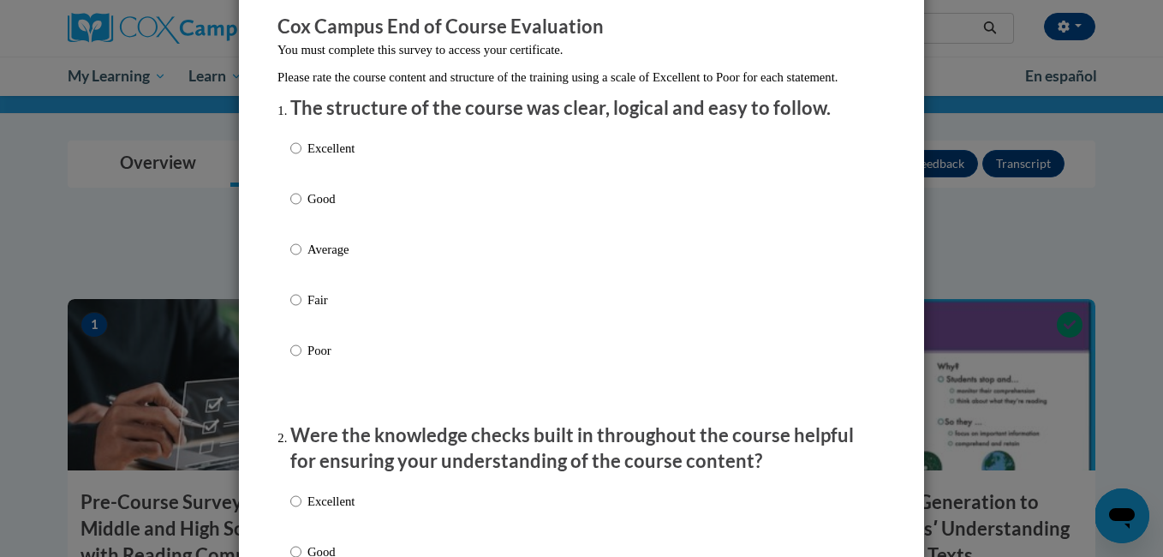
click at [310, 309] on p "Fair" at bounding box center [331, 299] width 47 height 19
click at [302, 309] on input "Fair" at bounding box center [295, 299] width 11 height 19
radio input "true"
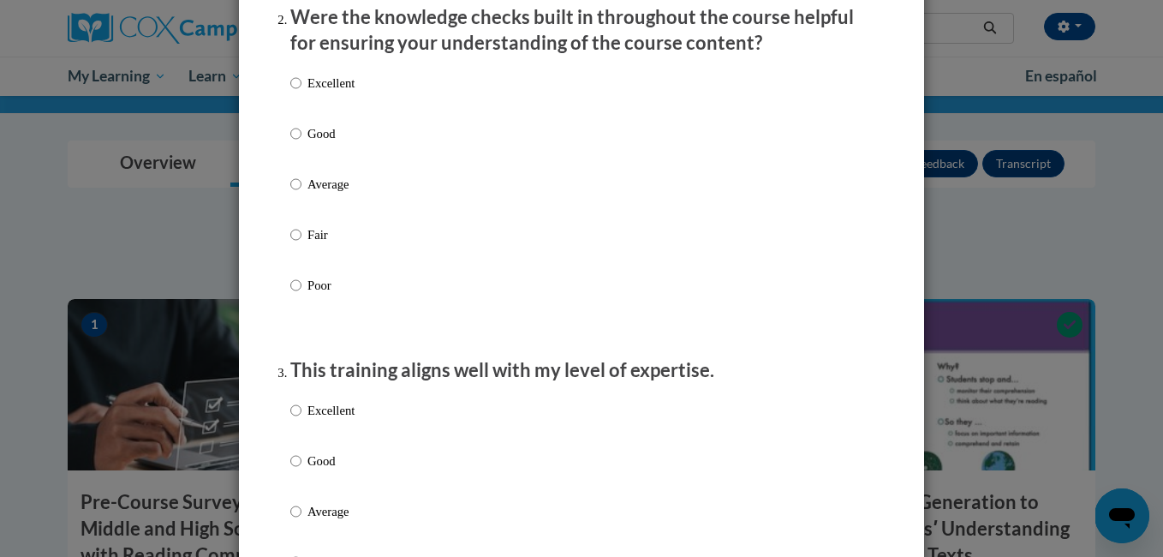
scroll to position [565, 0]
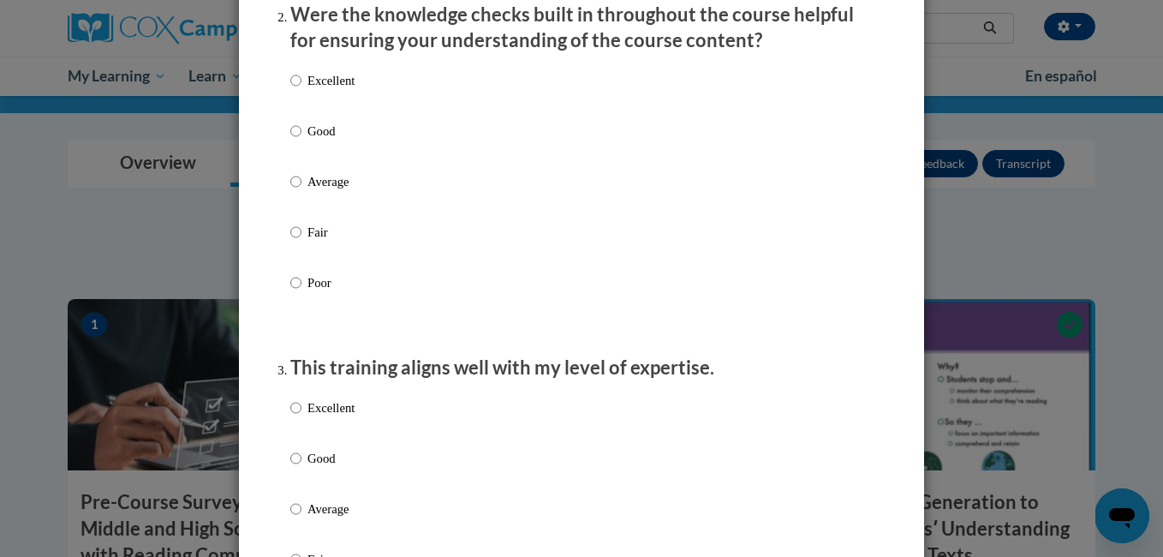
click at [313, 242] on p "Fair" at bounding box center [331, 232] width 47 height 19
click at [302, 242] on input "Fair" at bounding box center [295, 232] width 11 height 19
radio input "true"
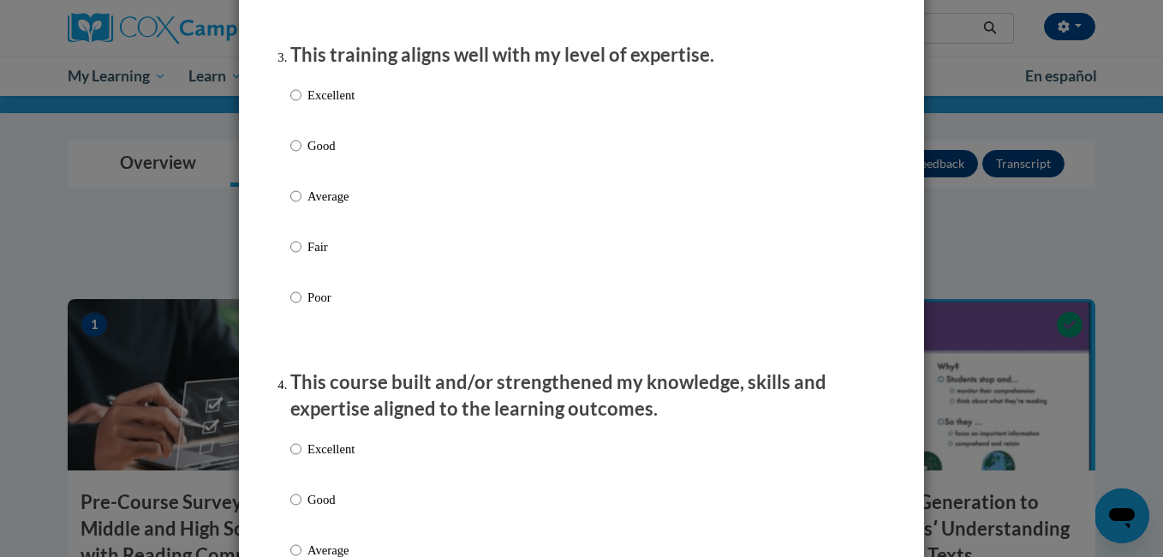
scroll to position [874, 0]
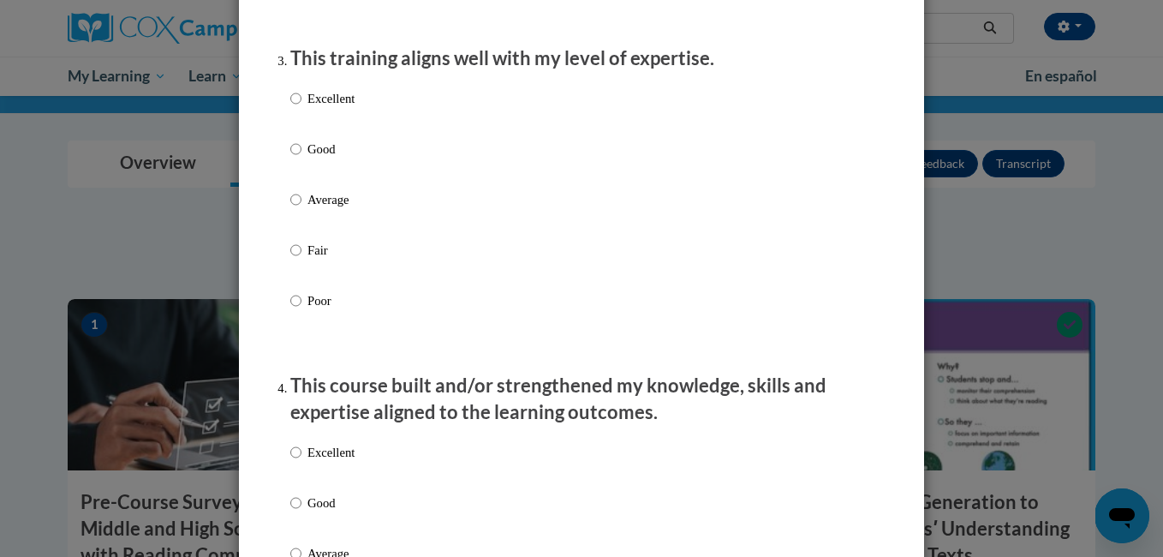
click at [314, 260] on p "Fair" at bounding box center [331, 250] width 47 height 19
click at [302, 260] on input "Fair" at bounding box center [295, 250] width 11 height 19
radio input "true"
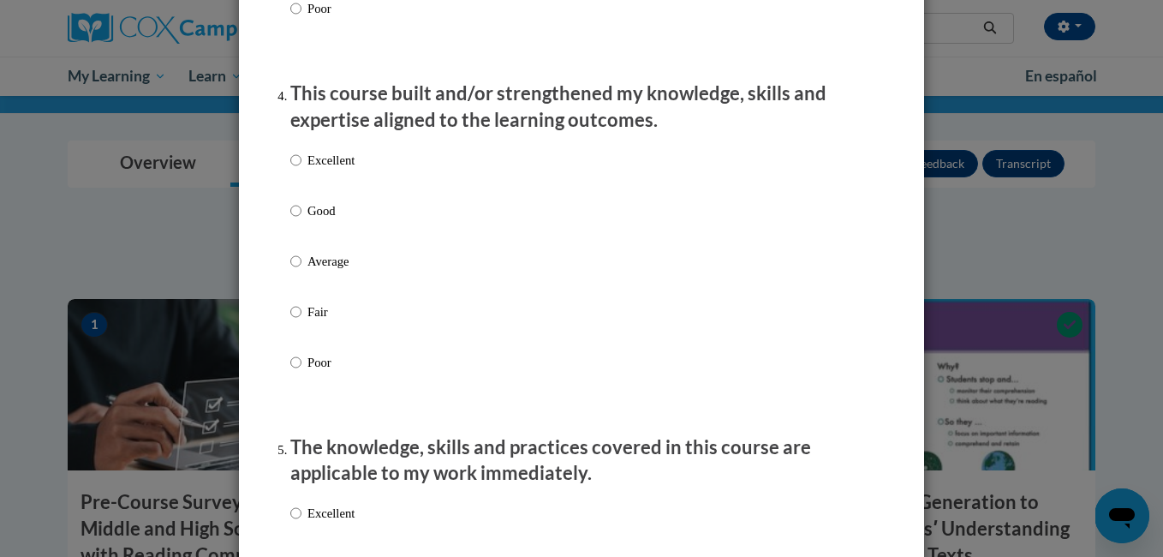
scroll to position [1166, 0]
click at [314, 321] on p "Fair" at bounding box center [331, 311] width 47 height 19
click at [302, 321] on input "Fair" at bounding box center [295, 311] width 11 height 19
radio input "true"
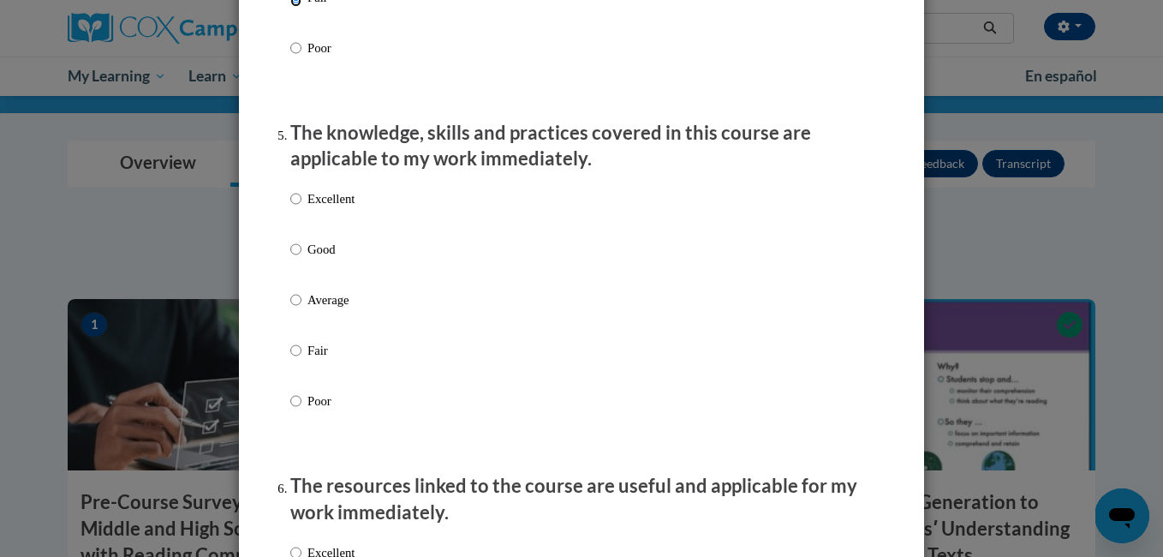
scroll to position [1479, 0]
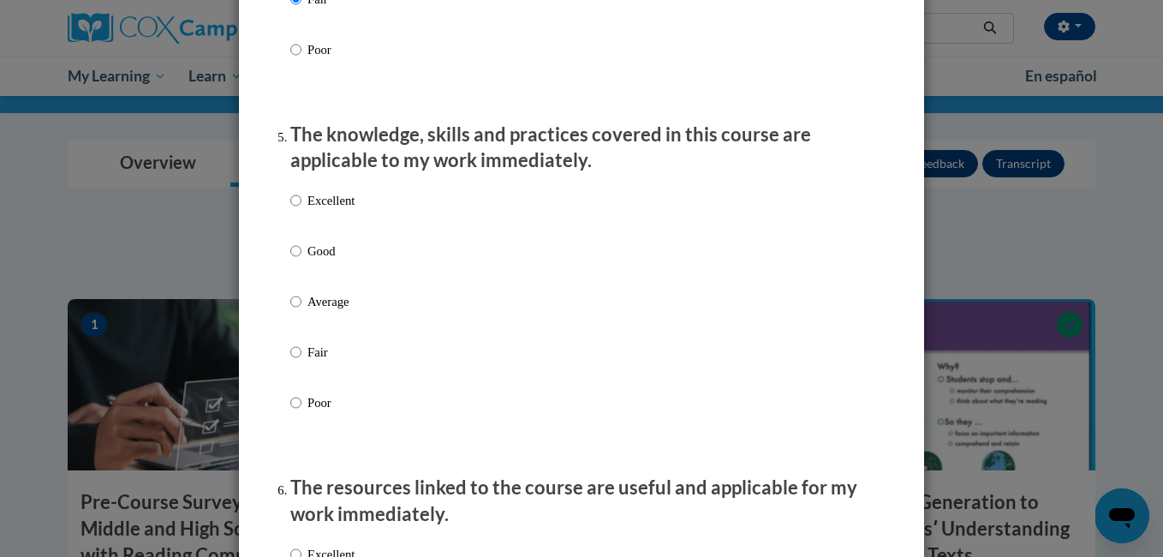
click at [308, 412] on p "Poor" at bounding box center [331, 402] width 47 height 19
click at [302, 412] on input "Poor" at bounding box center [295, 402] width 11 height 19
radio input "true"
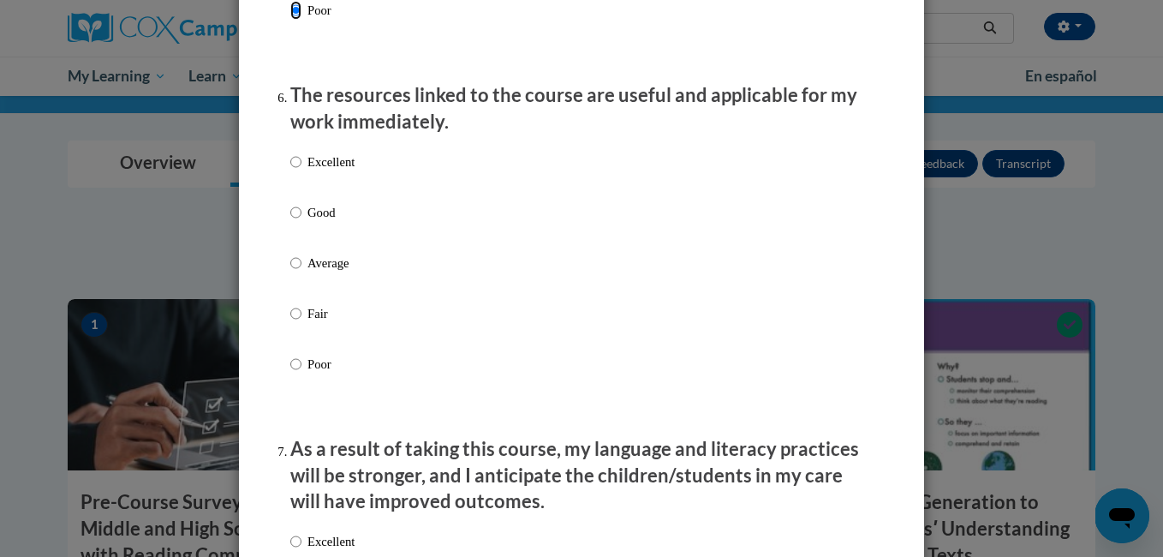
scroll to position [1870, 0]
click at [316, 374] on p "Poor" at bounding box center [331, 365] width 47 height 19
click at [302, 374] on input "Poor" at bounding box center [295, 365] width 11 height 19
radio input "true"
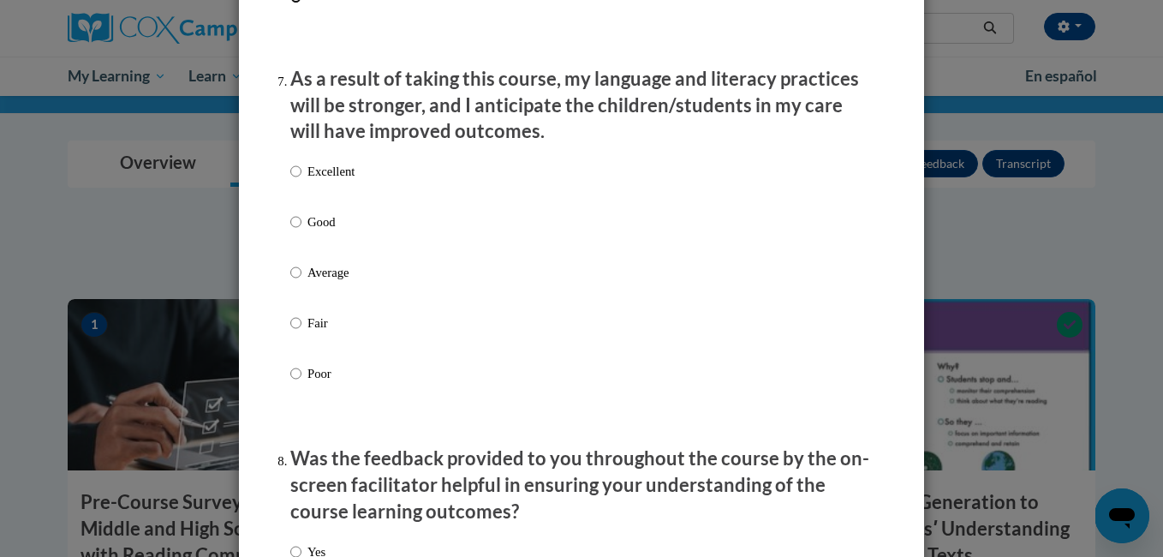
scroll to position [2241, 0]
click at [308, 326] on div "Excellent Good Average Fair Poor" at bounding box center [322, 286] width 64 height 266
click at [308, 383] on p "Poor" at bounding box center [331, 373] width 47 height 19
click at [302, 383] on input "Poor" at bounding box center [295, 373] width 11 height 19
radio input "true"
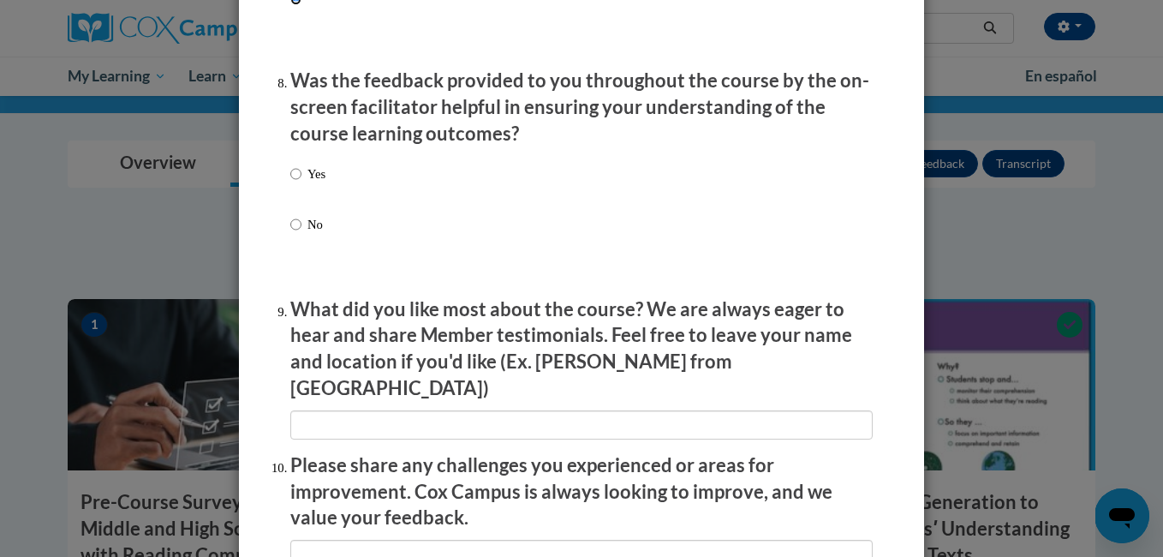
scroll to position [2621, 0]
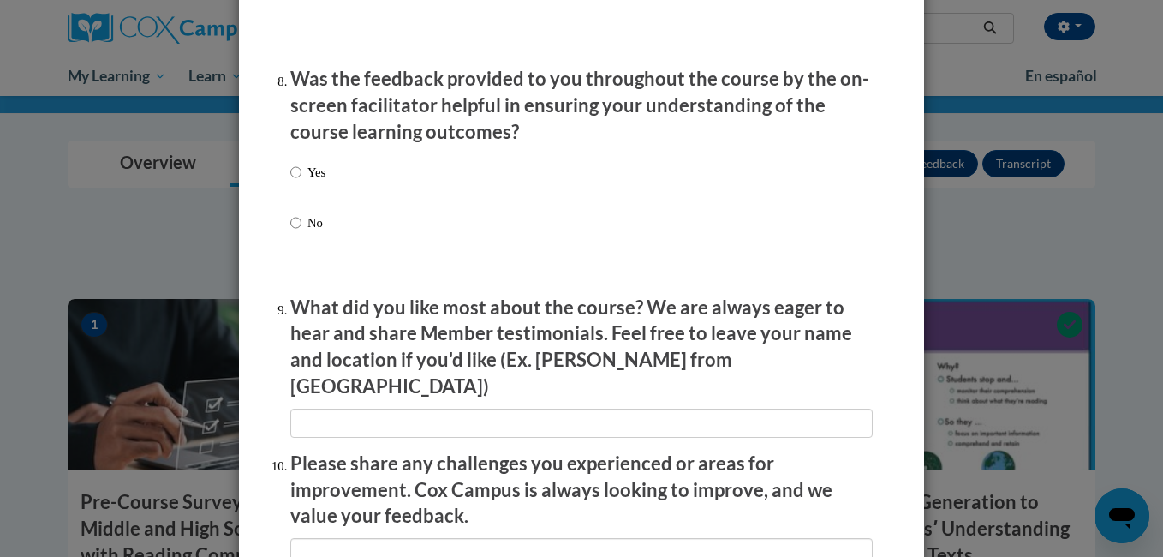
click at [308, 232] on p "No" at bounding box center [317, 222] width 18 height 19
click at [302, 232] on input "No" at bounding box center [295, 222] width 11 height 19
radio input "true"
click at [309, 182] on p "Yes" at bounding box center [317, 172] width 18 height 19
click at [302, 182] on input "Yes" at bounding box center [295, 172] width 11 height 19
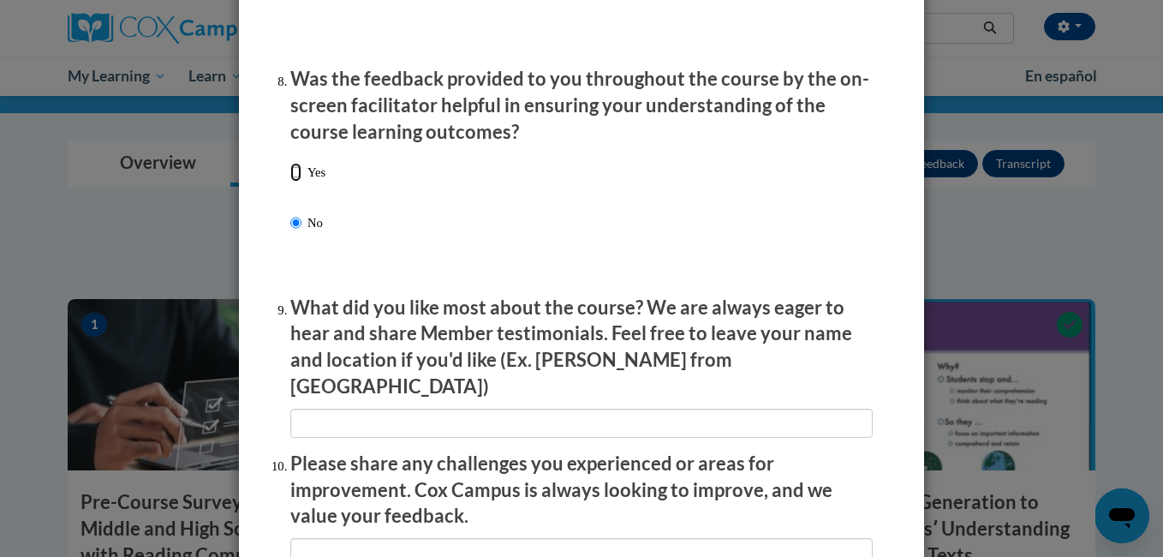
radio input "true"
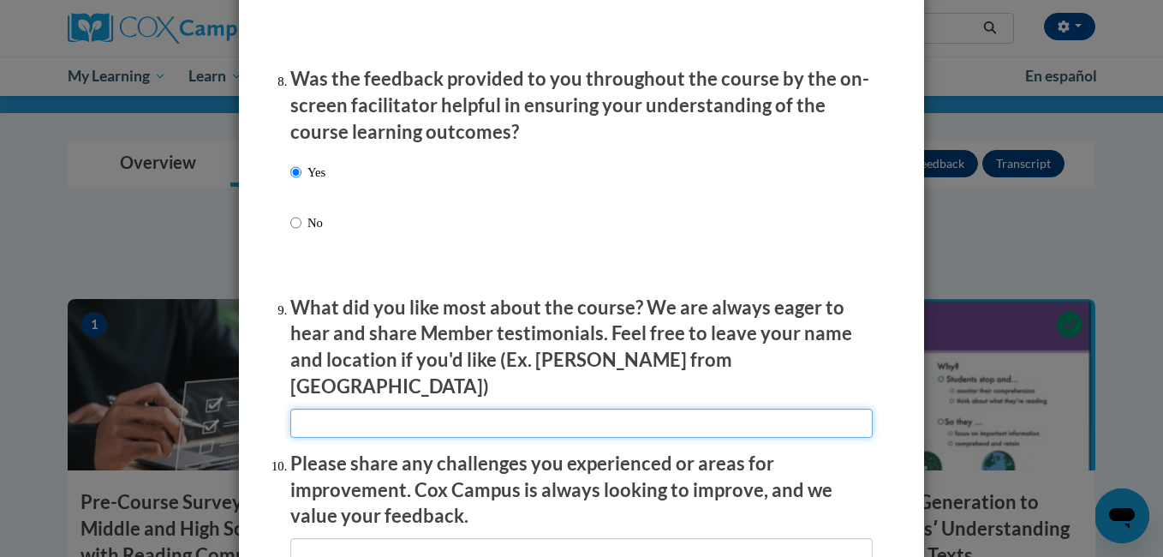
click at [338, 409] on input "textbox" at bounding box center [581, 423] width 583 height 29
drag, startPoint x: 323, startPoint y: 420, endPoint x: 262, endPoint y: 405, distance: 62.5
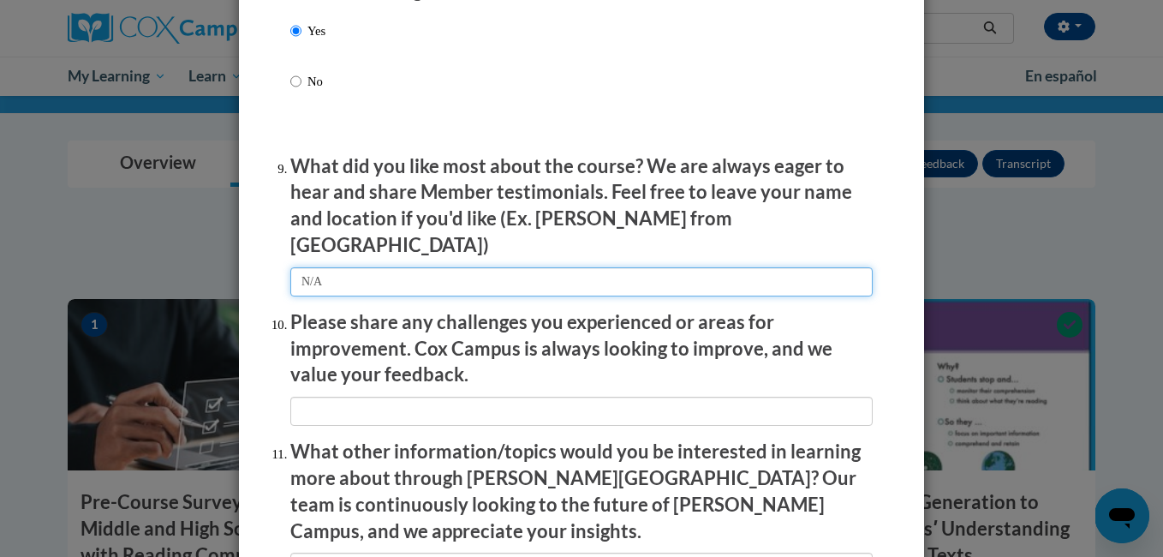
scroll to position [2763, 0]
type input "N/A"
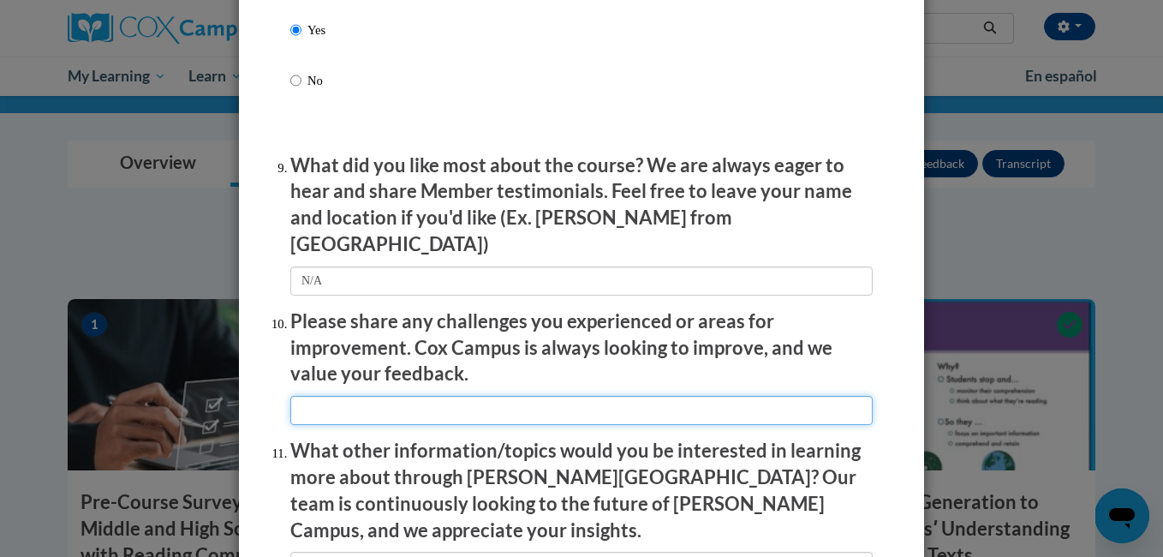
click at [327, 396] on input "textbox" at bounding box center [581, 410] width 583 height 29
paste input "N/A"
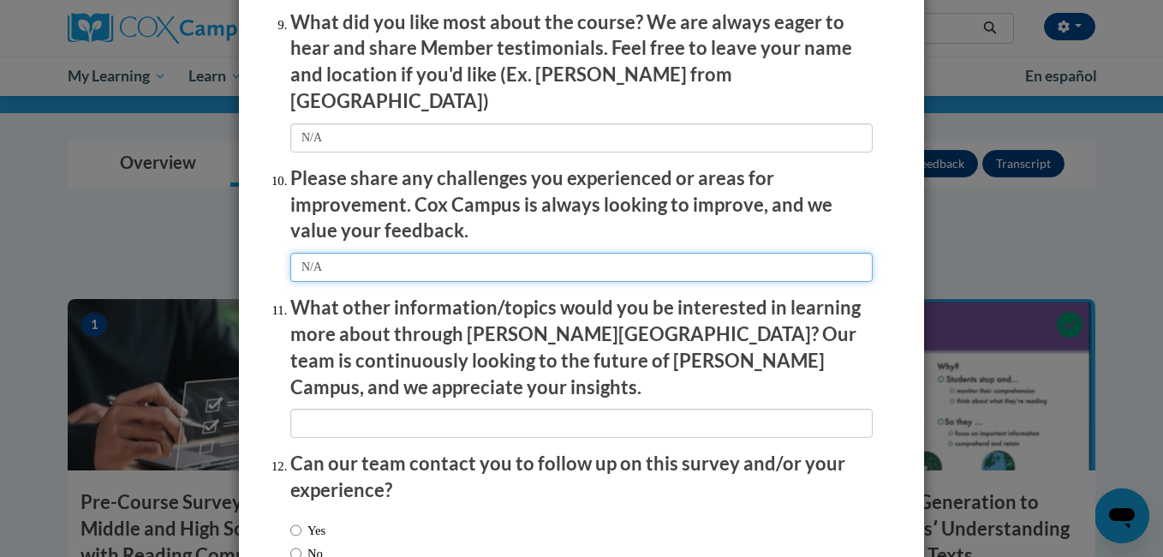
scroll to position [2909, 0]
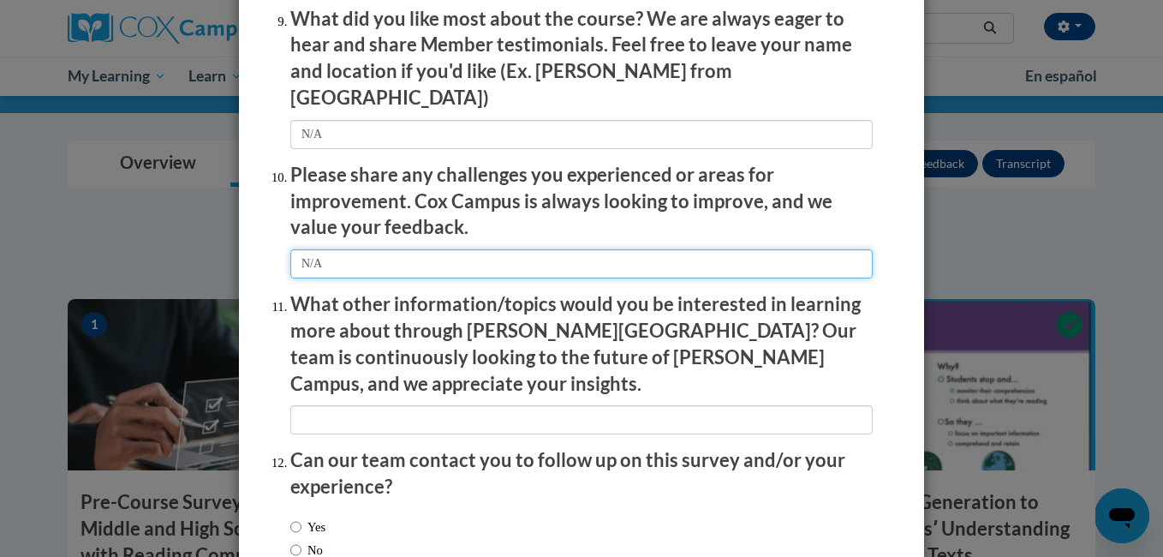
type input "N/A"
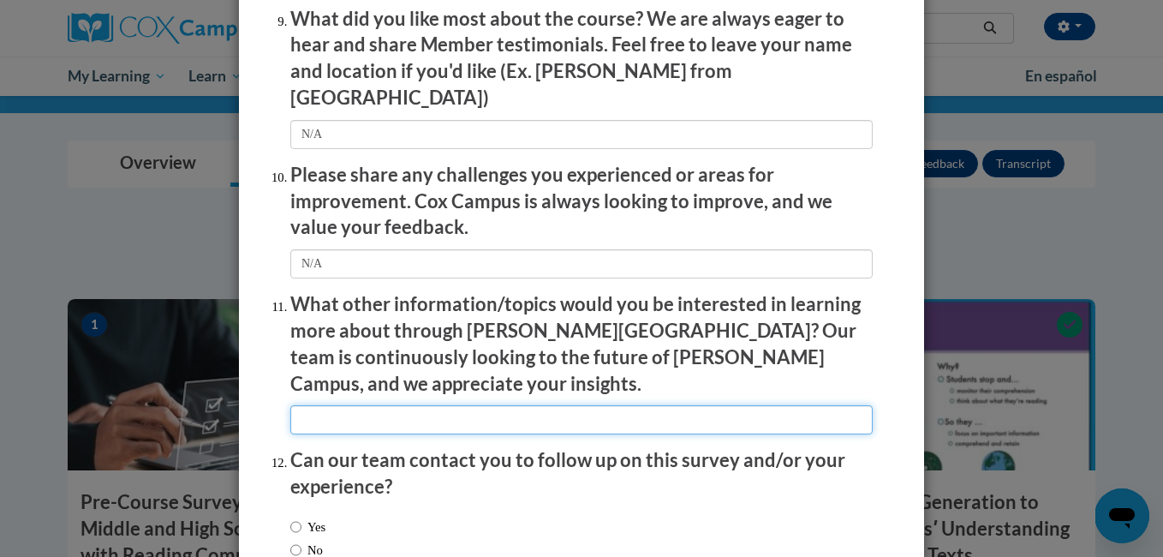
click at [332, 405] on input "textbox" at bounding box center [581, 419] width 583 height 29
paste input "N/A"
type input "N/A"
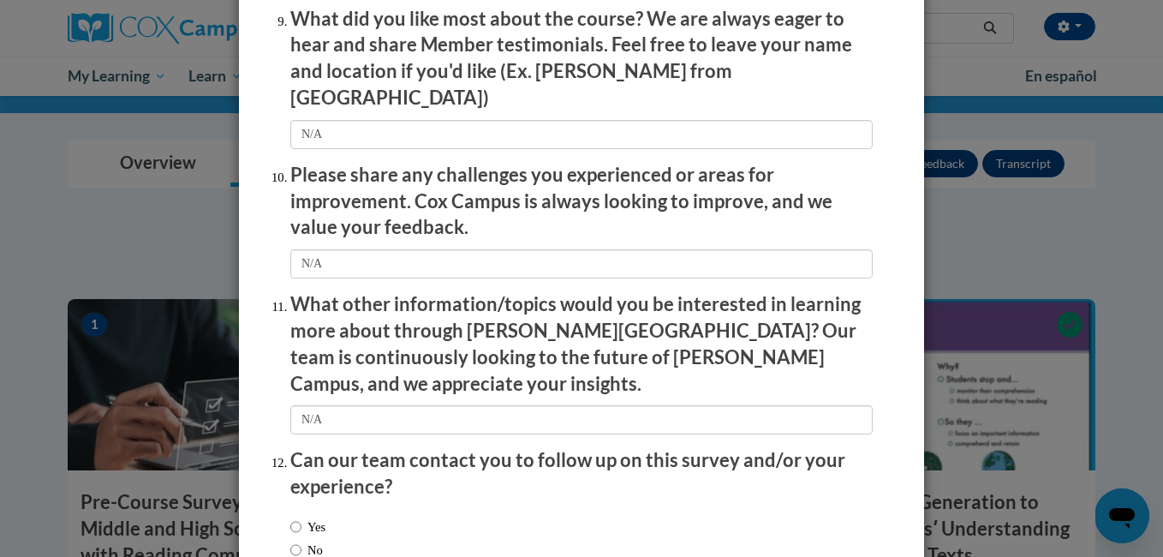
click at [296, 541] on label "No" at bounding box center [306, 550] width 33 height 19
click at [296, 541] on input "No" at bounding box center [295, 550] width 11 height 19
radio input "true"
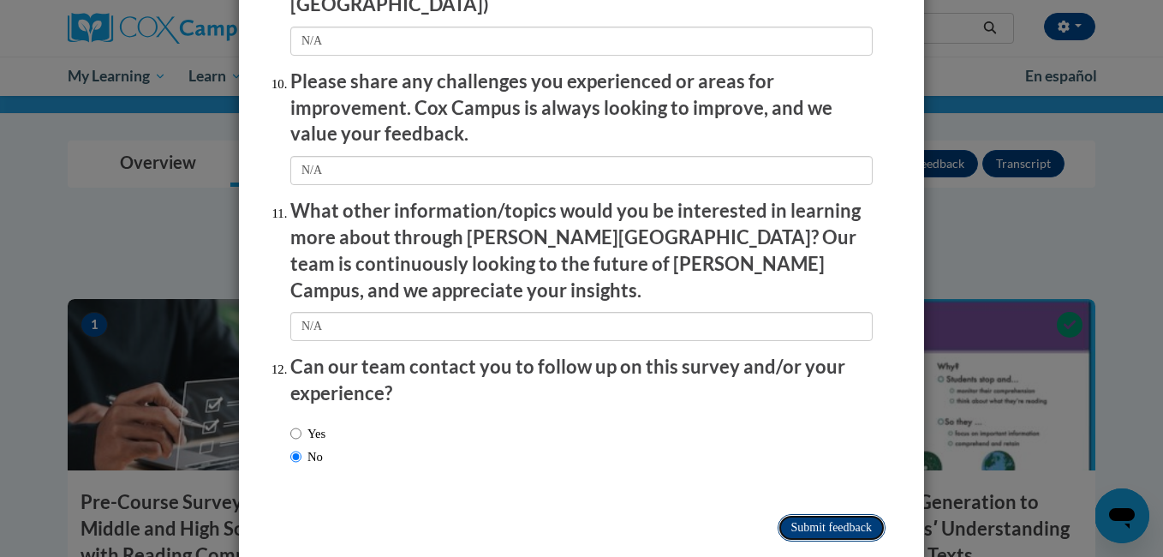
click at [853, 514] on input "Submit feedback" at bounding box center [832, 527] width 108 height 27
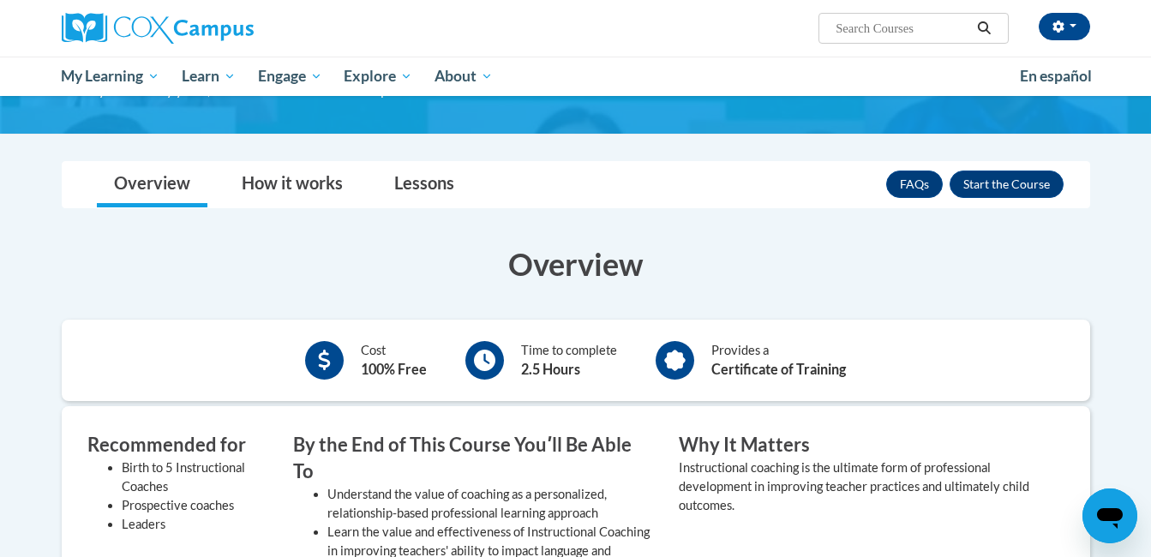
scroll to position [234, 0]
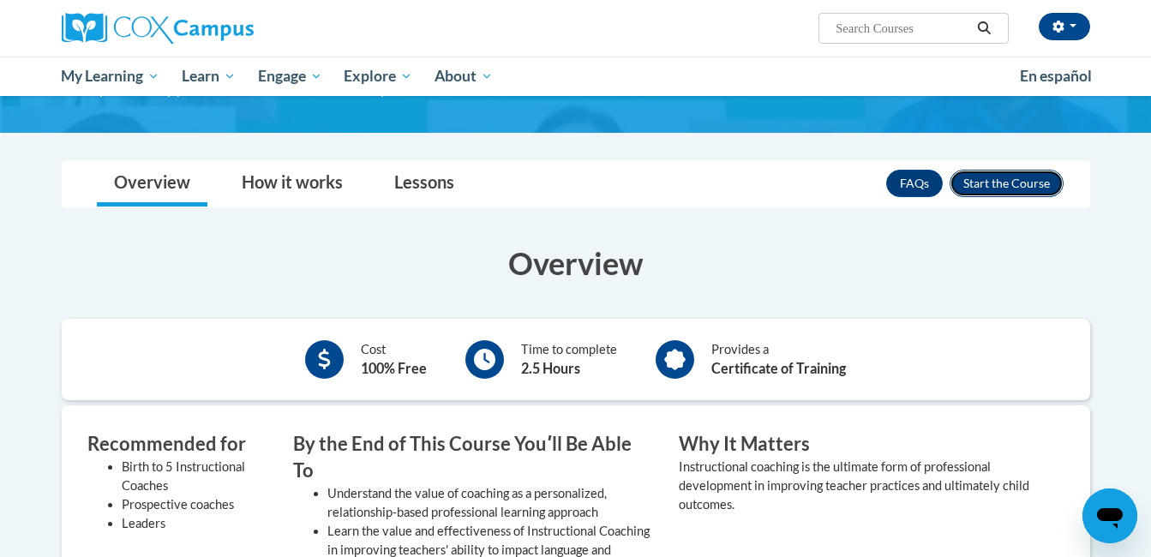
click at [992, 182] on button "Enroll" at bounding box center [1006, 183] width 114 height 27
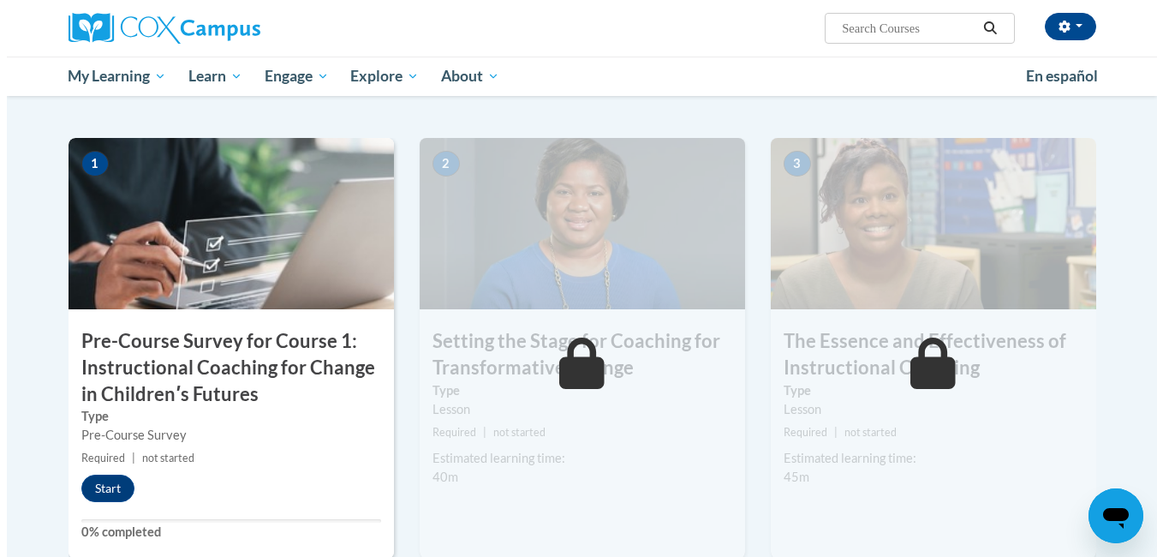
scroll to position [351, 0]
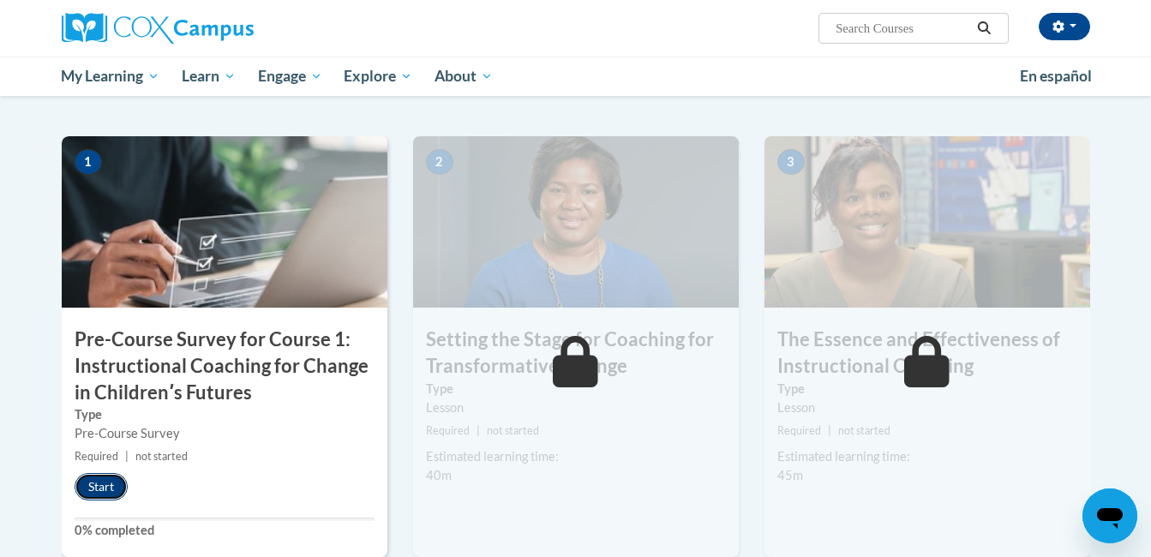
click at [99, 474] on button "Start" at bounding box center [101, 486] width 53 height 27
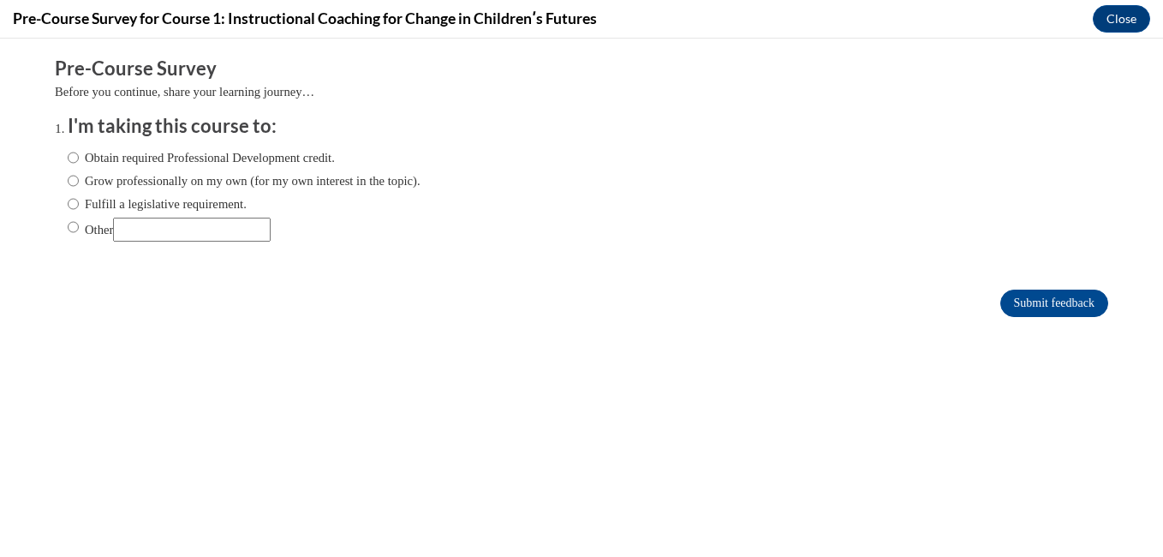
scroll to position [0, 0]
click at [201, 202] on label "Fulfill a legislative requirement." at bounding box center [157, 203] width 179 height 19
click at [79, 202] on input "Fulfill a legislative requirement." at bounding box center [73, 203] width 11 height 19
radio input "true"
click at [1039, 308] on input "Submit feedback" at bounding box center [1055, 303] width 108 height 27
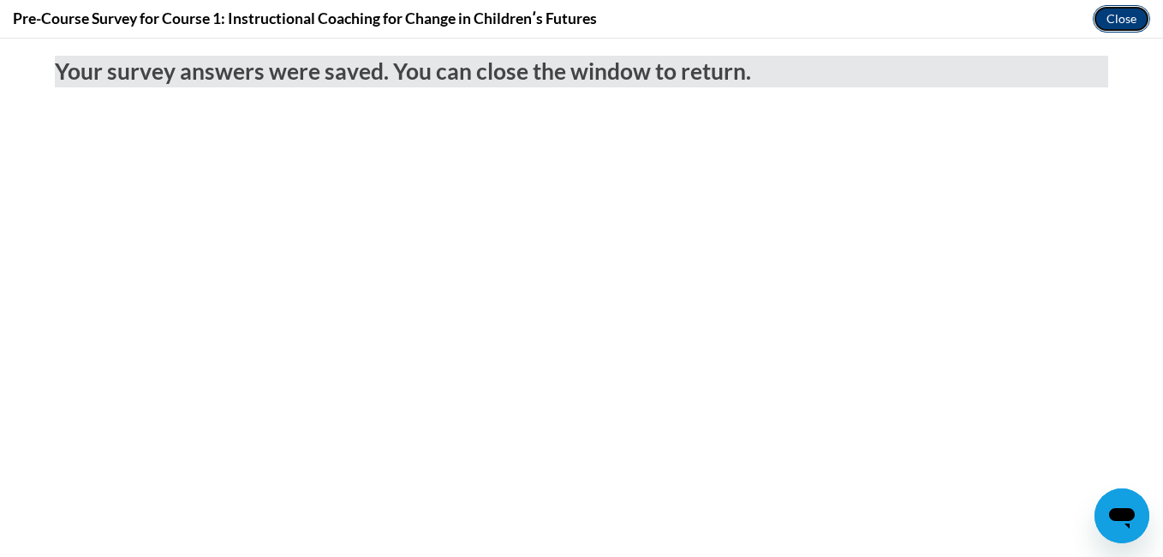
click at [1140, 7] on button "Close" at bounding box center [1121, 18] width 57 height 27
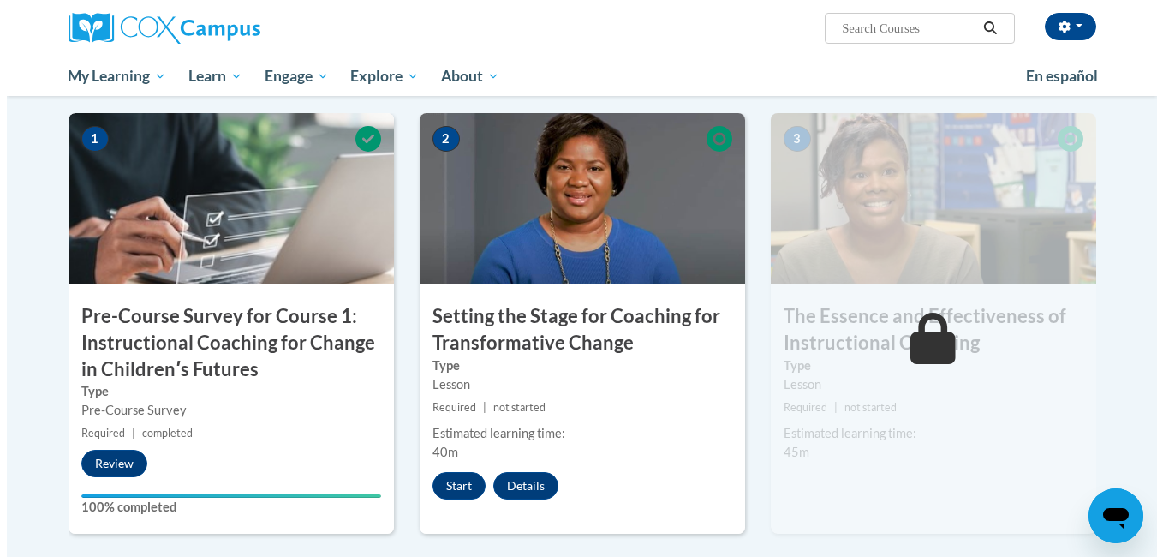
scroll to position [374, 0]
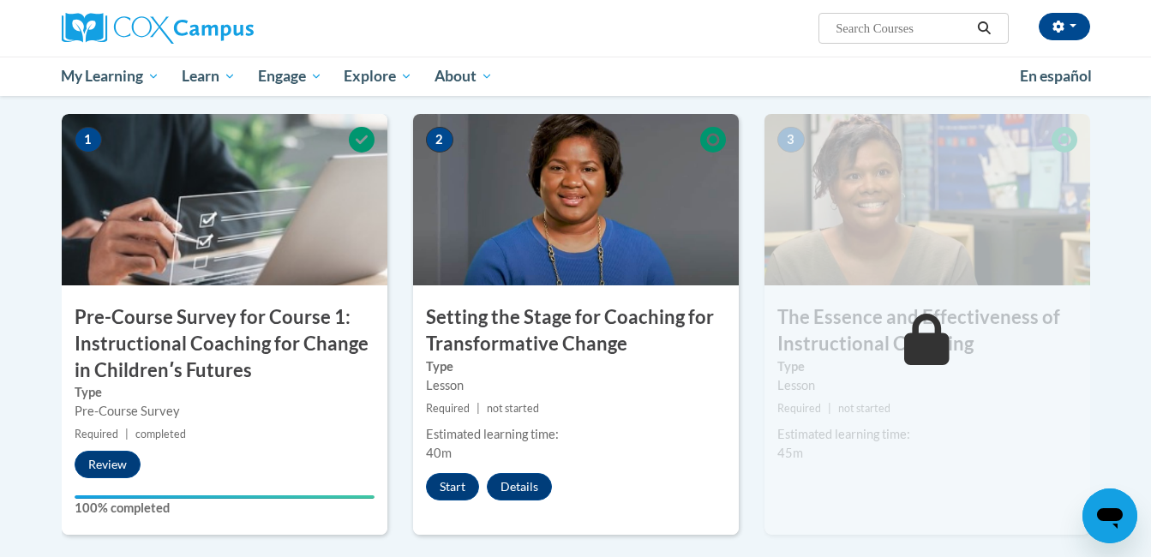
drag, startPoint x: 455, startPoint y: 459, endPoint x: 451, endPoint y: 471, distance: 12.7
click at [451, 471] on div "2 Setting the Stage for Coaching for Transformative Change Type Lesson Required…" at bounding box center [576, 324] width 326 height 421
click at [449, 483] on button "Start" at bounding box center [452, 486] width 53 height 27
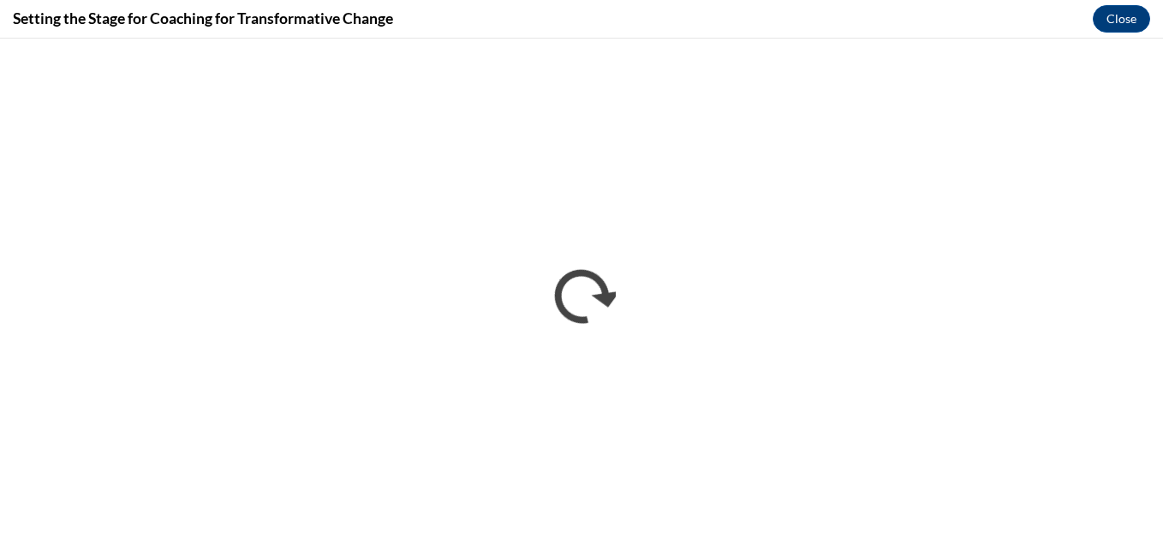
scroll to position [0, 0]
